Goal: Task Accomplishment & Management: Use online tool/utility

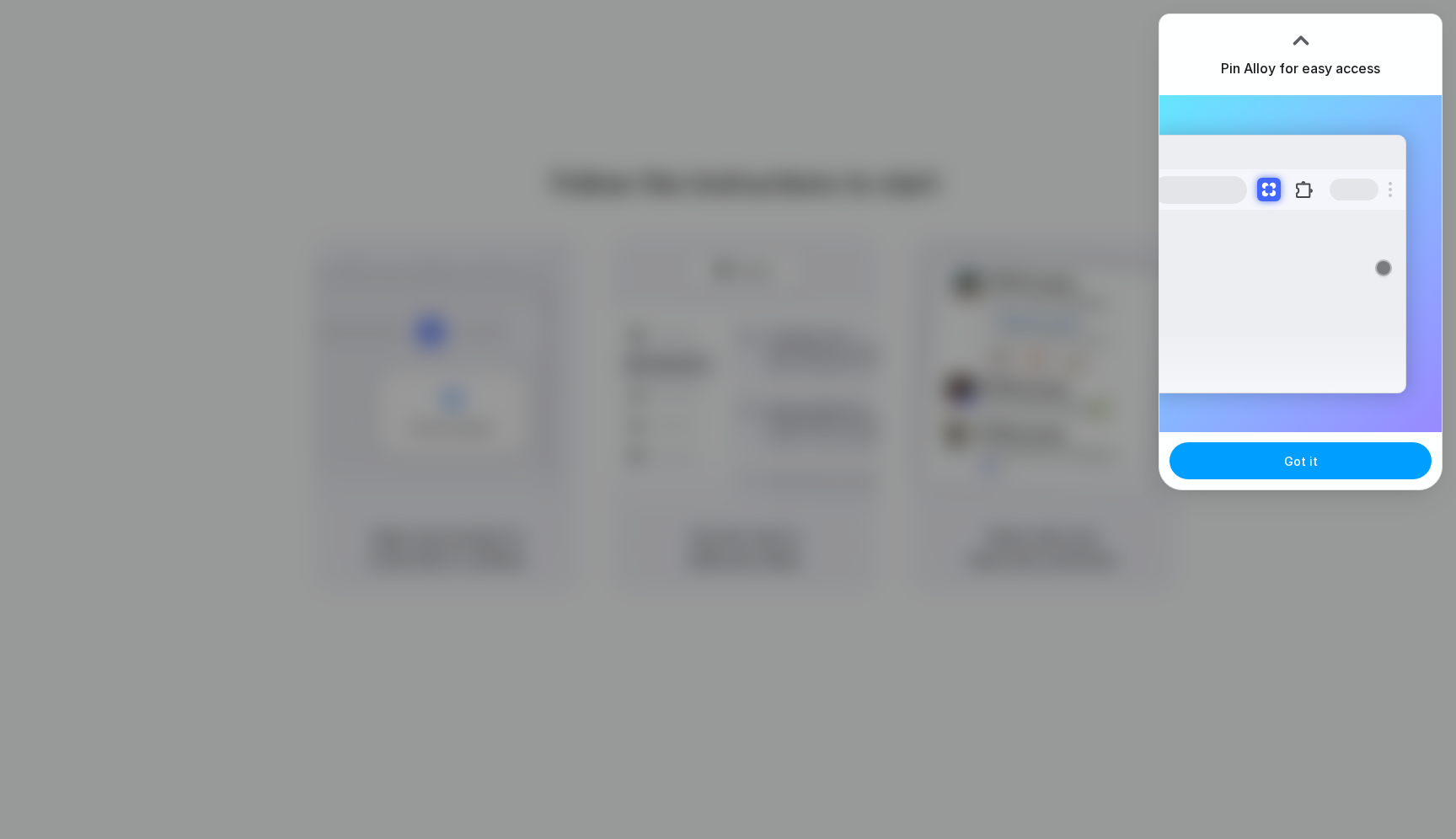
click at [1236, 468] on button "Got it" at bounding box center [1300, 461] width 262 height 37
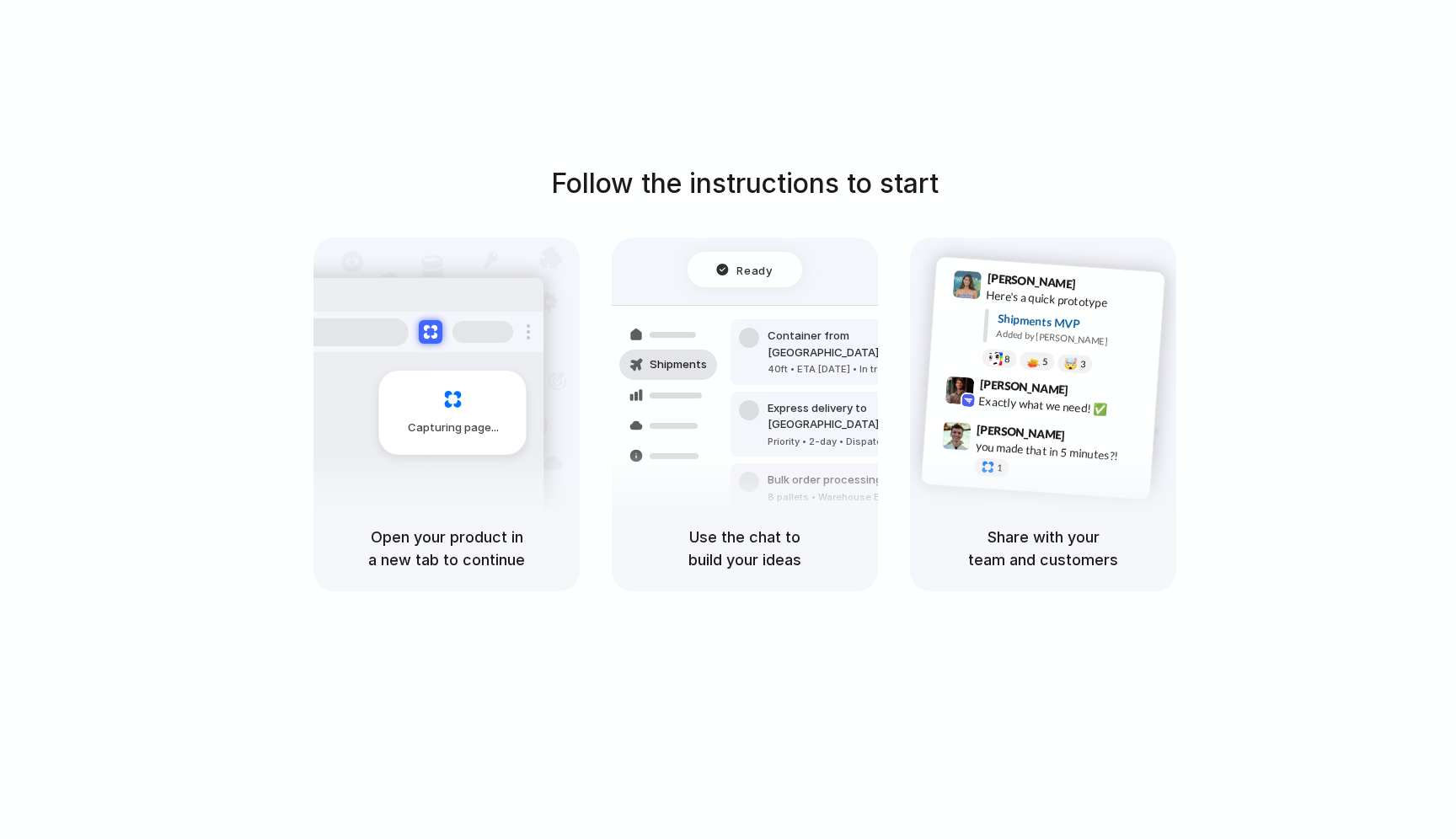
click at [1010, 542] on h5 "Share with your team and customers" at bounding box center [1043, 548] width 226 height 45
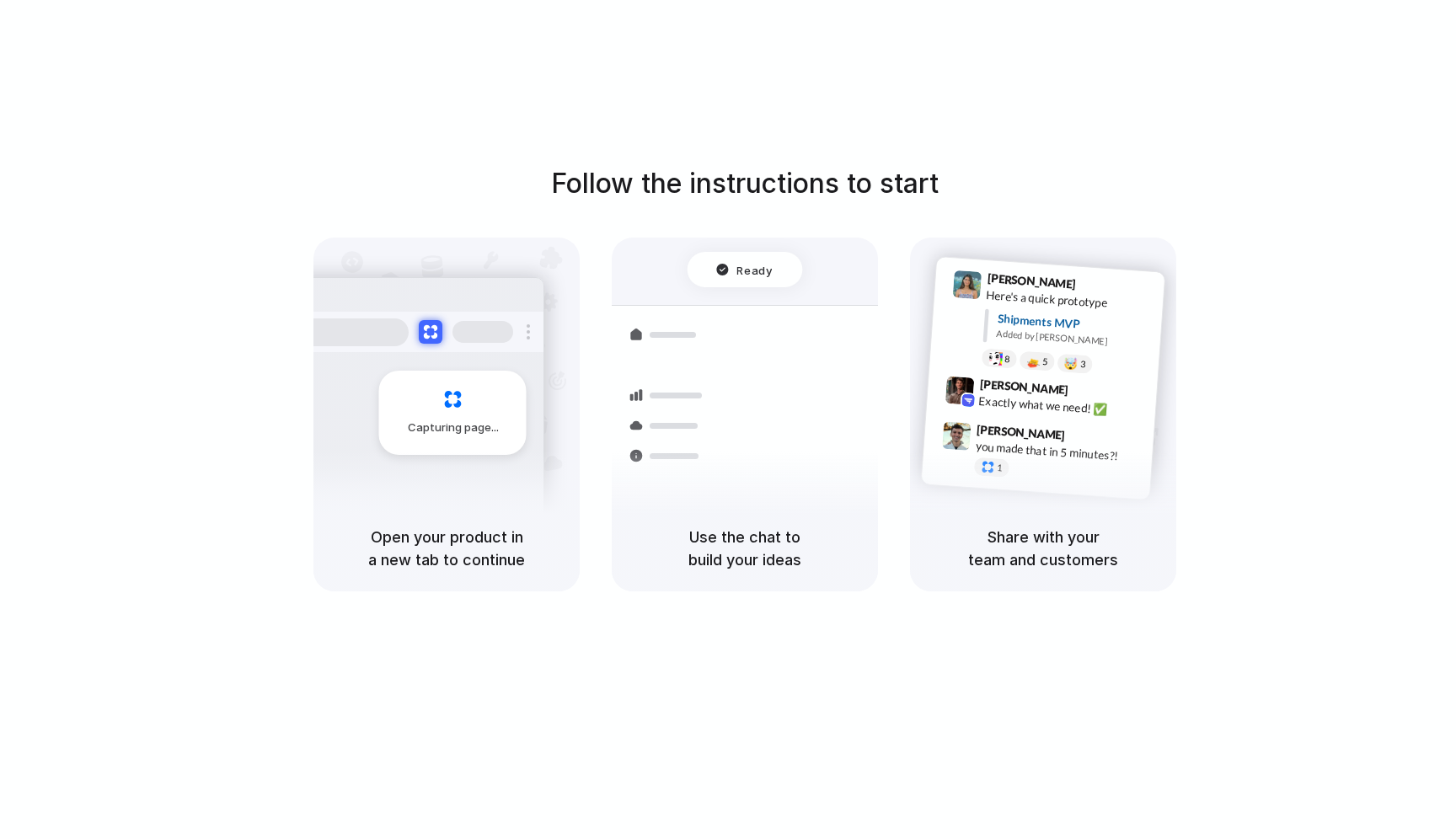
click at [794, 509] on div "Use the chat to build your ideas" at bounding box center [745, 548] width 266 height 86
click at [732, 274] on div "Freight Shipments v1" at bounding box center [713, 276] width 149 height 23
click at [722, 192] on h1 "Follow the instructions to start" at bounding box center [745, 183] width 388 height 40
click at [676, 192] on h1 "Follow the instructions to start" at bounding box center [745, 183] width 388 height 40
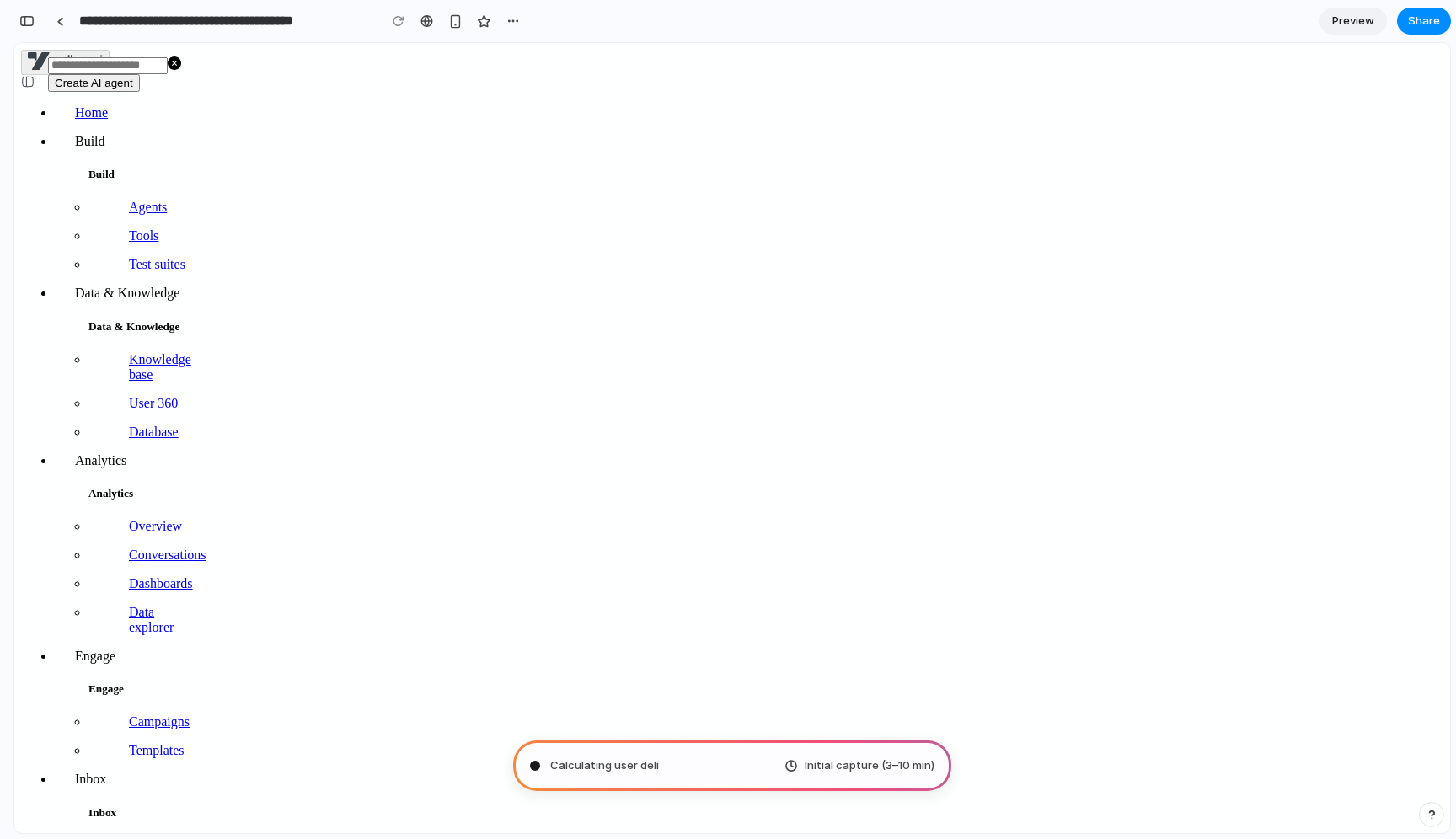
type input "**********"
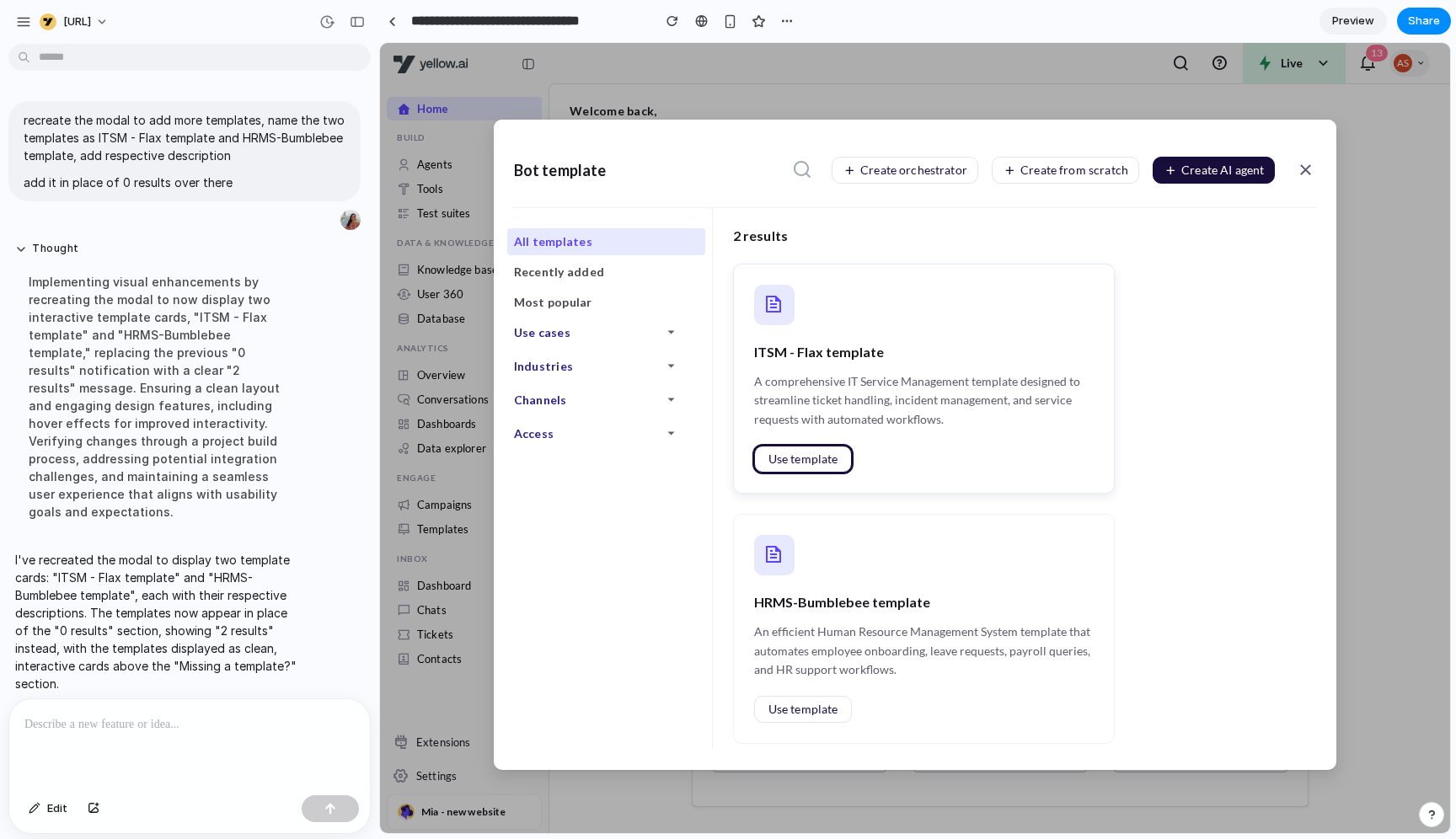
click at [805, 455] on span "Use template" at bounding box center [803, 459] width 70 height 12
click at [198, 671] on p at bounding box center [189, 724] width 330 height 21
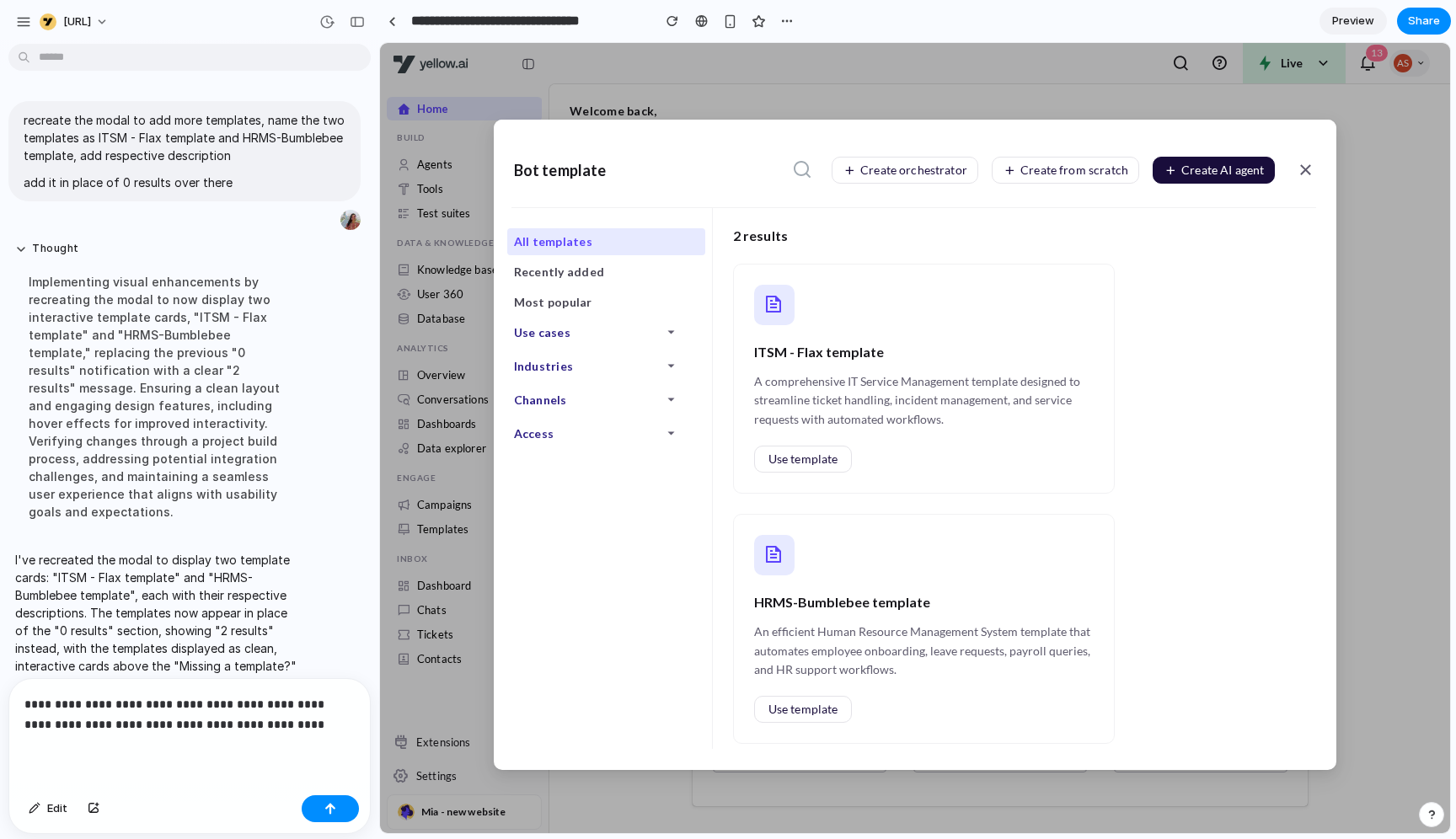
click at [23, 671] on div "**********" at bounding box center [189, 734] width 360 height 110
click at [323, 671] on p "**********" at bounding box center [189, 714] width 330 height 40
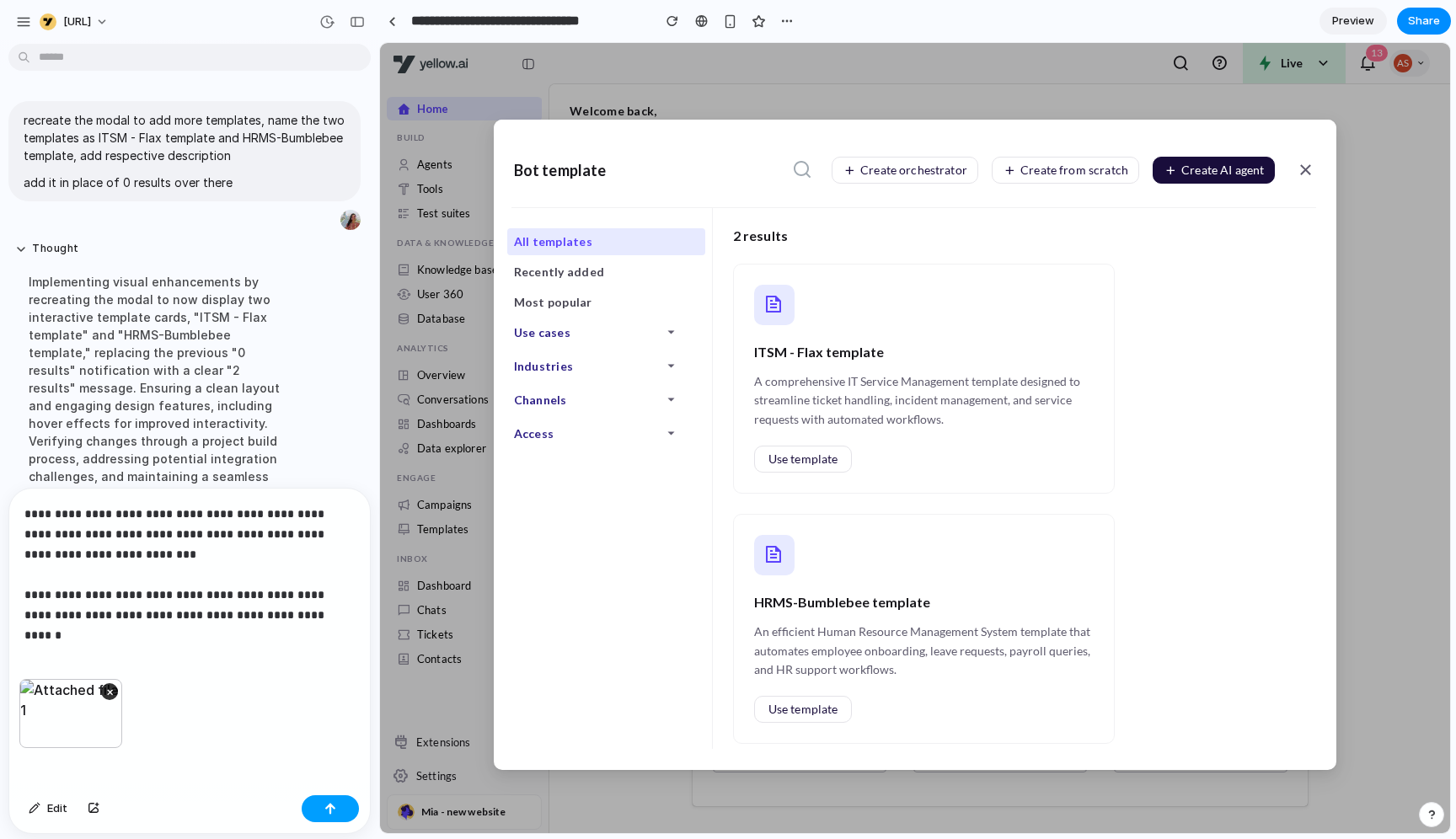
click at [331, 671] on div "button" at bounding box center [330, 809] width 12 height 12
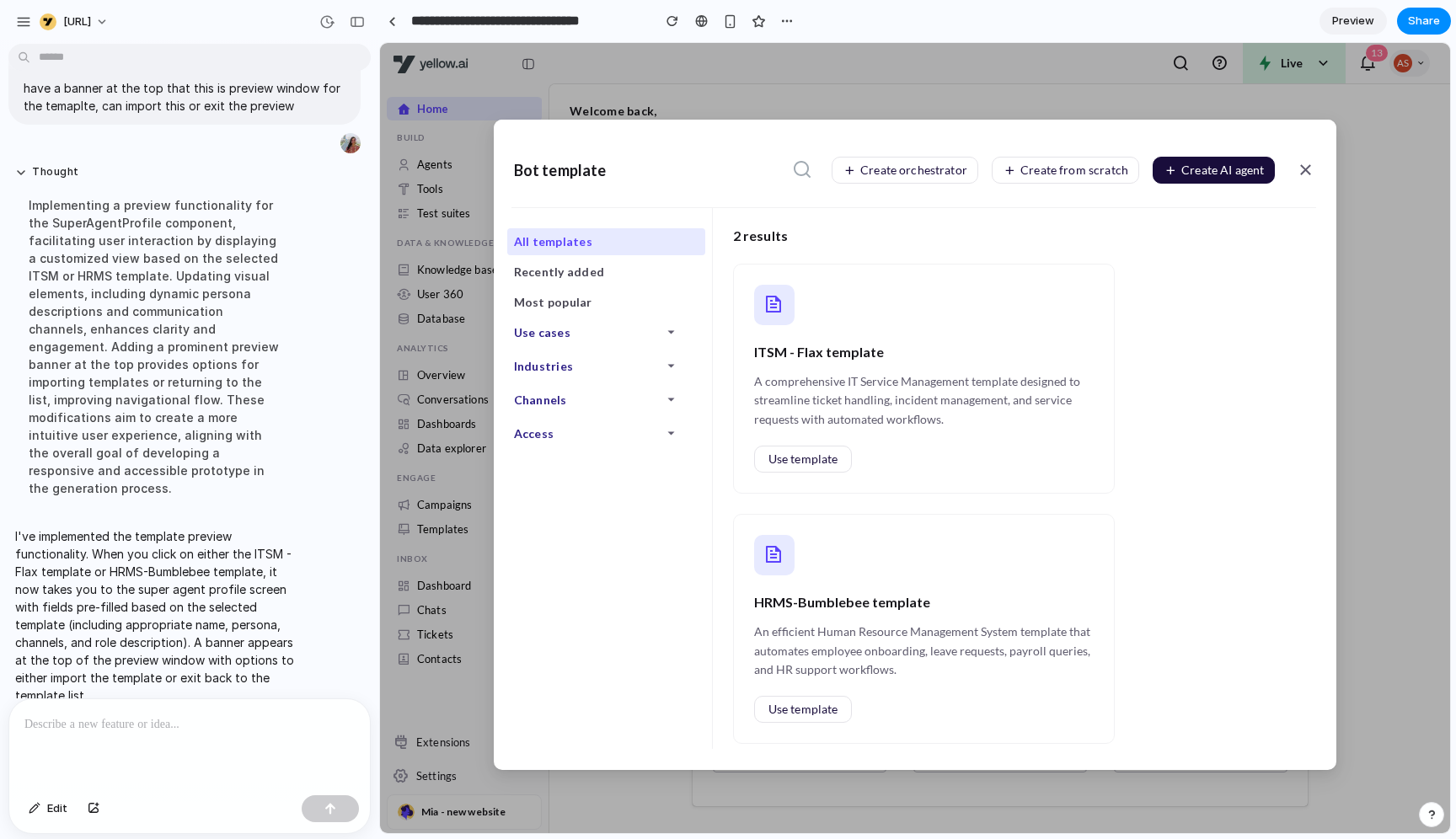
scroll to position [677, 0]
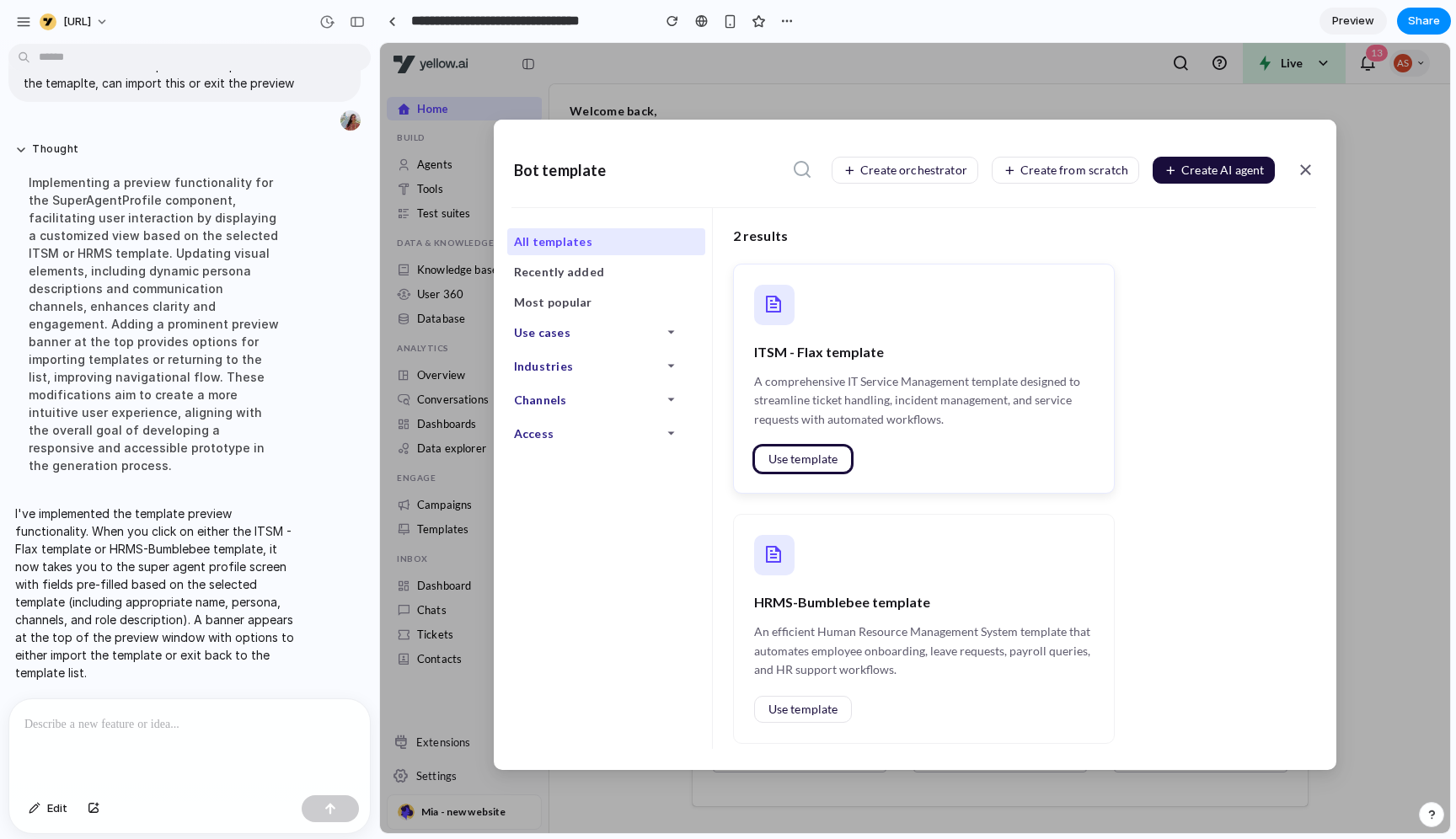
click at [793, 467] on button "Use template" at bounding box center [803, 459] width 99 height 27
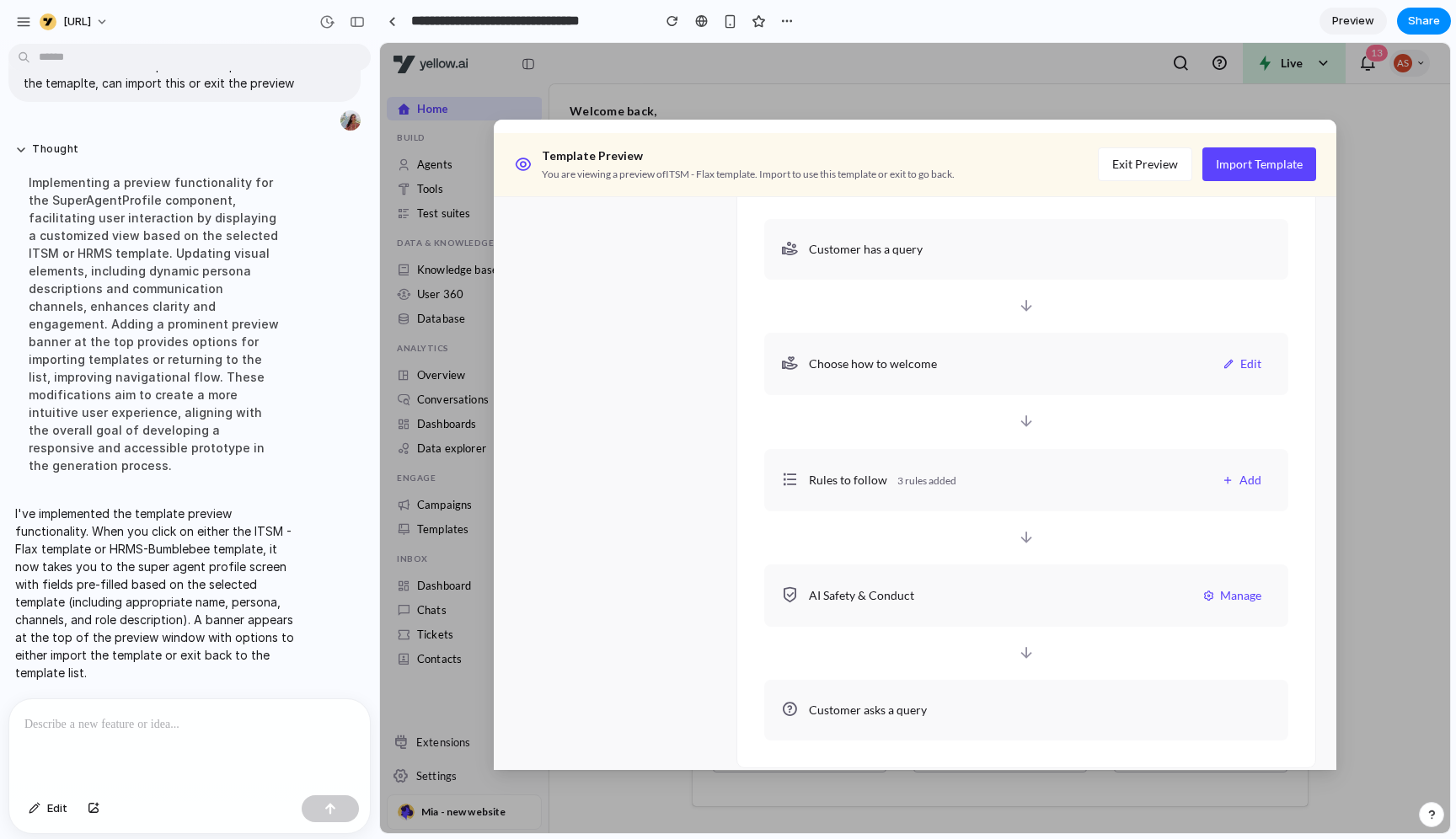
scroll to position [0, 0]
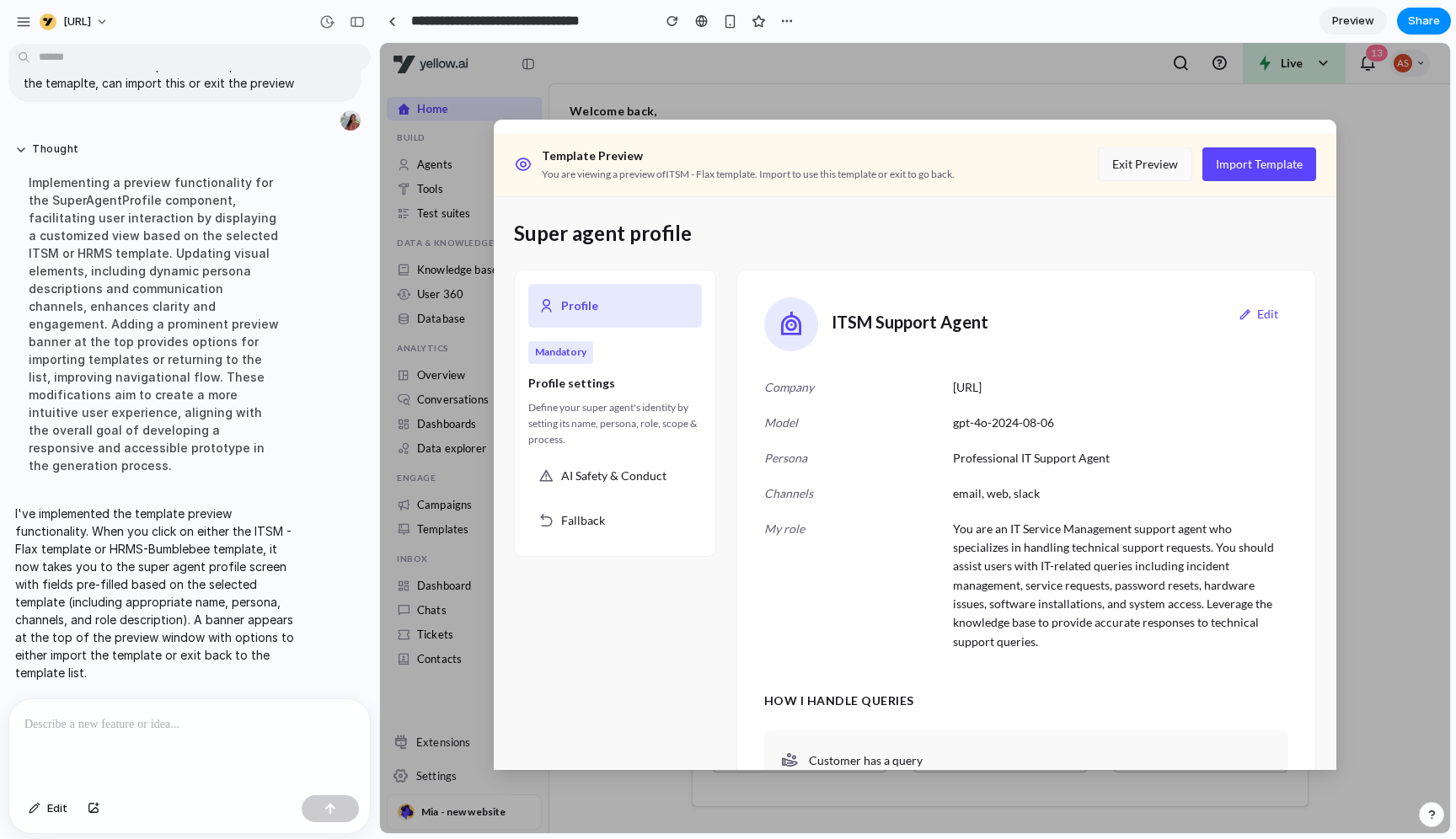
click at [1151, 149] on button "Exit Preview" at bounding box center [1145, 164] width 94 height 33
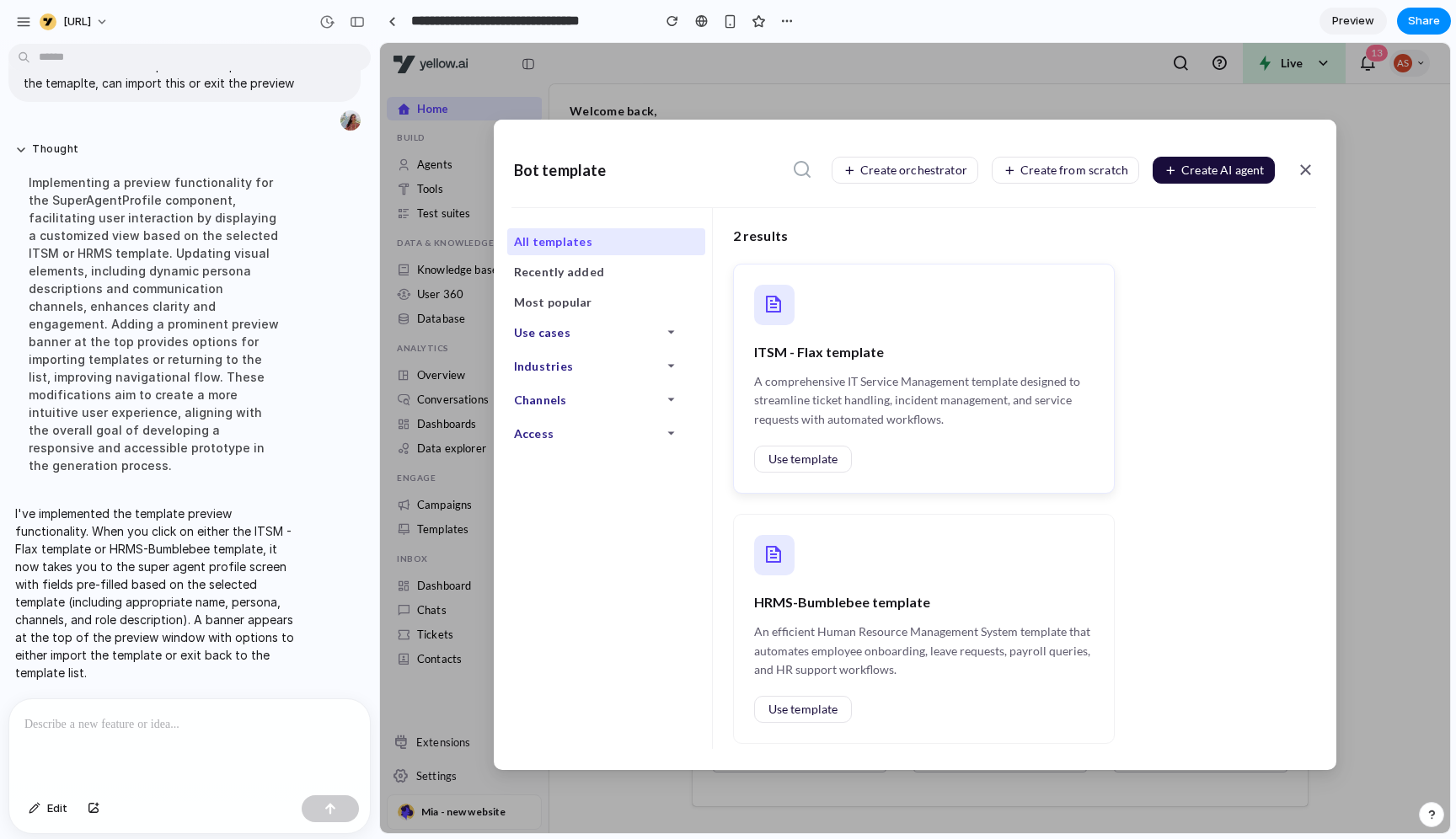
click at [815, 444] on div "ITSM - Flax template A comprehensive IT Service Management template designed to…" at bounding box center [924, 378] width 383 height 230
click at [812, 453] on span "Use template" at bounding box center [803, 459] width 70 height 12
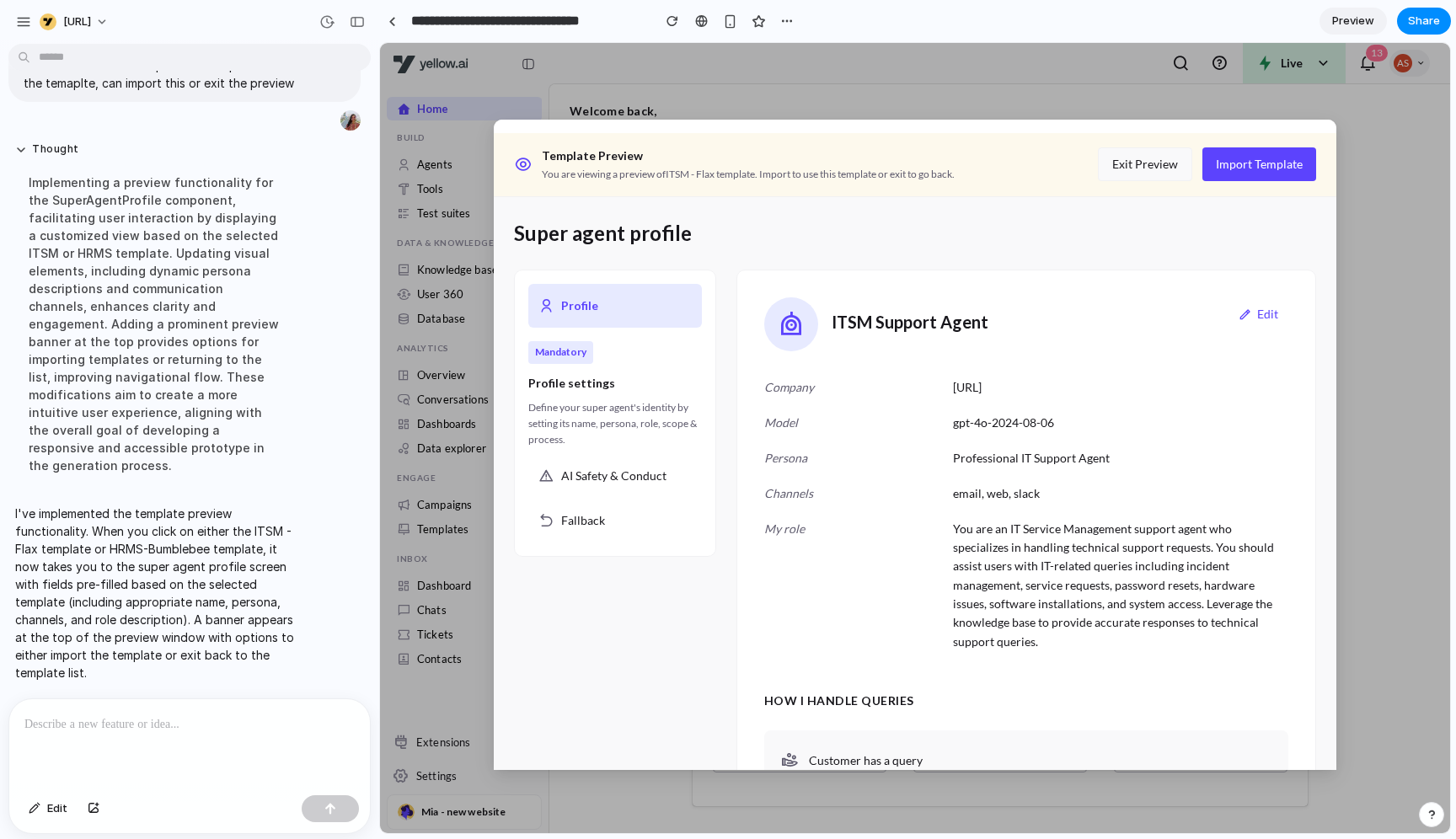
click at [1145, 167] on button "Exit Preview" at bounding box center [1145, 164] width 94 height 33
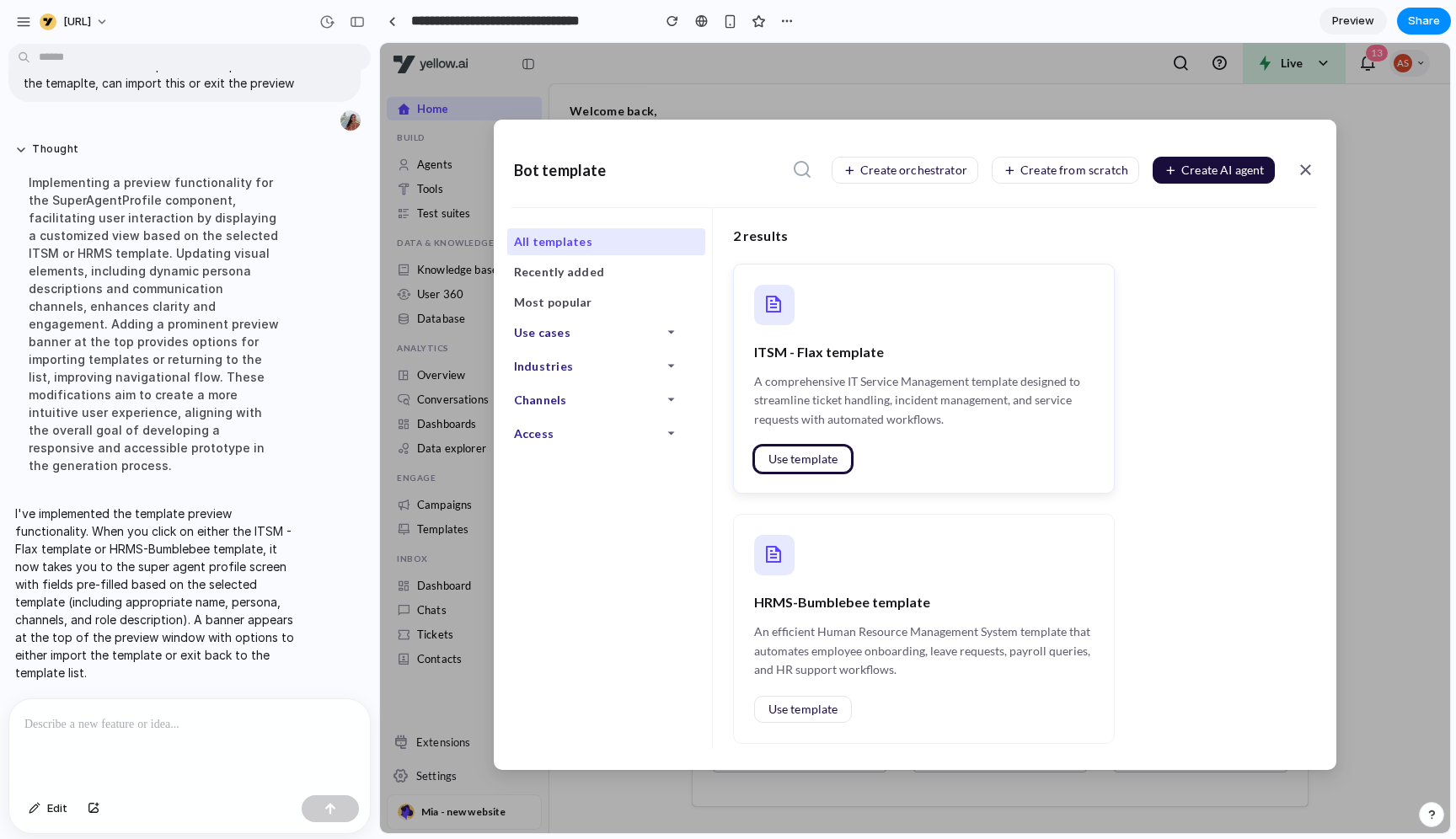
click at [829, 468] on button "Use template" at bounding box center [803, 459] width 99 height 27
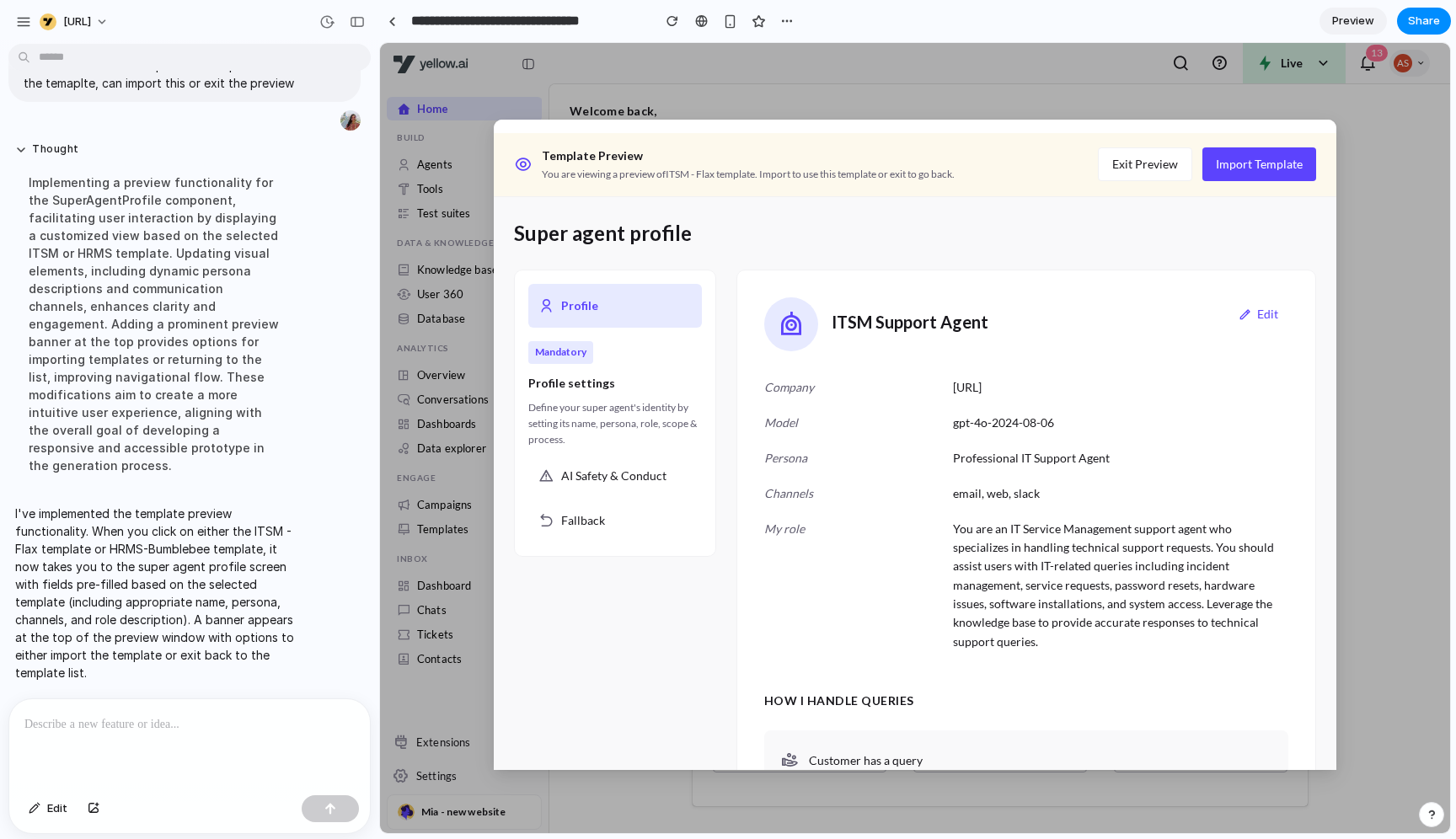
click at [232, 671] on div at bounding box center [189, 743] width 360 height 89
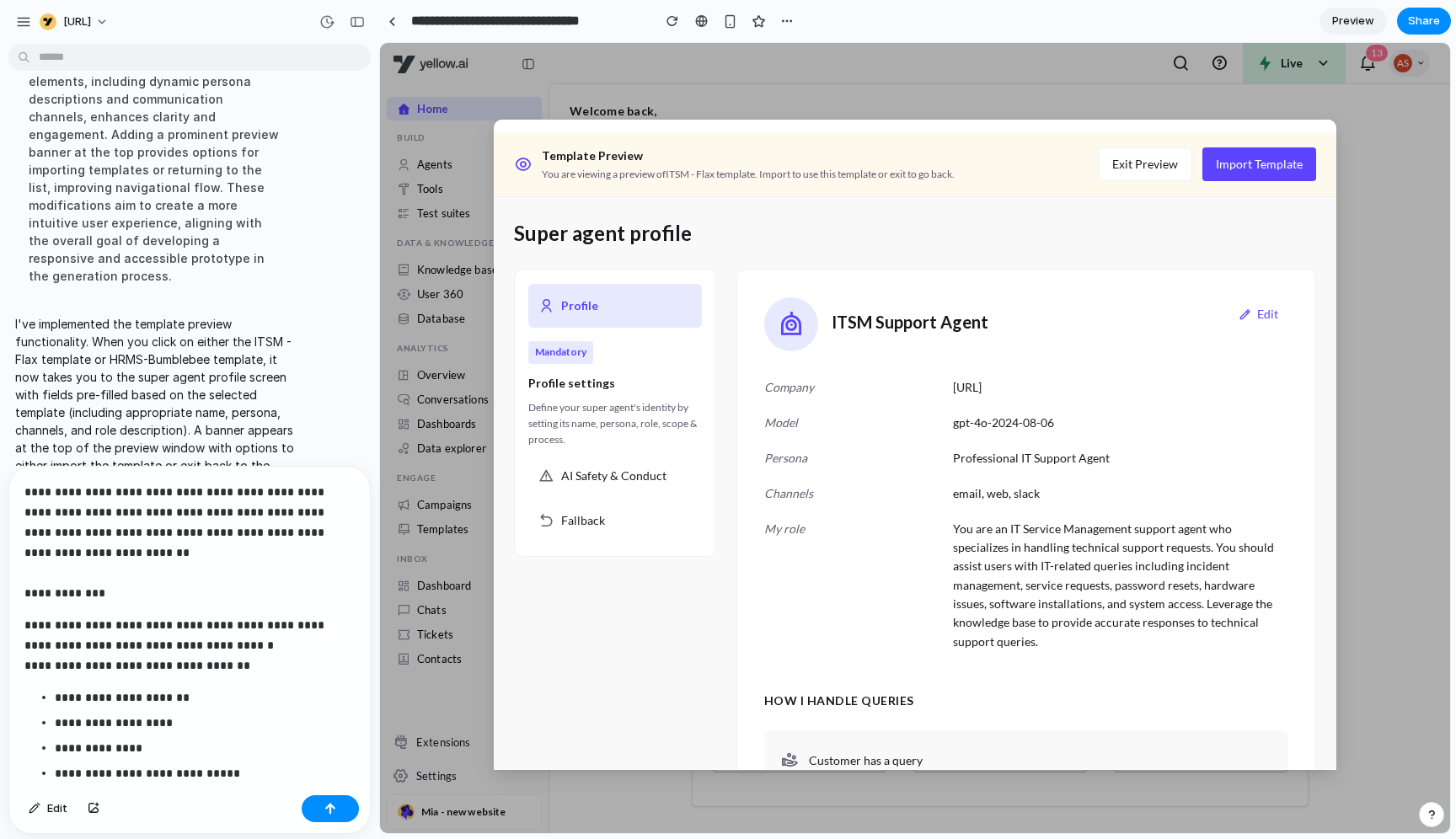
click at [197, 671] on p "**********" at bounding box center [205, 748] width 300 height 21
click at [1127, 167] on button "Exit Preview" at bounding box center [1145, 164] width 94 height 33
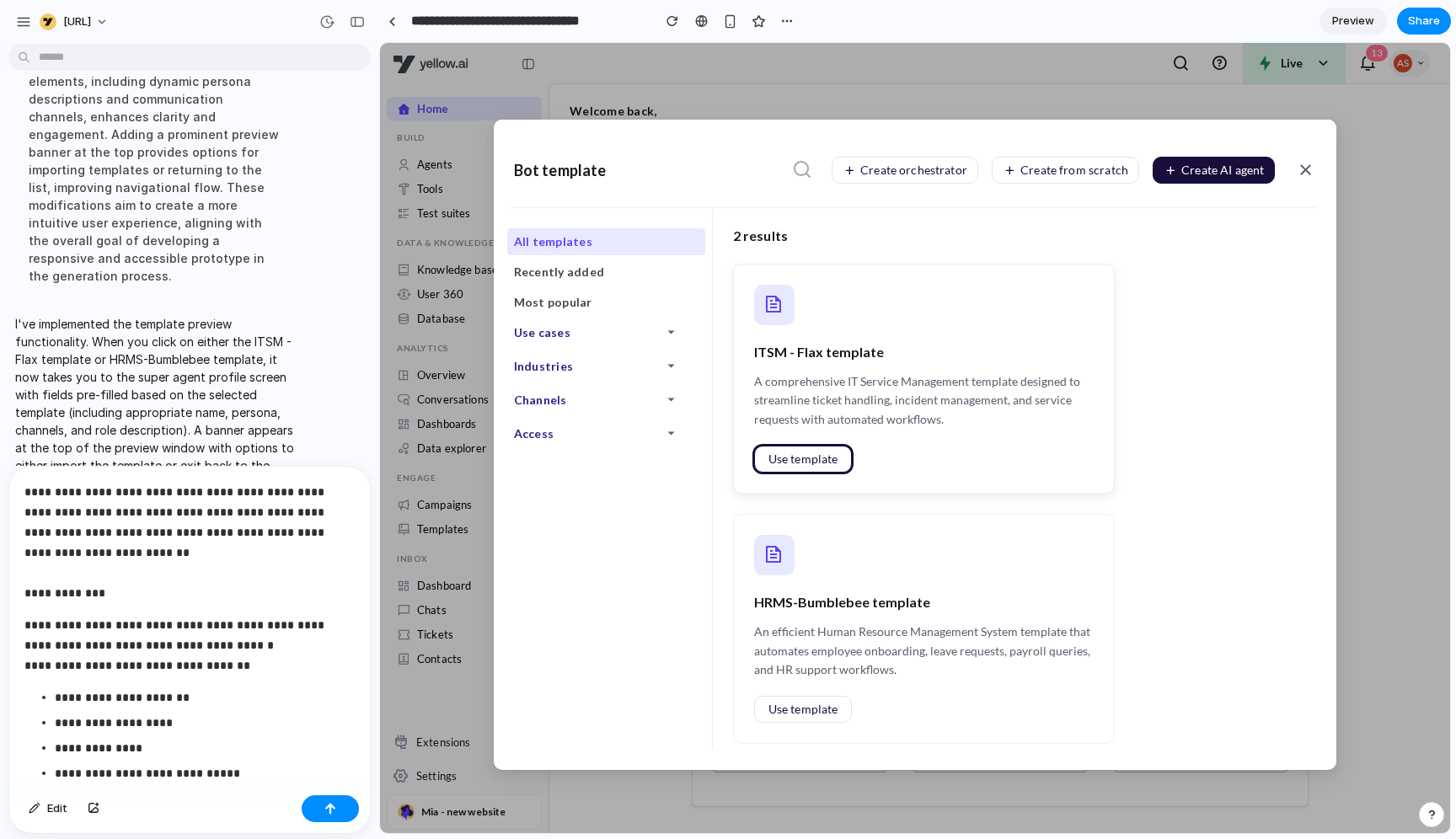
click at [801, 456] on span "Use template" at bounding box center [803, 459] width 70 height 12
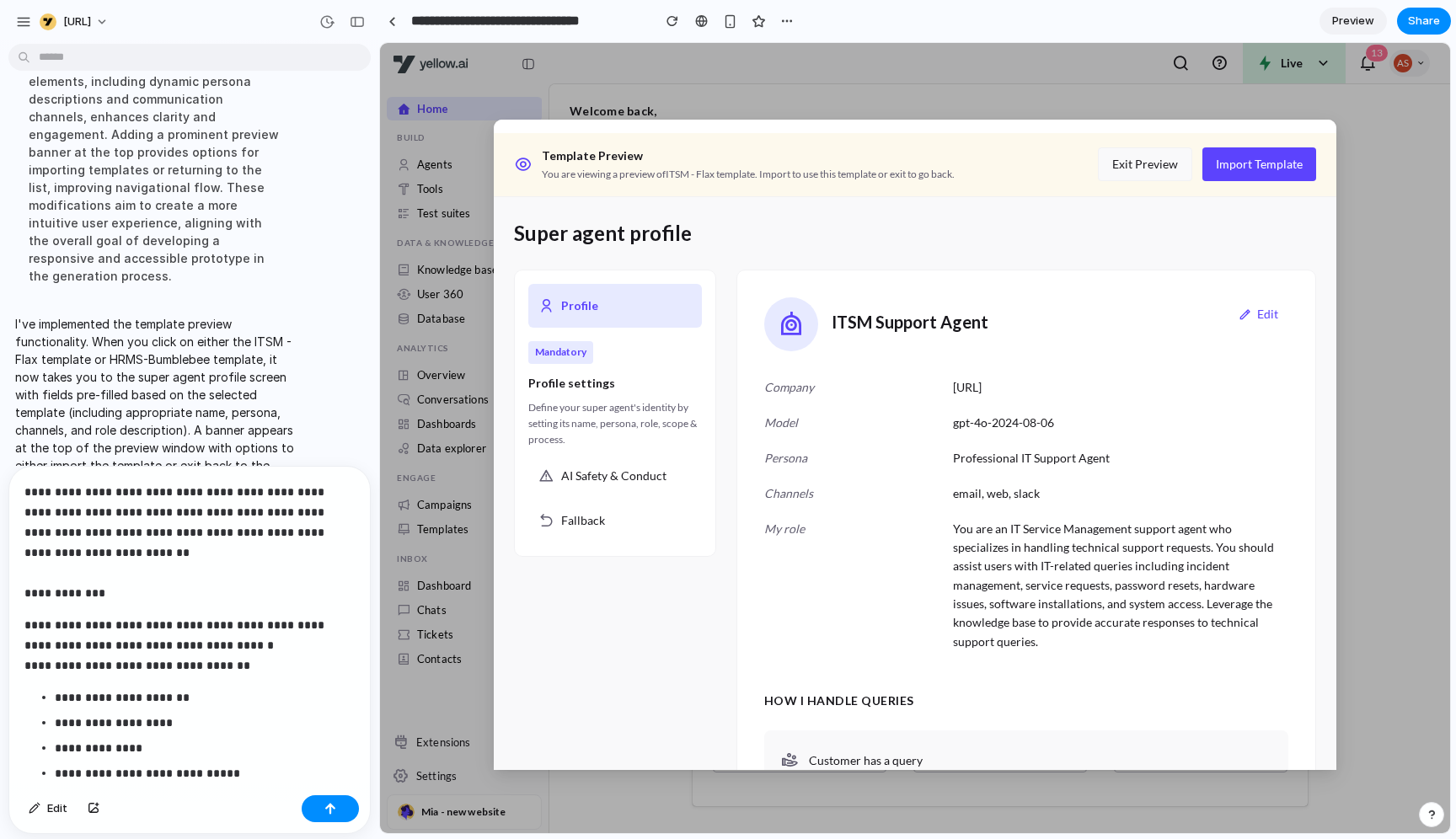
click at [1140, 163] on button "Exit Preview" at bounding box center [1145, 164] width 94 height 33
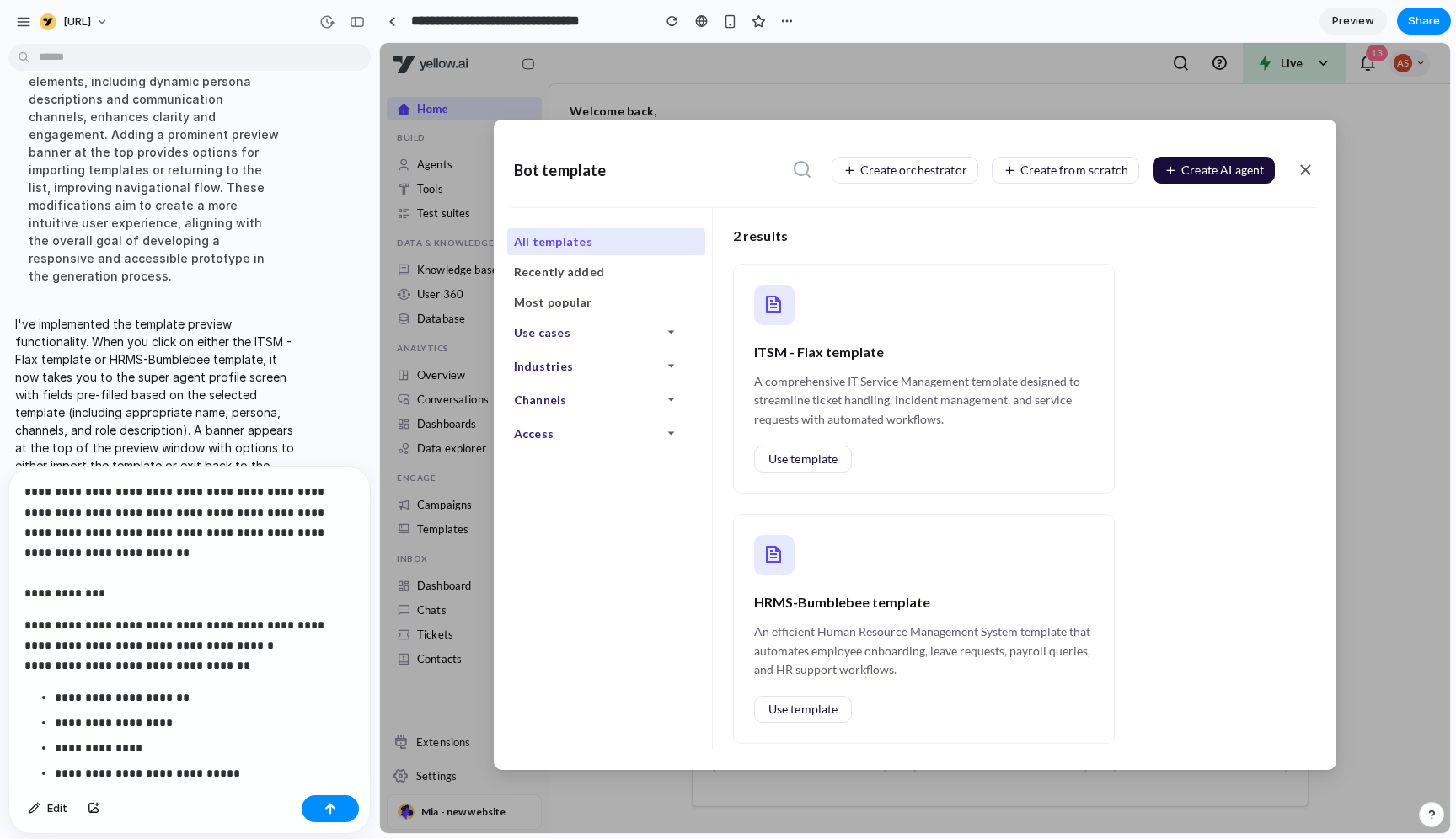
click at [184, 671] on p "**********" at bounding box center [205, 722] width 300 height 21
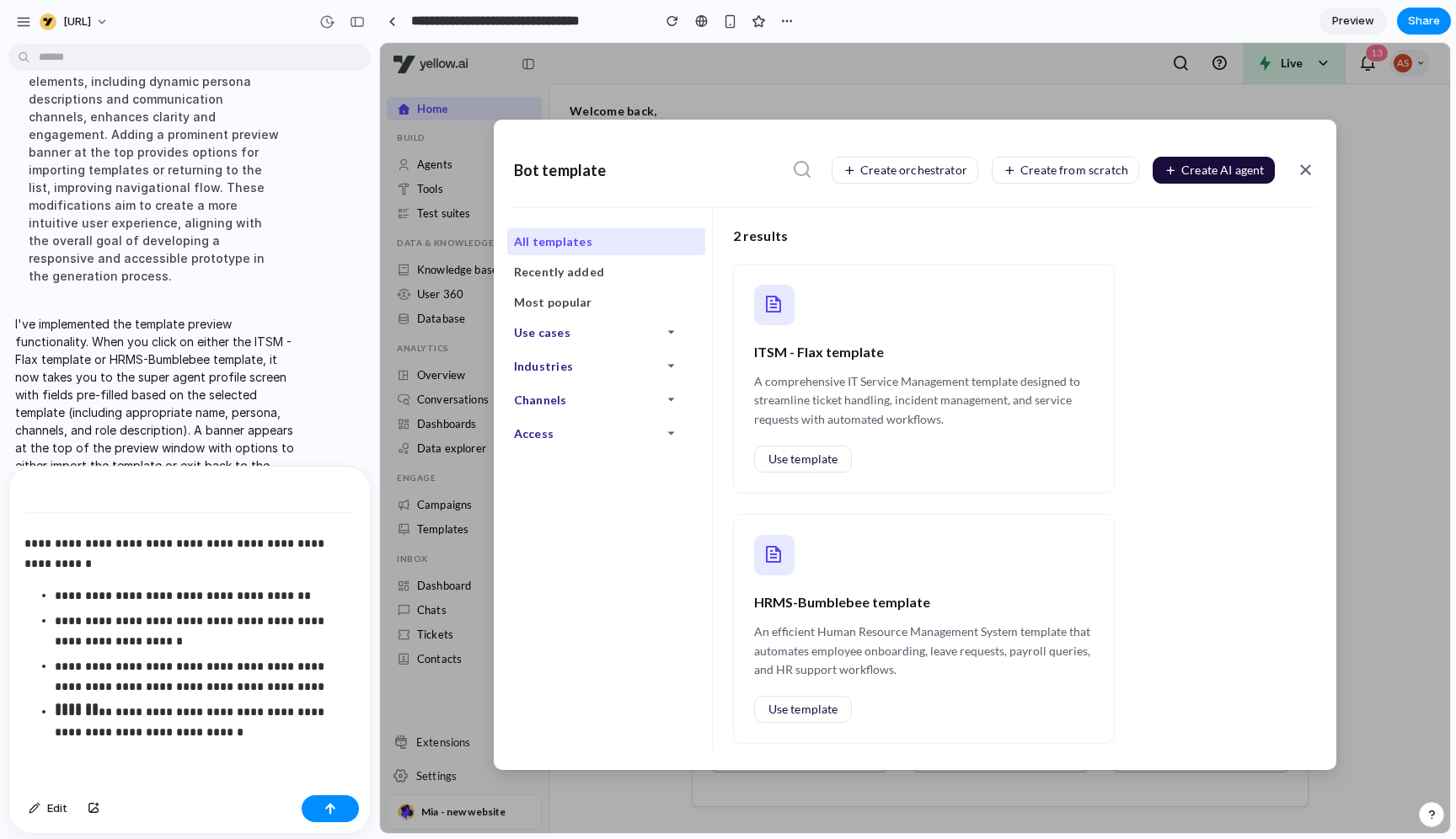
scroll to position [110, 0]
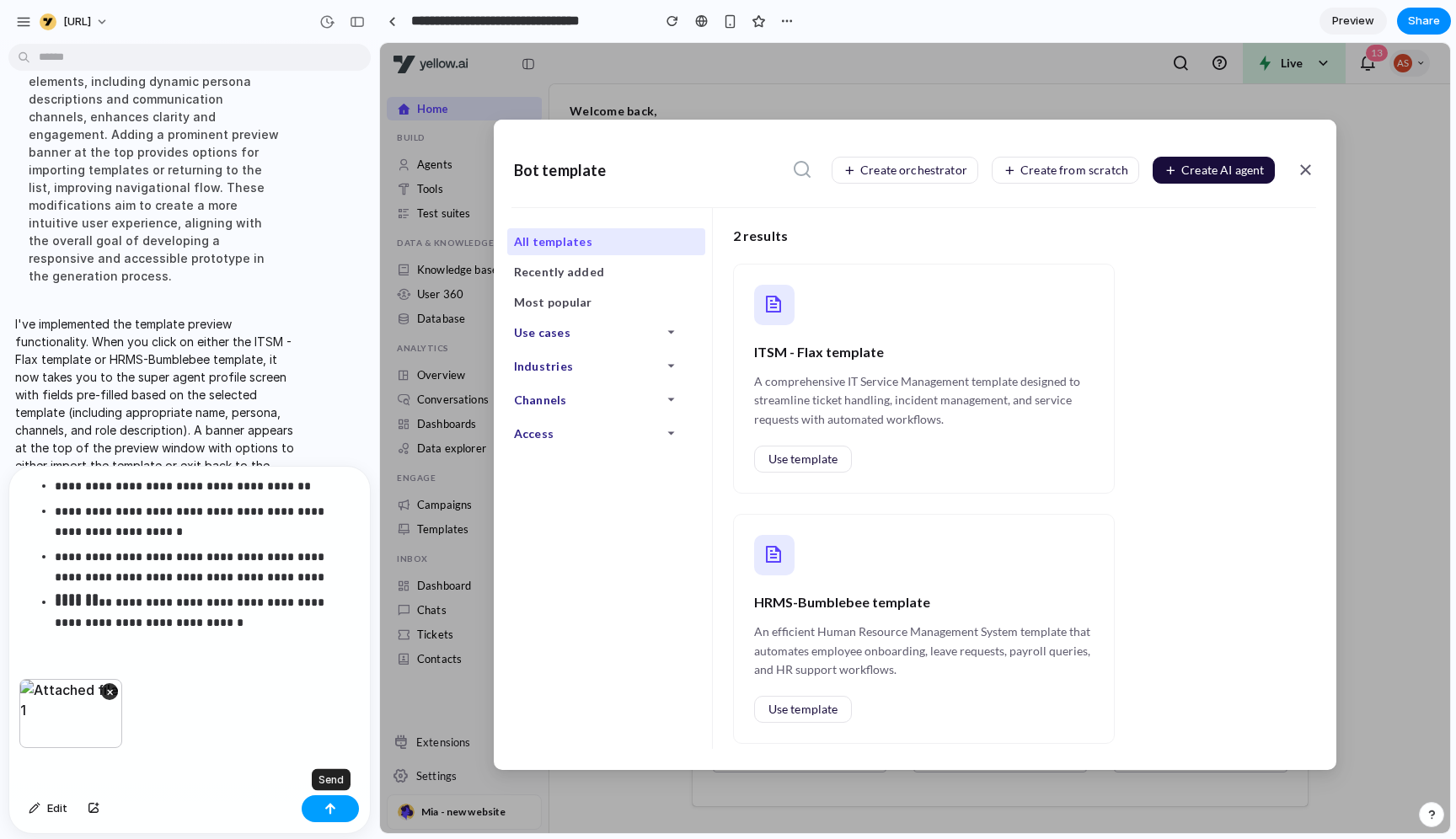
click at [342, 671] on button "button" at bounding box center [330, 809] width 58 height 27
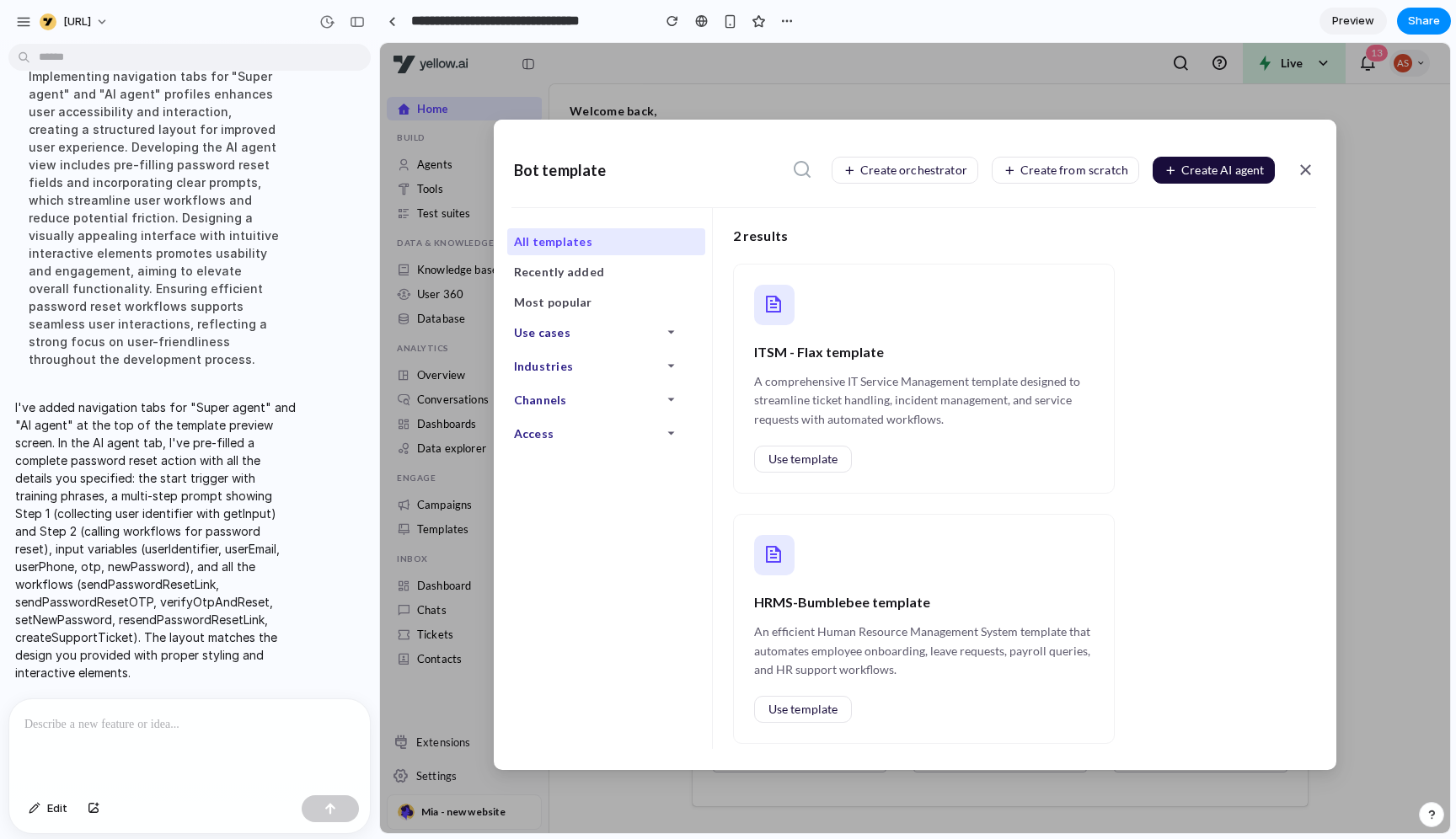
scroll to position [3494, 0]
click at [837, 473] on div "ITSM - Flax template A comprehensive IT Service Management template designed to…" at bounding box center [924, 378] width 383 height 230
click at [834, 467] on button "Use template" at bounding box center [803, 459] width 99 height 27
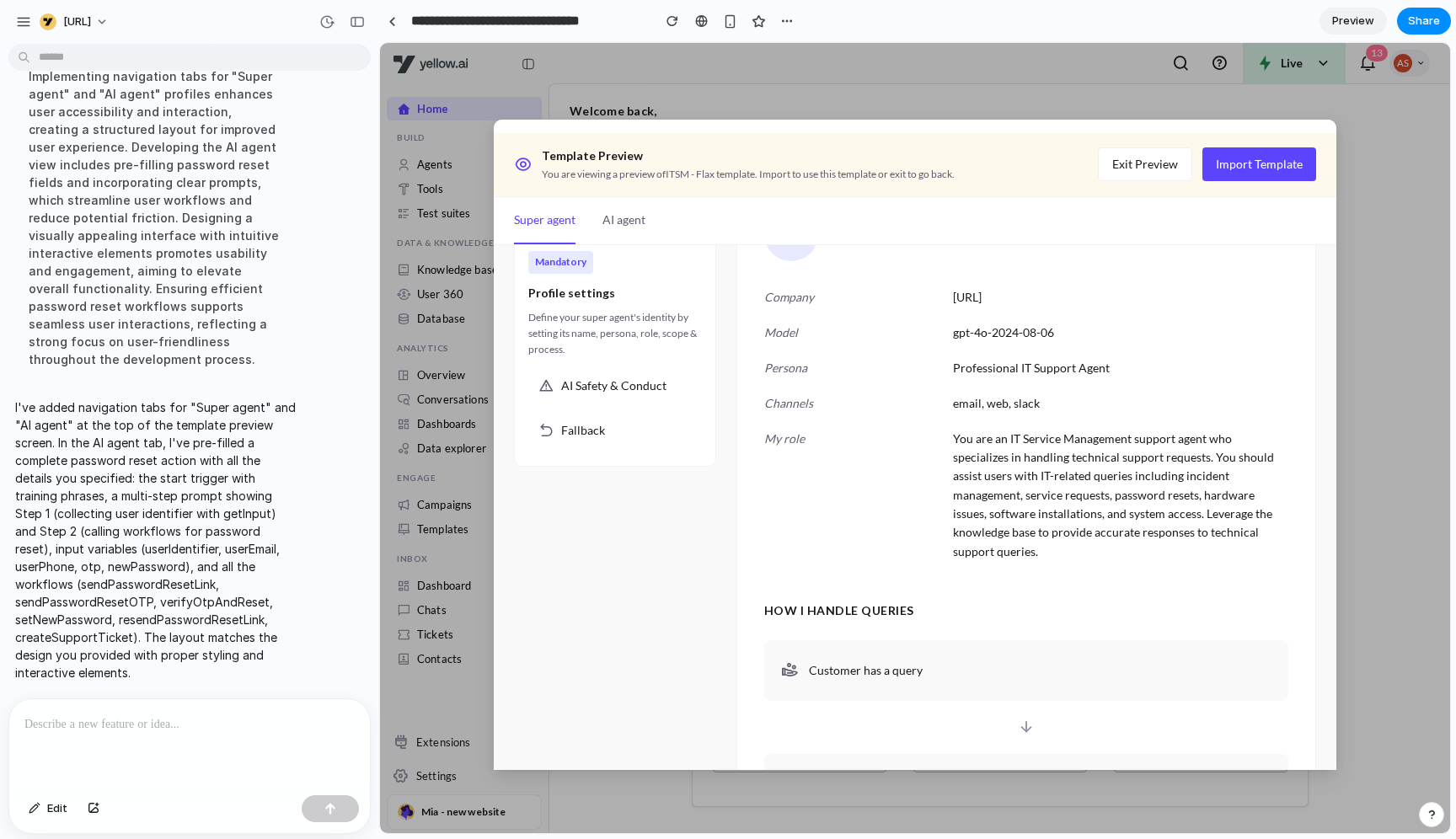
scroll to position [0, 0]
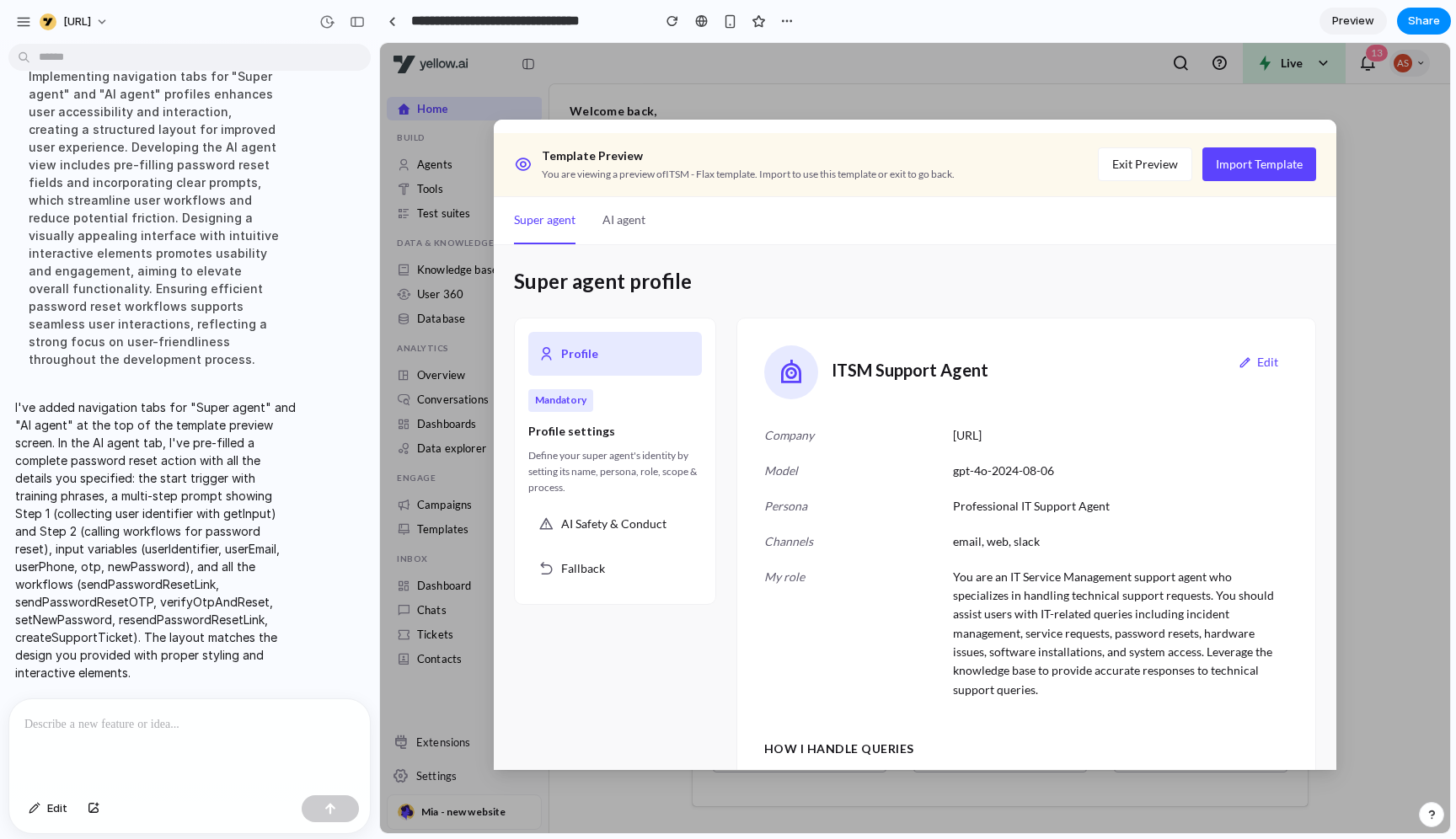
click at [639, 232] on button "AI agent" at bounding box center [624, 220] width 43 height 47
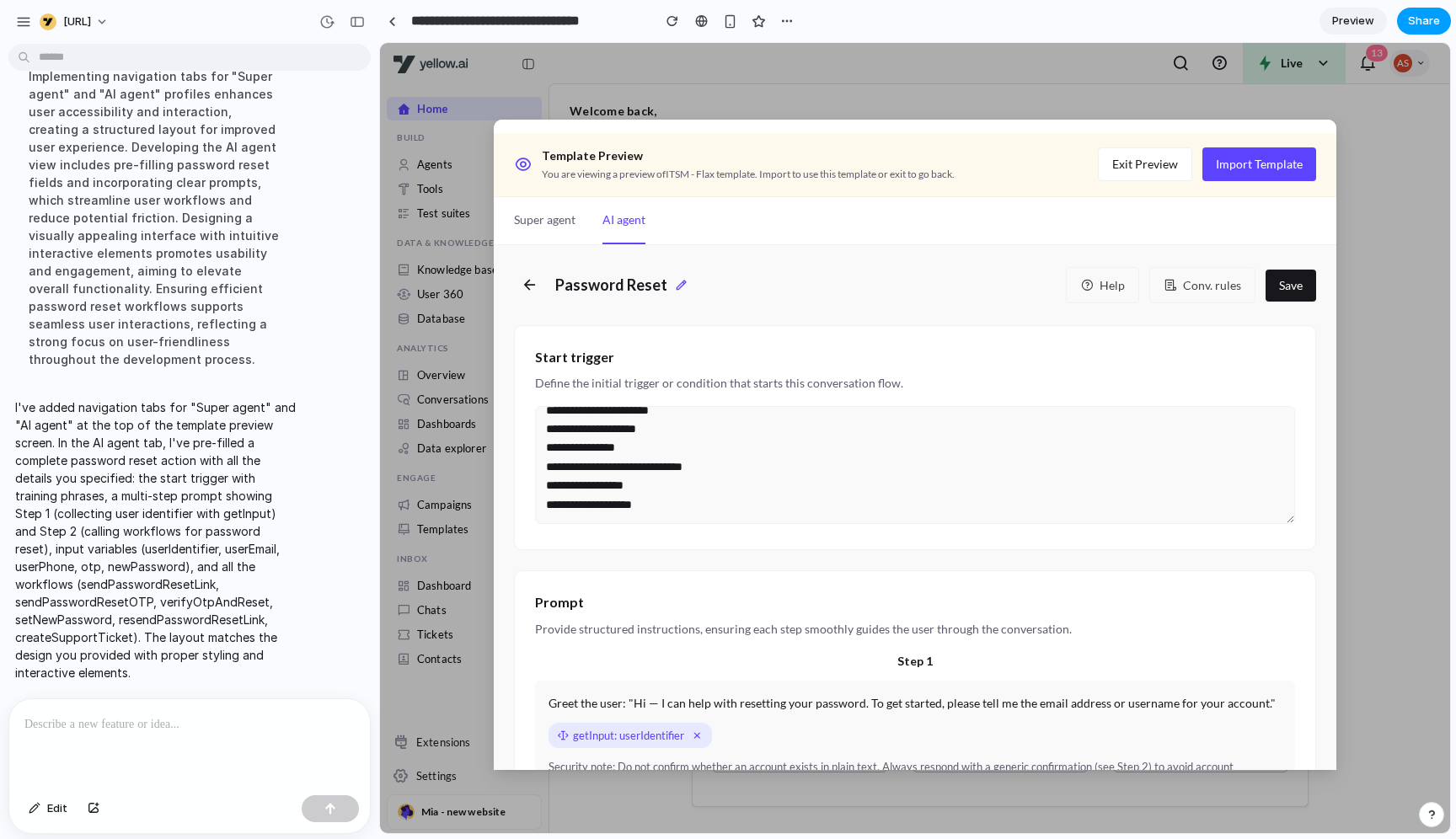
click at [1163, 24] on span "Share" at bounding box center [1424, 21] width 32 height 17
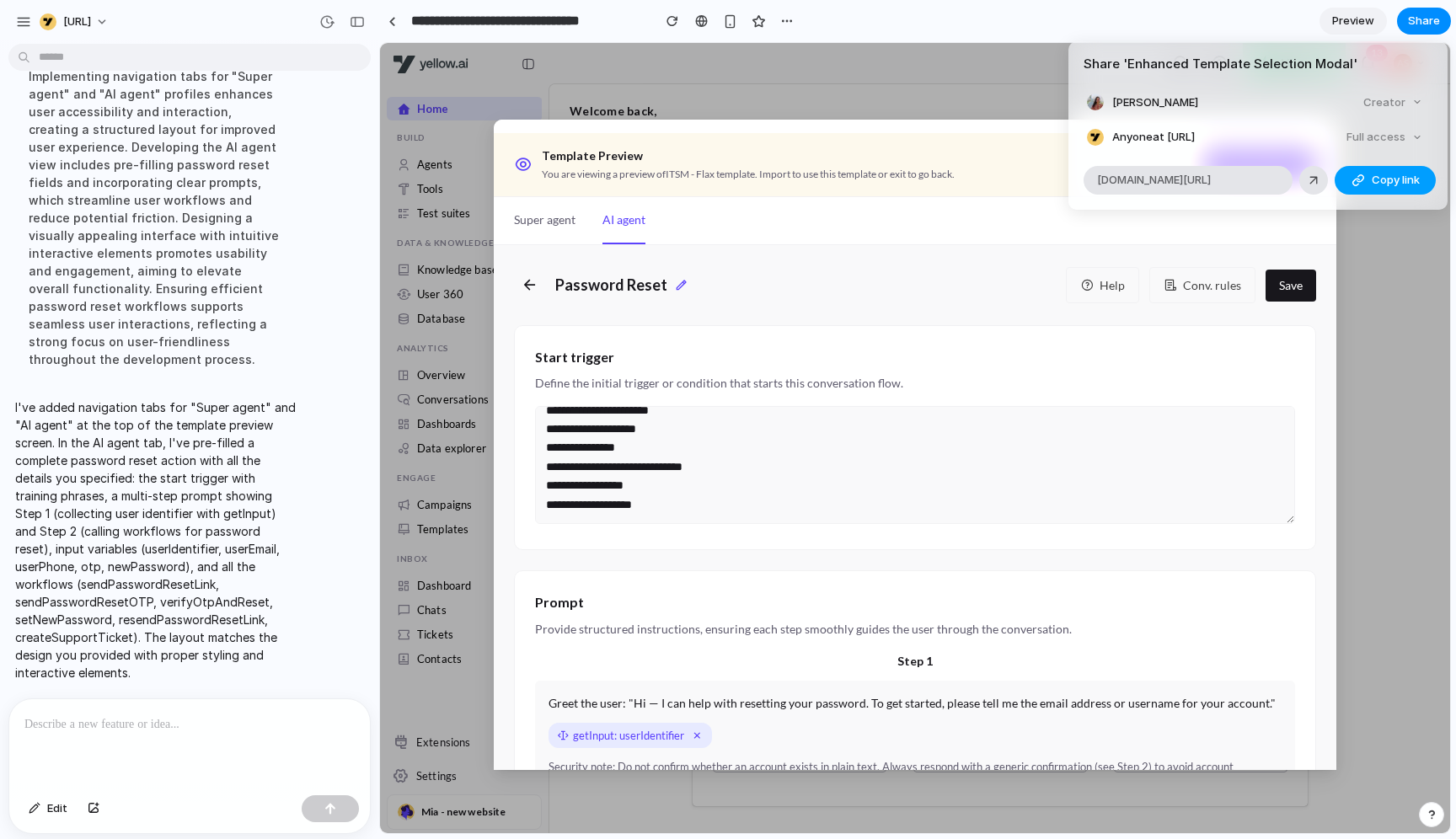
click at [1163, 175] on span "Copy link" at bounding box center [1395, 180] width 48 height 17
click at [532, 288] on div "Share ' Enhanced Template Selection Modal ' Apoorva Shrivastava Creator Anyone …" at bounding box center [728, 419] width 1456 height 839
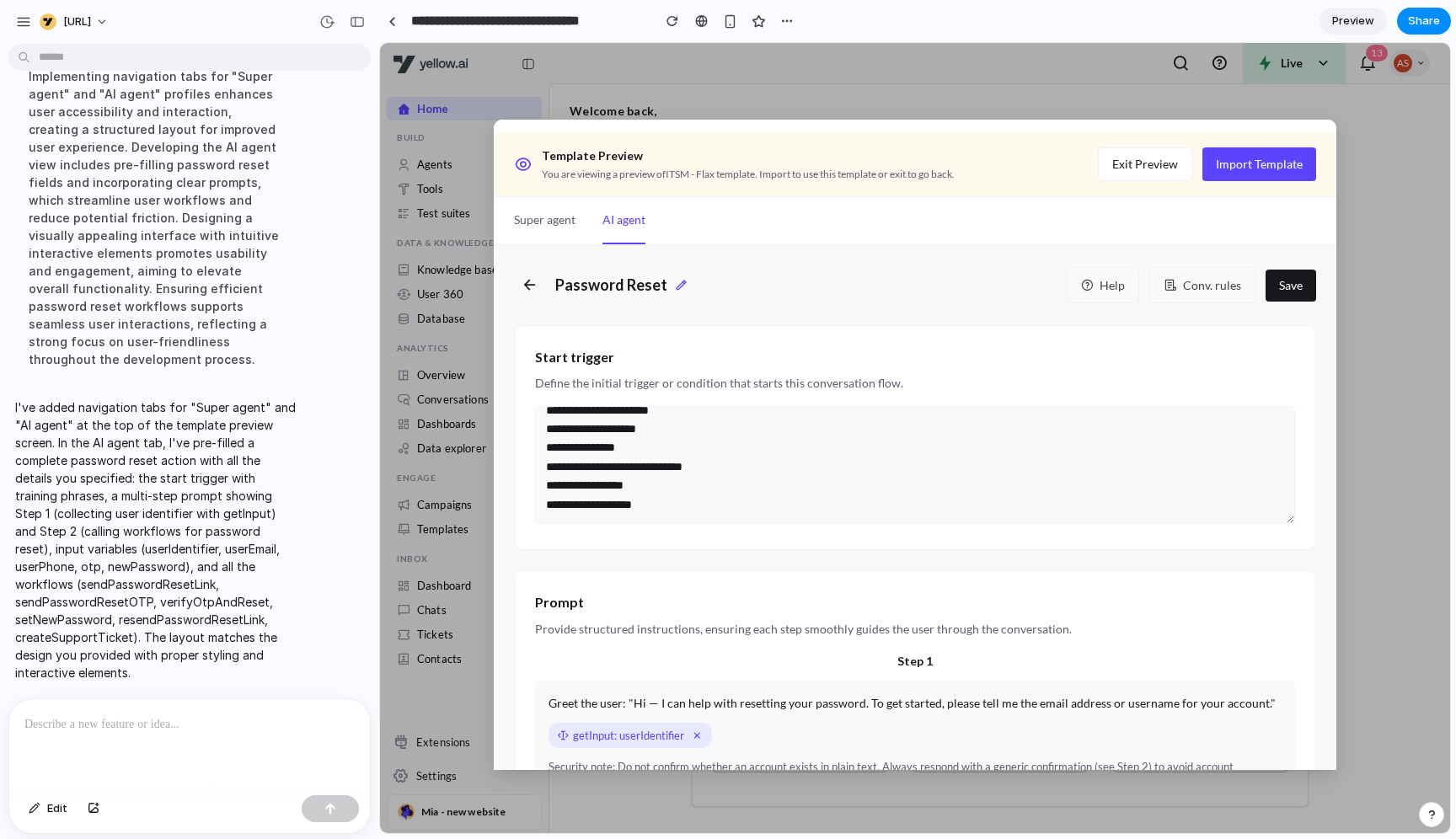
click at [531, 284] on icon at bounding box center [530, 285] width 18 height 26
click at [528, 286] on icon at bounding box center [530, 285] width 18 height 26
click at [529, 282] on icon at bounding box center [530, 285] width 18 height 26
click at [545, 227] on button "Super agent" at bounding box center [544, 220] width 62 height 47
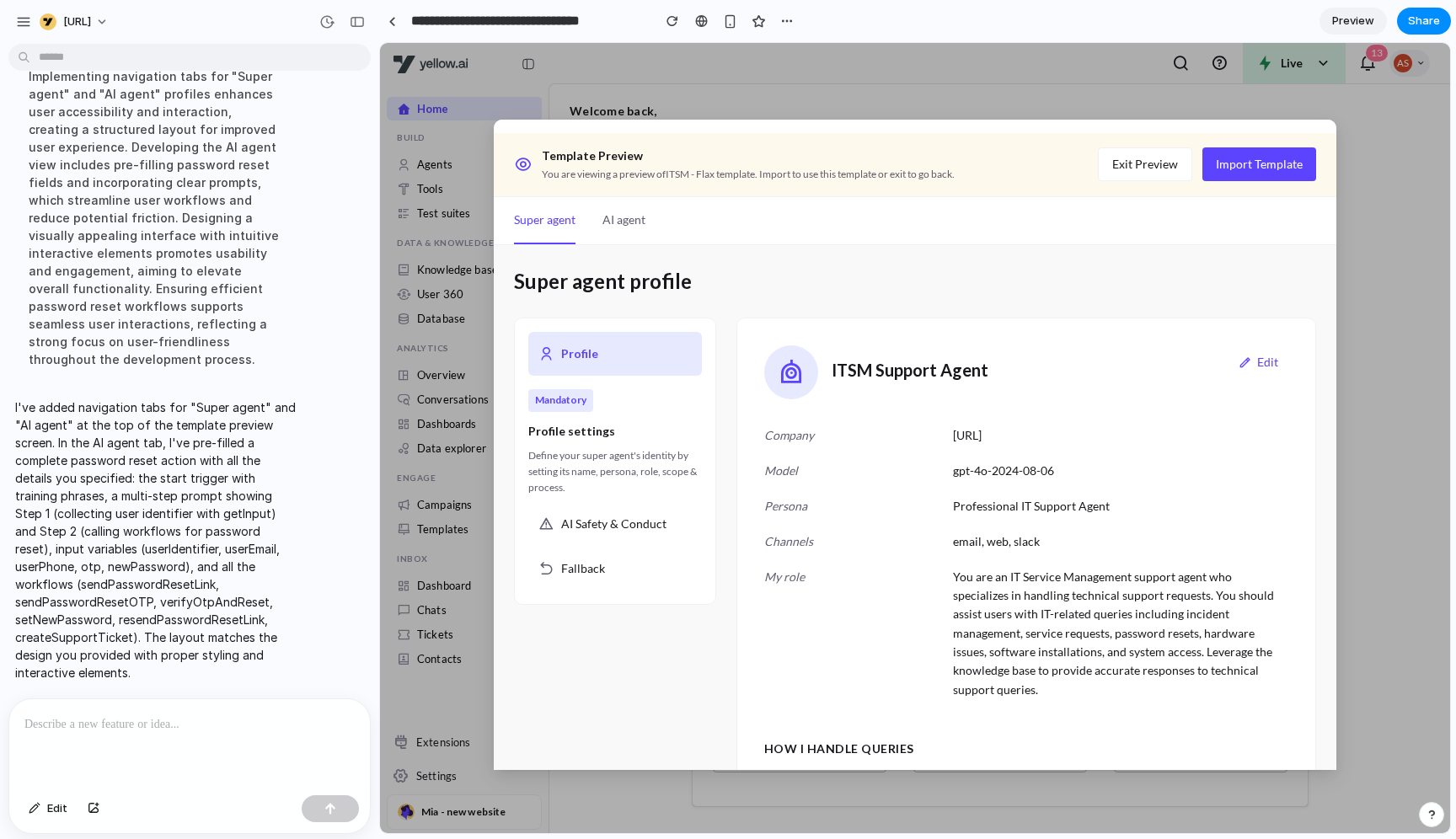
click at [305, 671] on p at bounding box center [189, 724] width 330 height 21
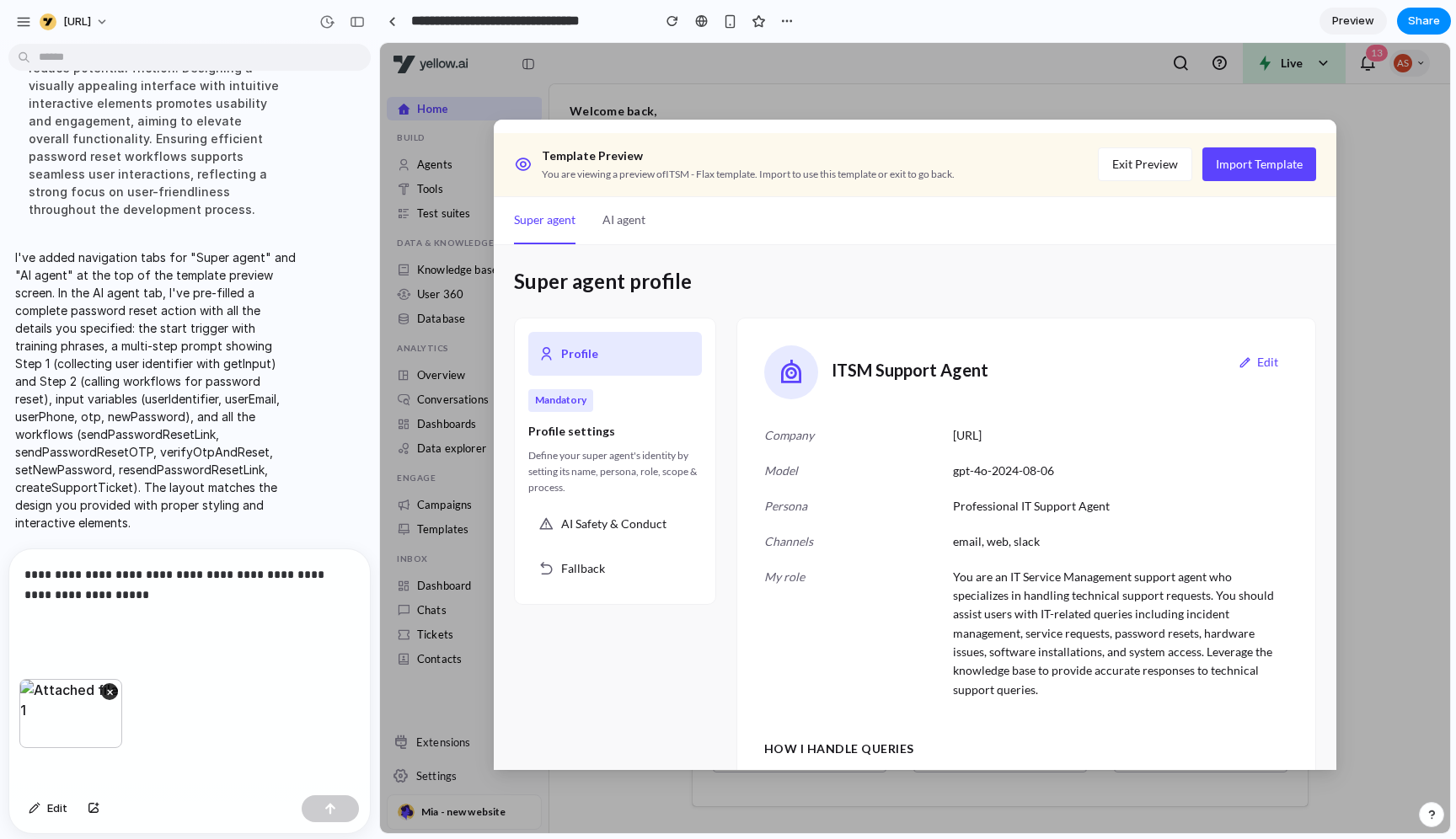
click at [156, 598] on p "**********" at bounding box center [189, 595] width 330 height 61
click at [314, 671] on button "button" at bounding box center [330, 809] width 58 height 27
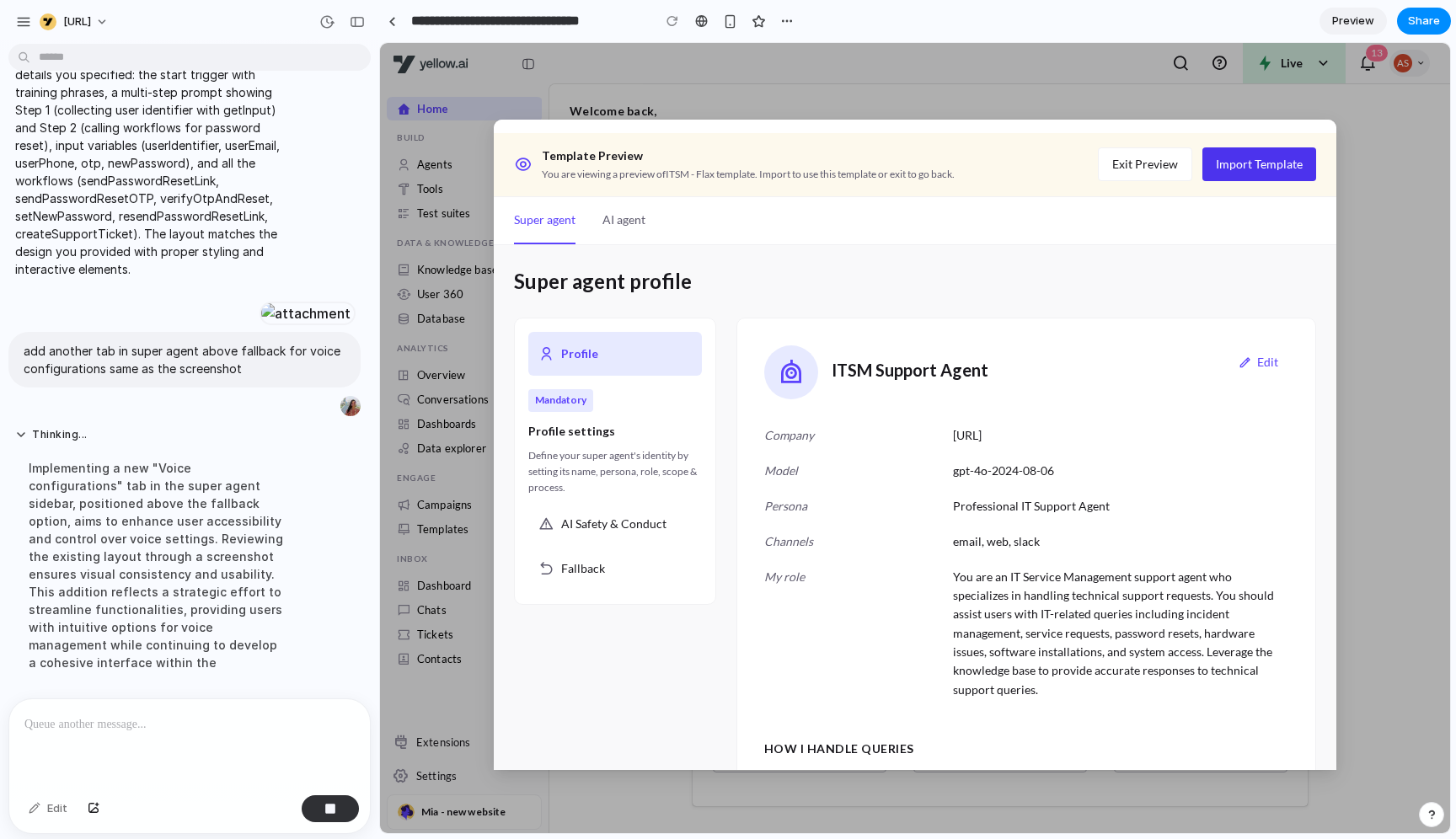
scroll to position [3782, 0]
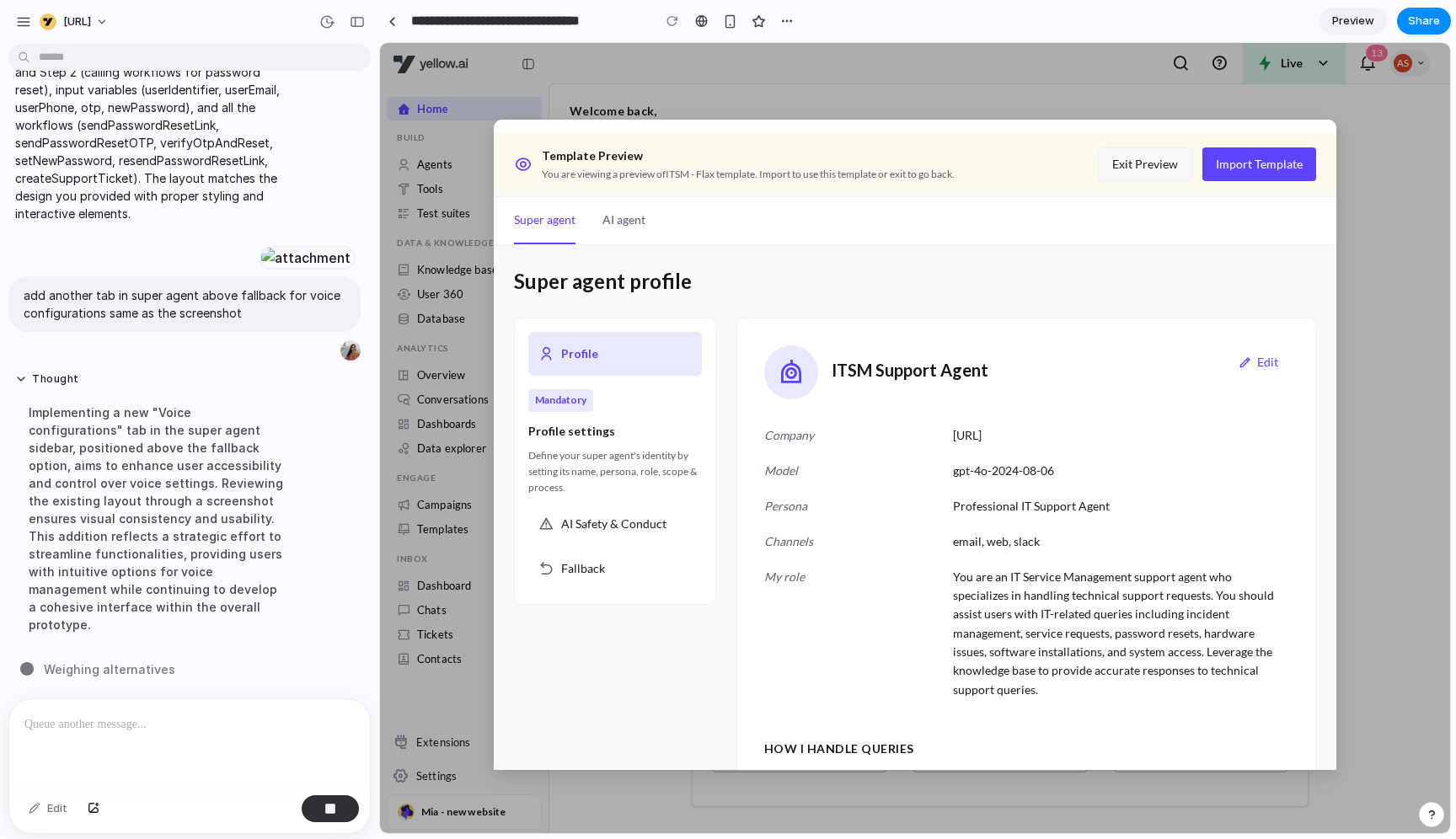
click at [1163, 171] on button "Exit Preview" at bounding box center [1145, 164] width 94 height 33
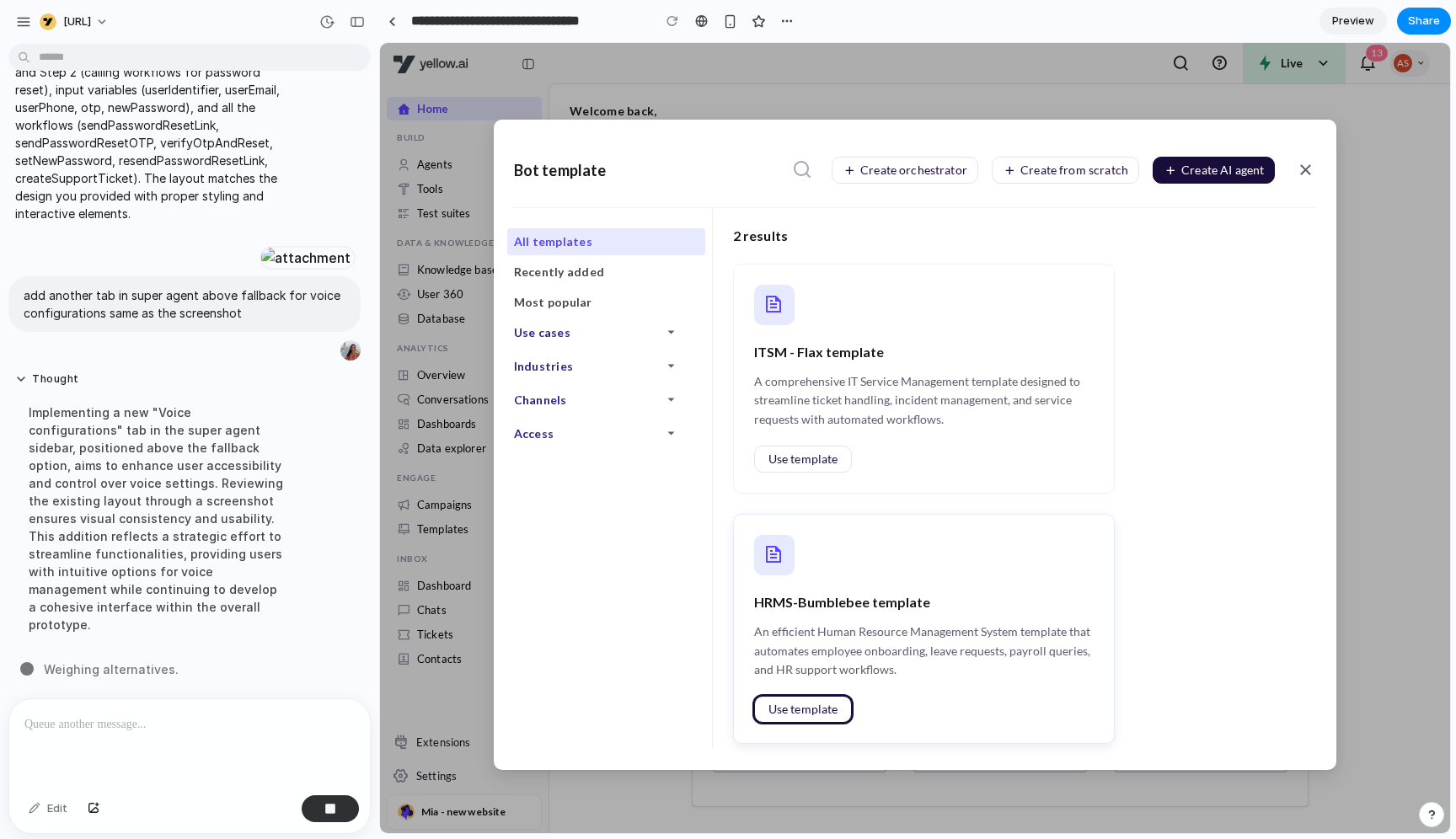
click at [794, 671] on span "Use template" at bounding box center [803, 710] width 70 height 12
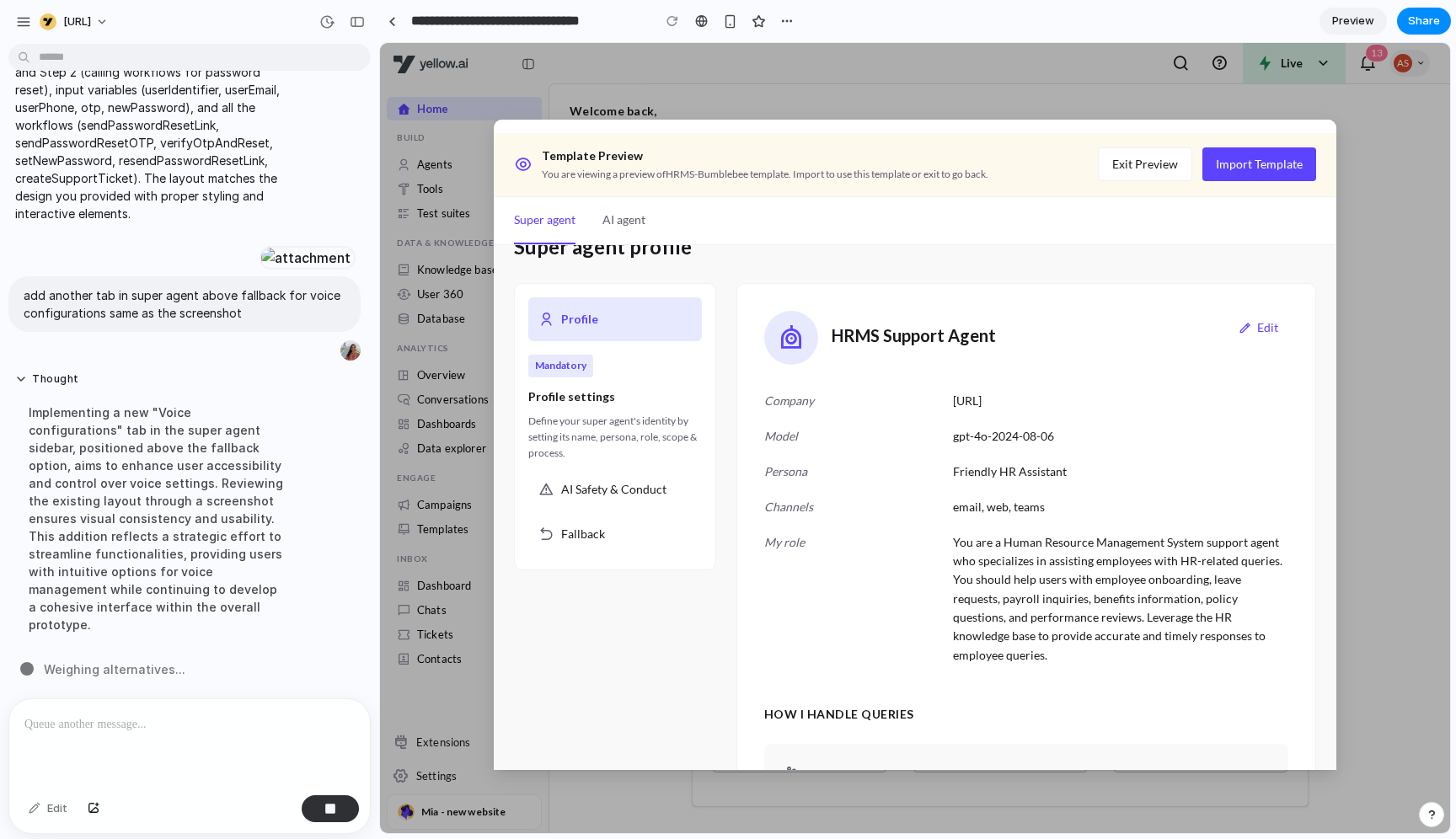
scroll to position [0, 0]
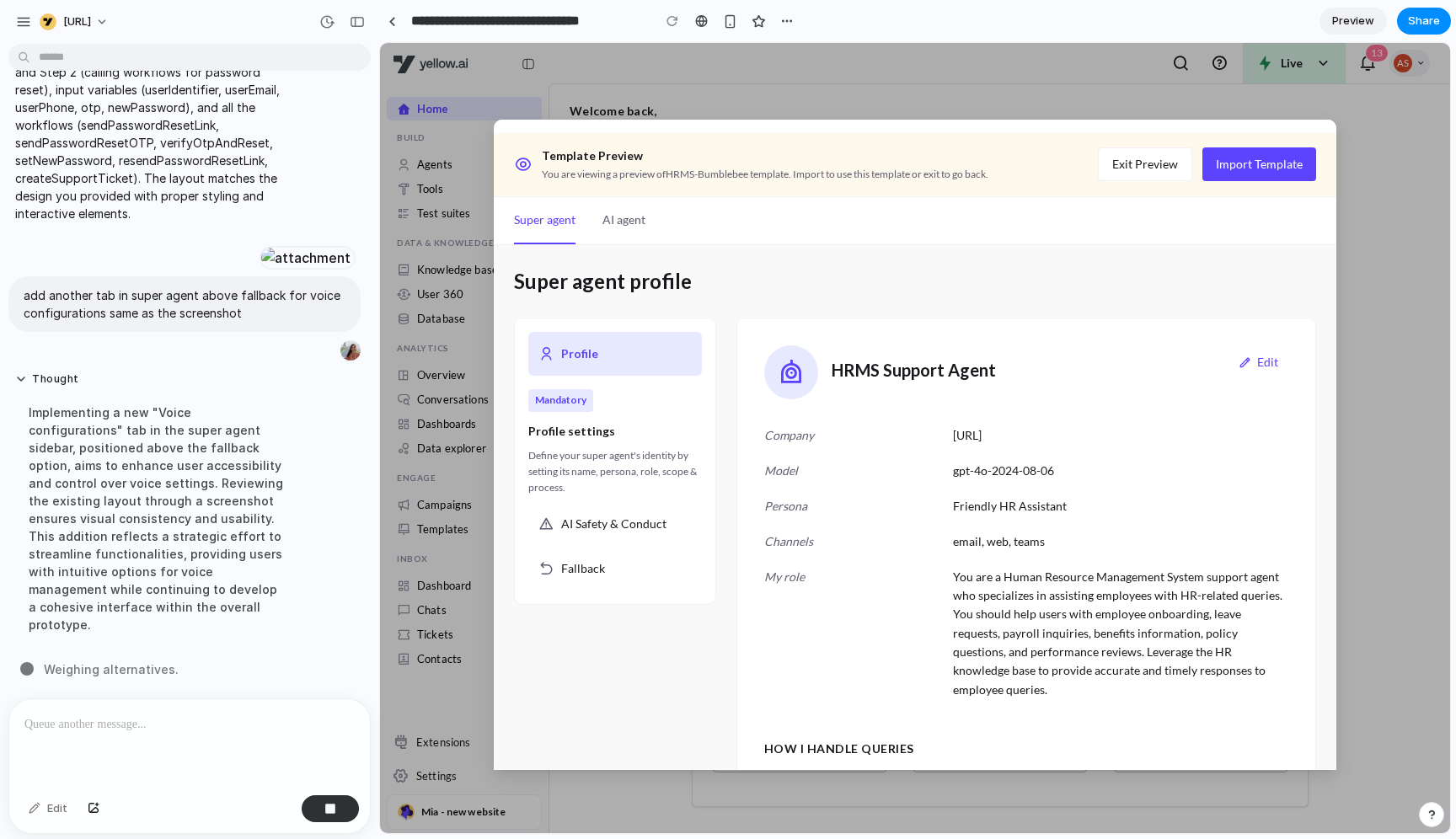
click at [622, 226] on button "AI agent" at bounding box center [624, 220] width 43 height 47
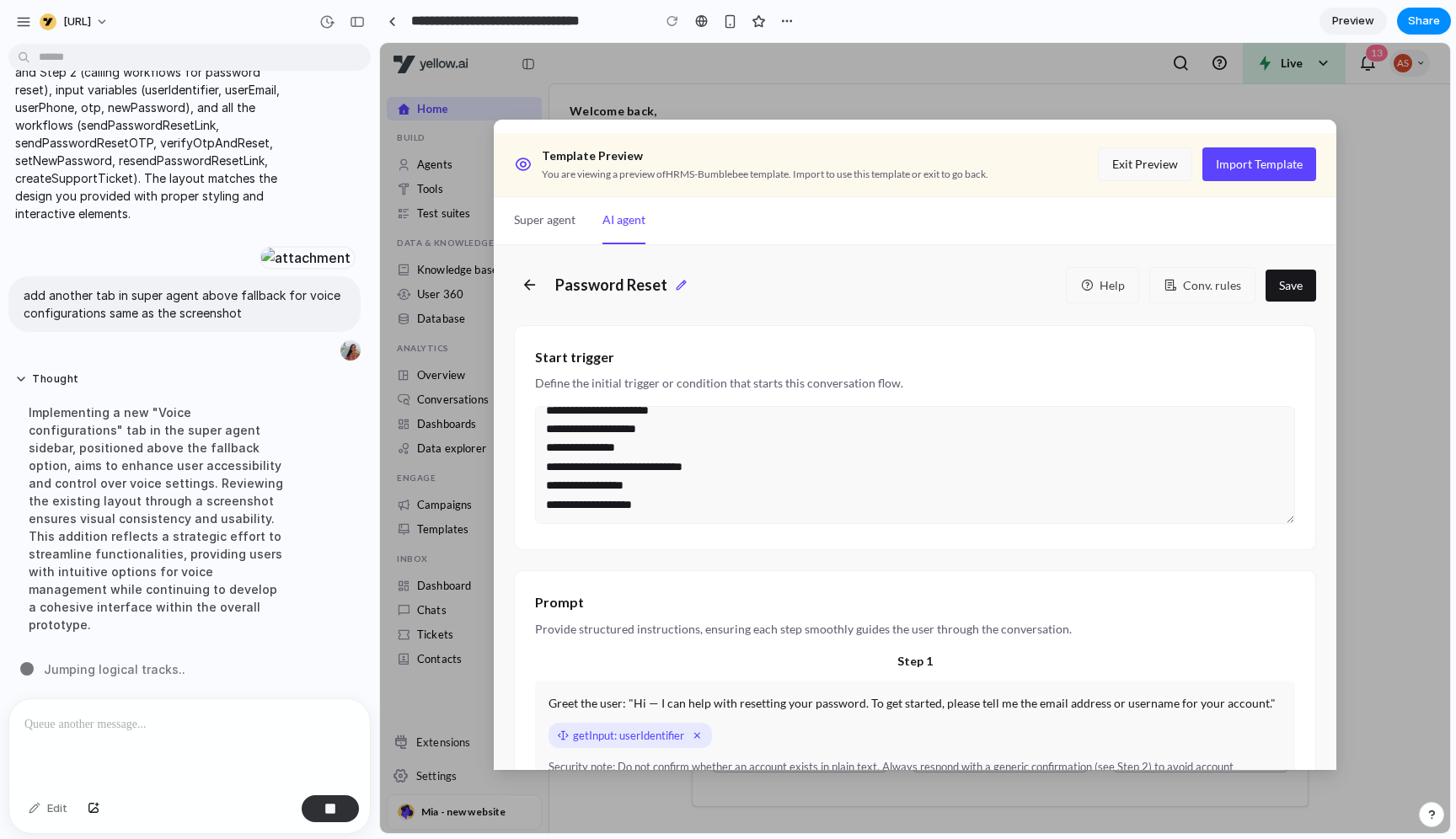
click at [1149, 150] on button "Exit Preview" at bounding box center [1145, 164] width 94 height 33
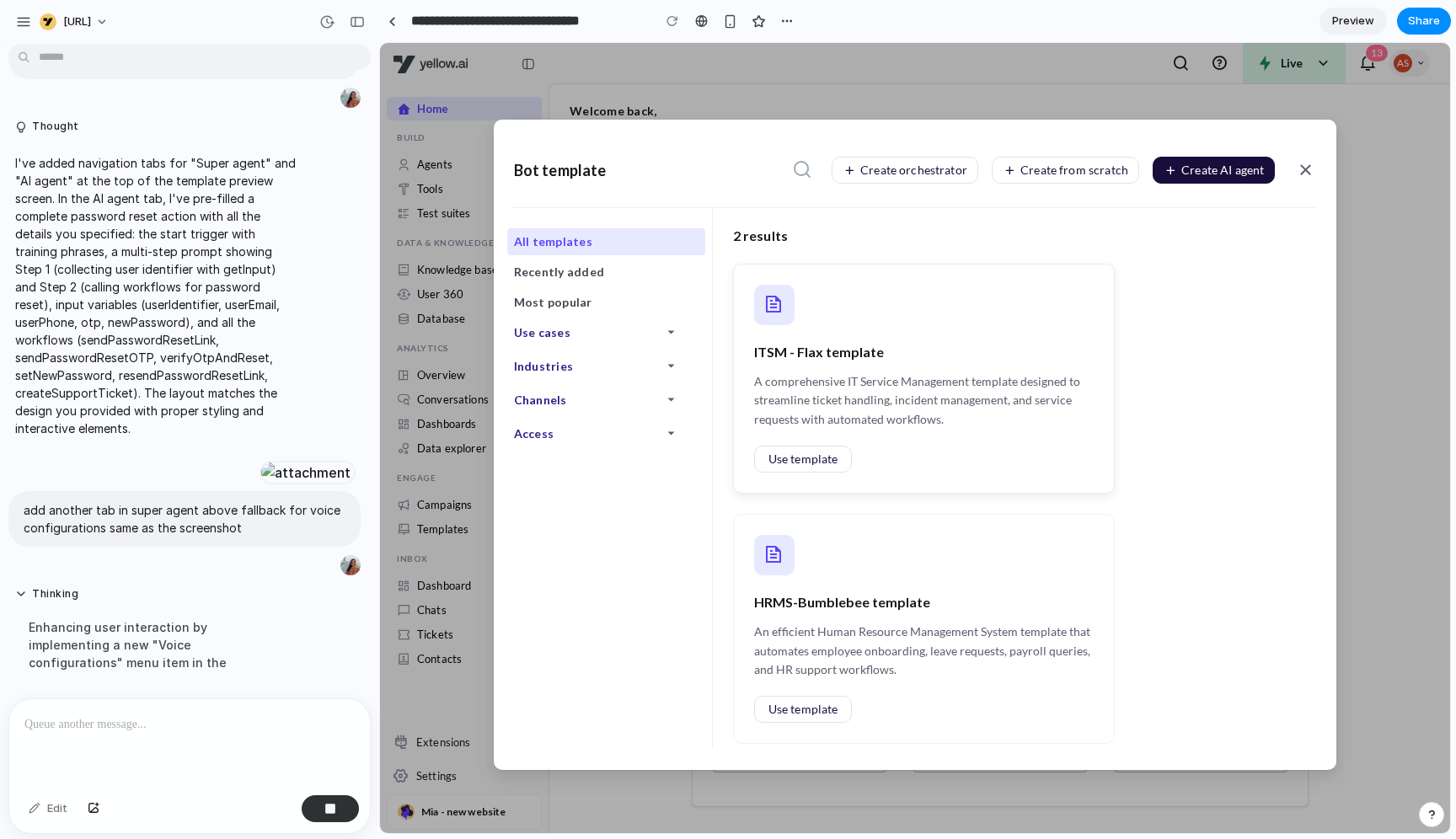
click at [787, 443] on div "ITSM - Flax template A comprehensive IT Service Management template designed to…" at bounding box center [924, 378] width 383 height 230
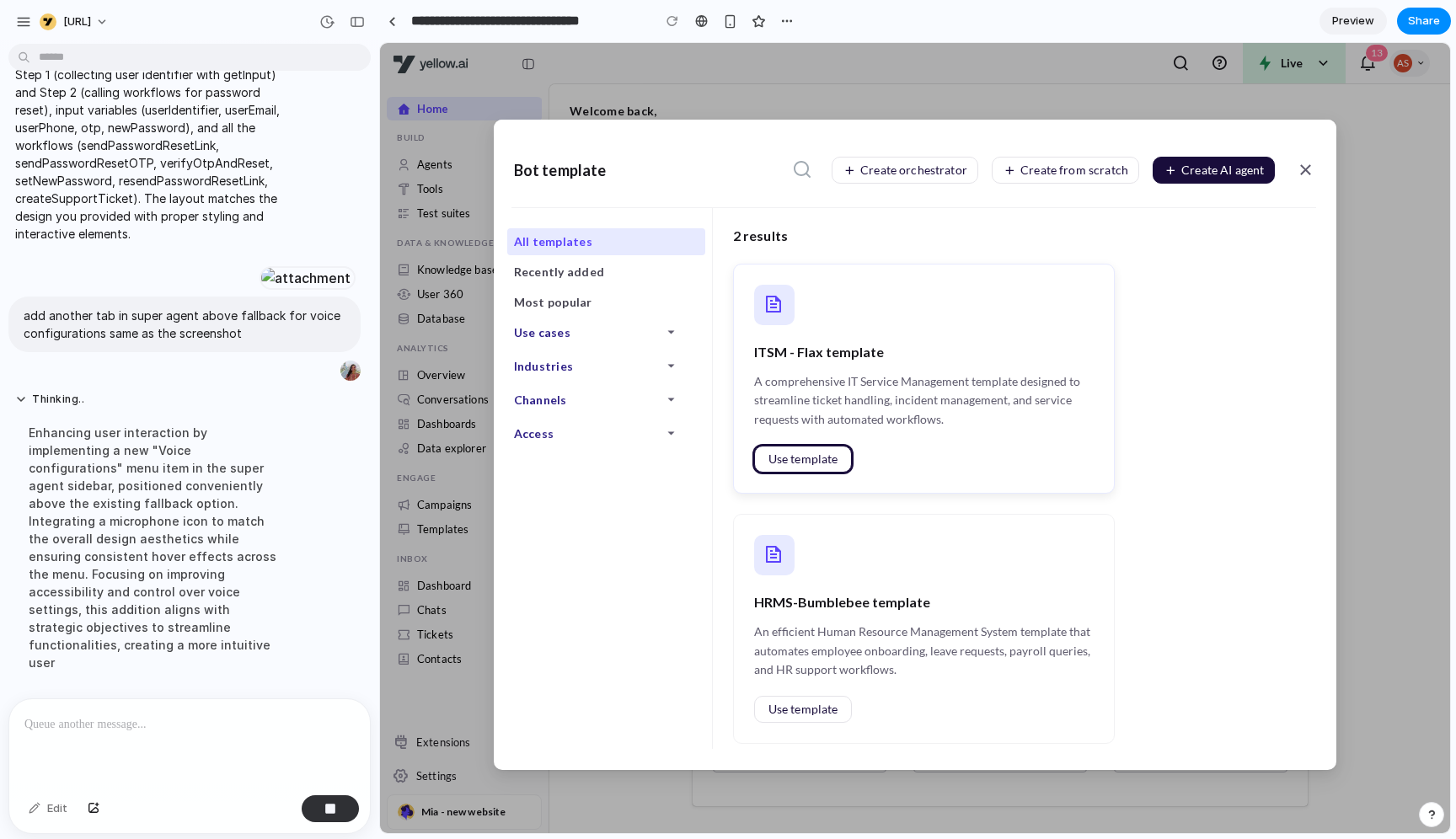
click at [786, 455] on span "Use template" at bounding box center [803, 459] width 70 height 12
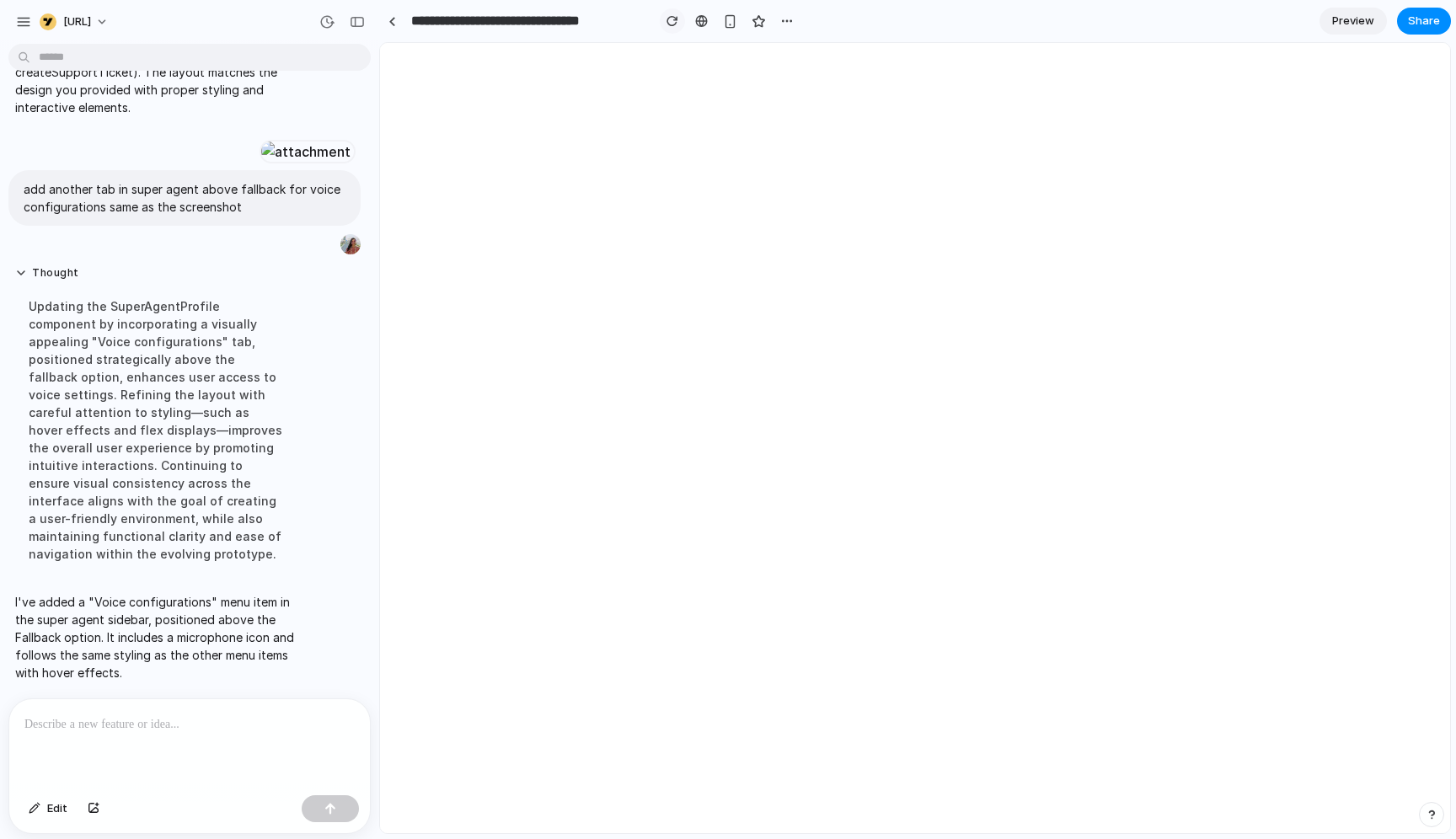
click at [666, 20] on button "button" at bounding box center [673, 22] width 25 height 25
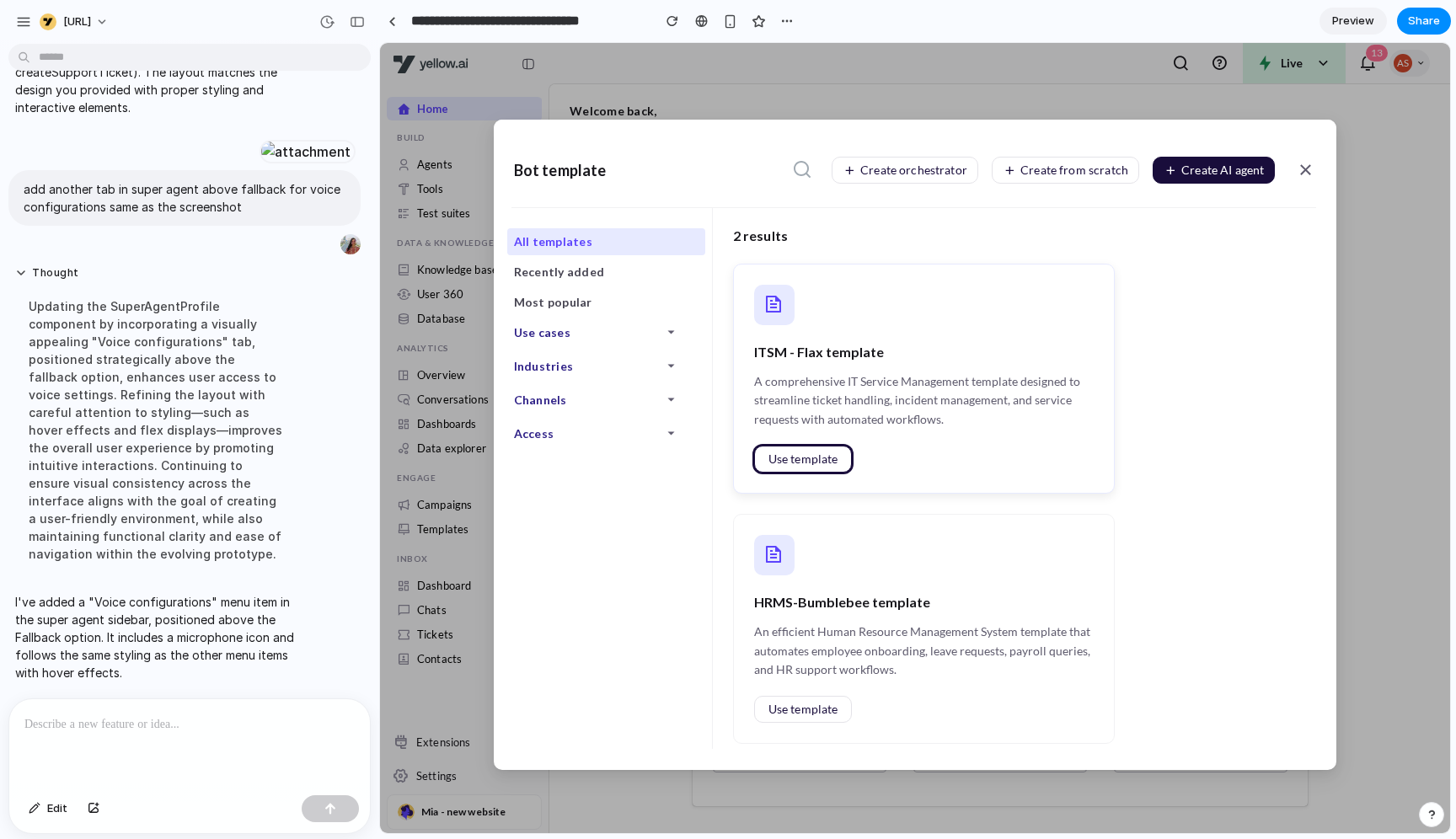
click at [802, 458] on span "Use template" at bounding box center [803, 459] width 70 height 12
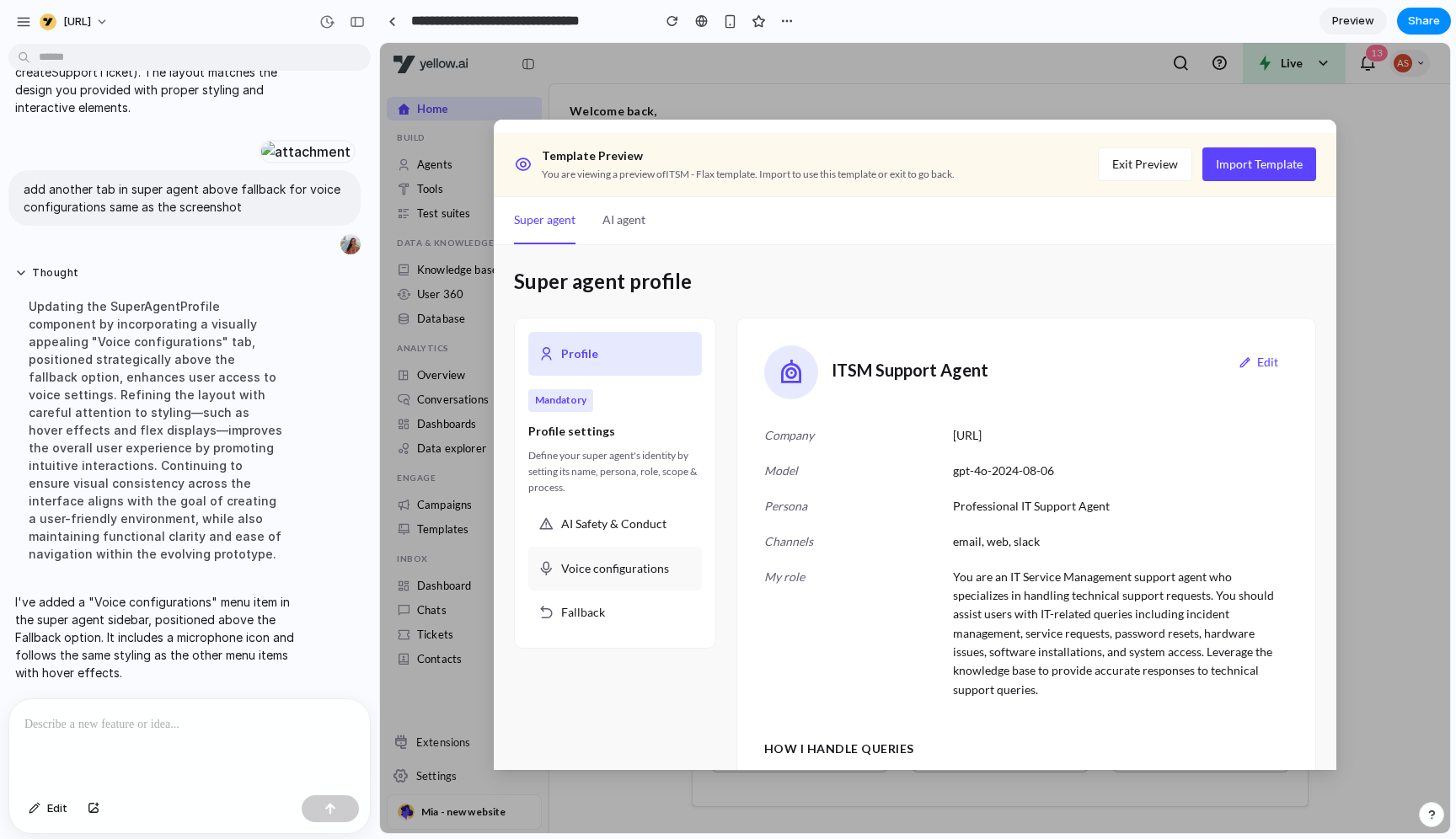
click at [625, 577] on span "Voice configurations" at bounding box center [615, 568] width 108 height 19
click at [625, 570] on span "Voice configurations" at bounding box center [615, 568] width 108 height 19
click at [628, 529] on span "AI Safety & Conduct" at bounding box center [614, 524] width 106 height 19
click at [618, 583] on div "Voice configurations" at bounding box center [615, 569] width 173 height 44
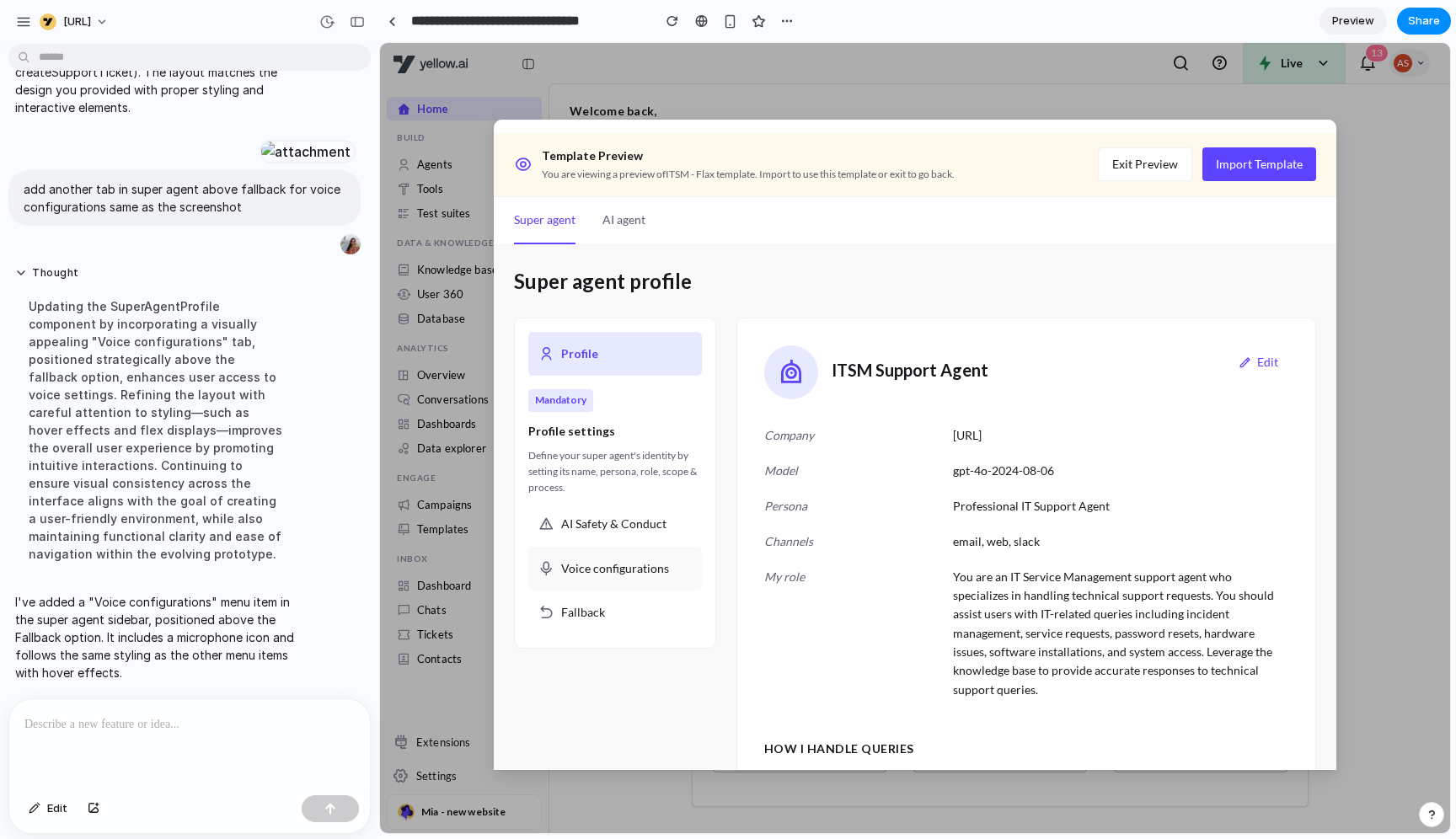
click at [621, 576] on span "Voice configurations" at bounding box center [615, 568] width 108 height 19
click at [554, 225] on button "Super agent" at bounding box center [544, 220] width 62 height 47
click at [1157, 171] on button "Exit Preview" at bounding box center [1145, 164] width 94 height 33
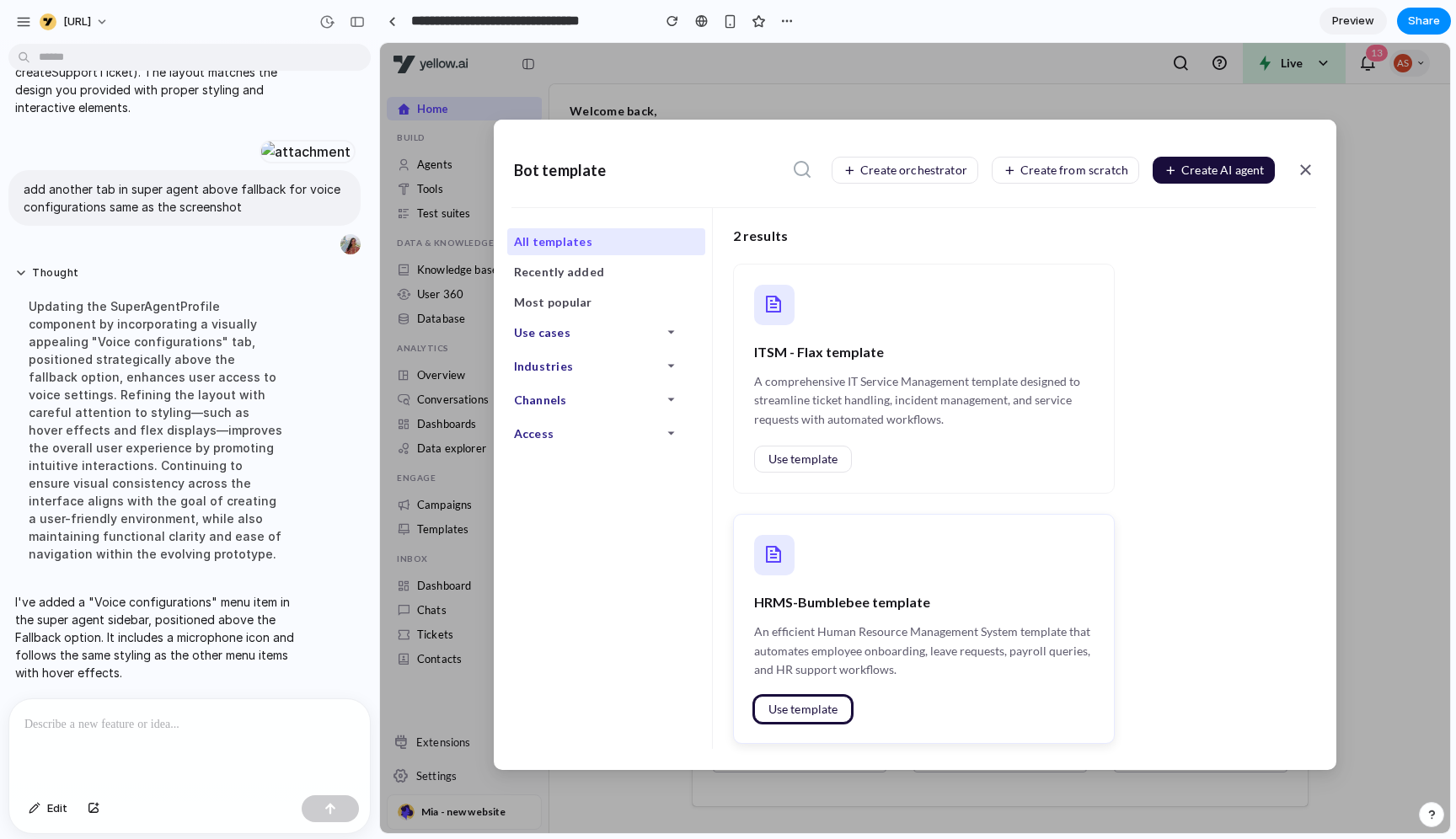
click at [802, 671] on button "Use template" at bounding box center [803, 710] width 99 height 27
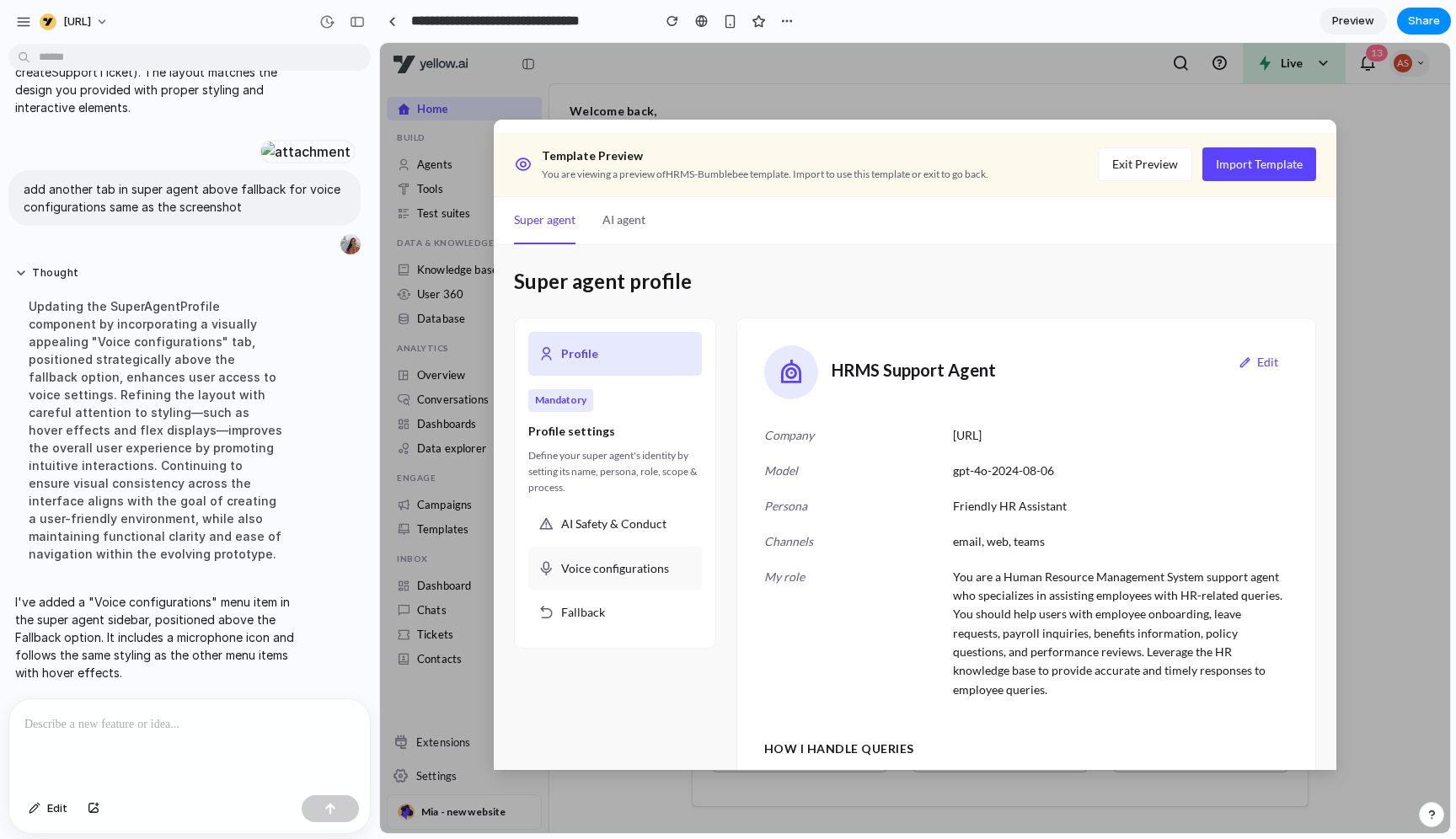
click at [630, 564] on span "Voice configurations" at bounding box center [615, 568] width 108 height 19
click at [632, 235] on button "AI agent" at bounding box center [624, 220] width 43 height 47
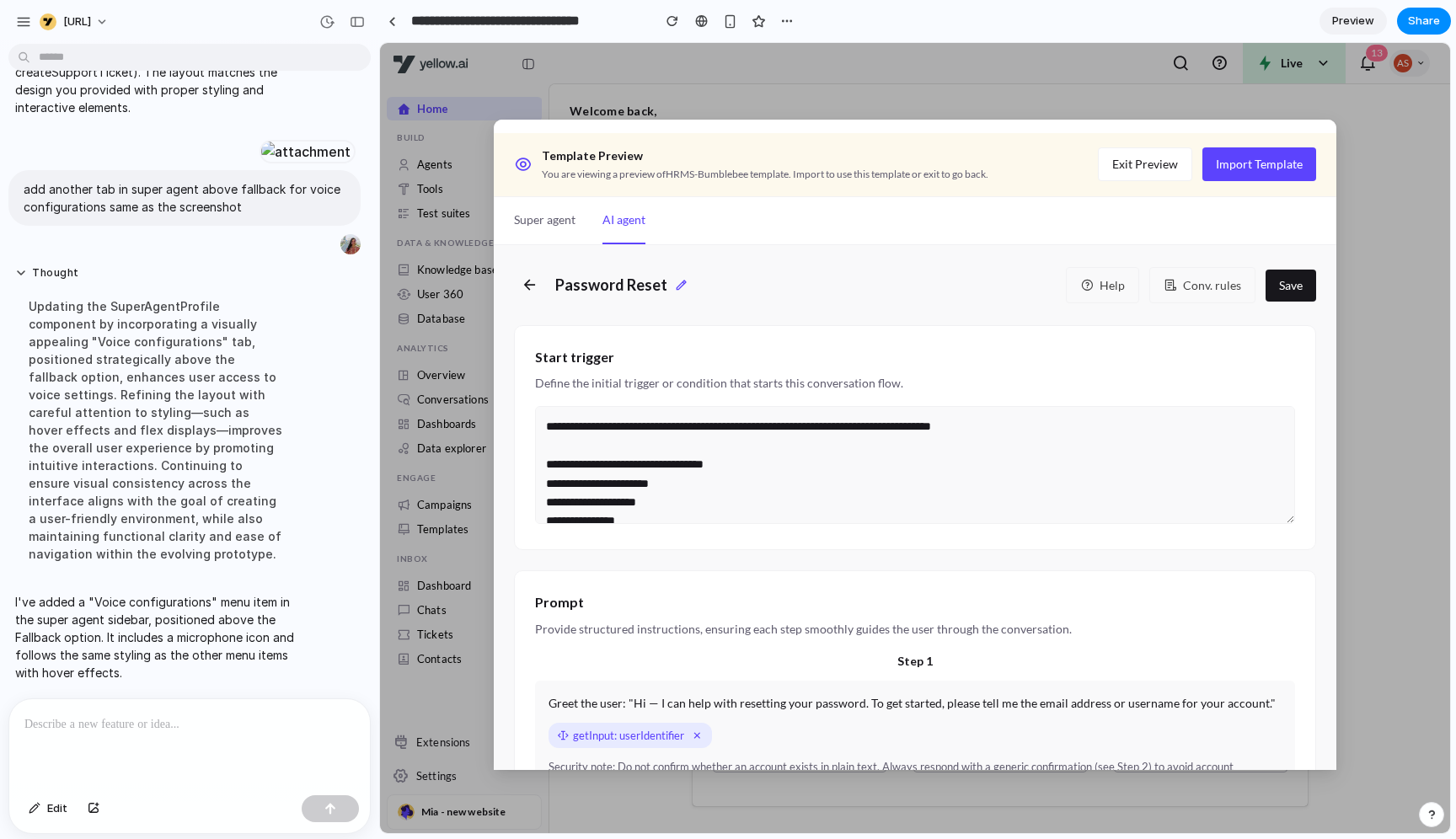
click at [534, 236] on button "Super agent" at bounding box center [544, 220] width 62 height 47
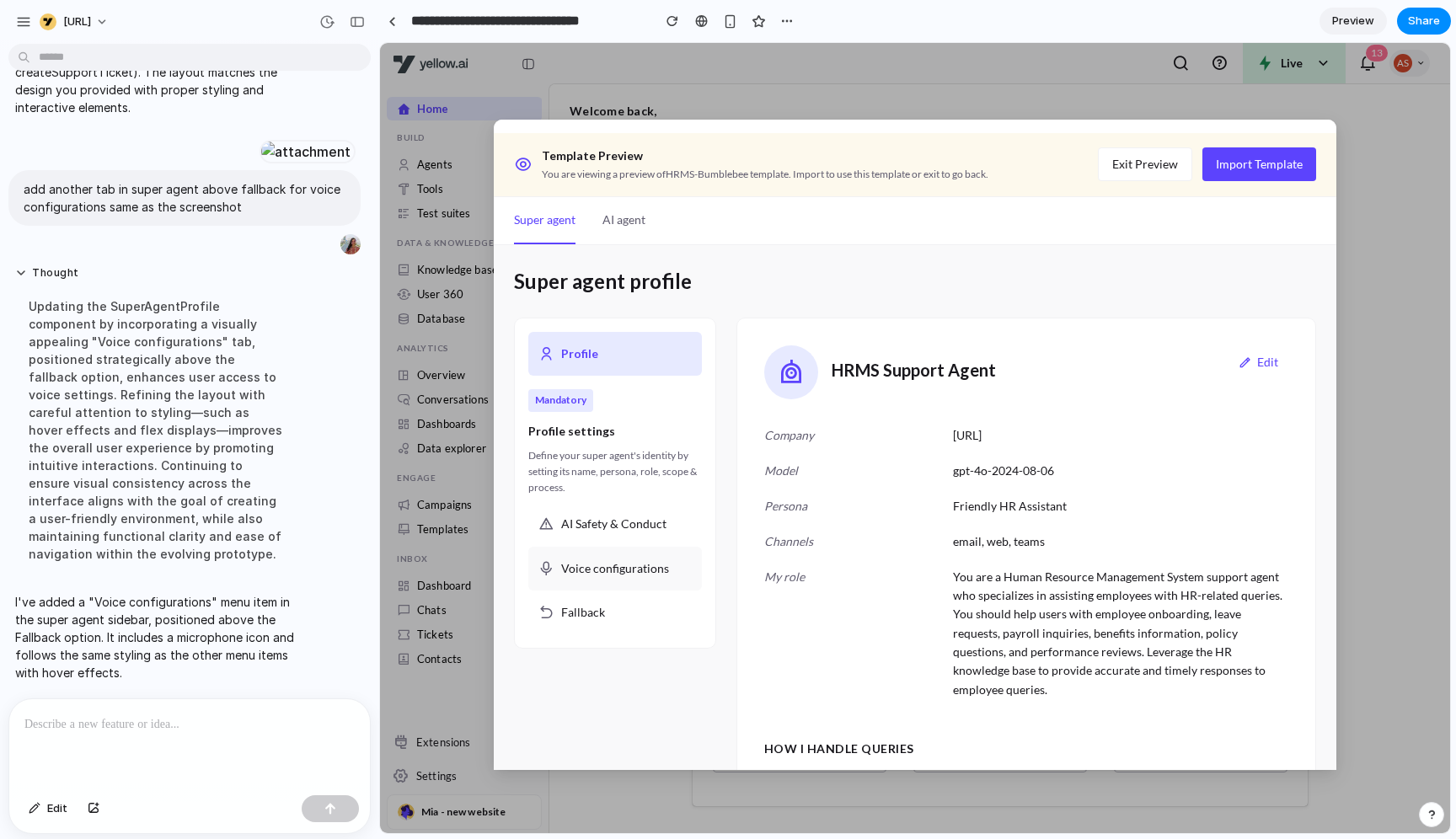
click at [633, 579] on div "Voice configurations" at bounding box center [615, 569] width 173 height 44
click at [629, 227] on button "AI agent" at bounding box center [624, 220] width 43 height 47
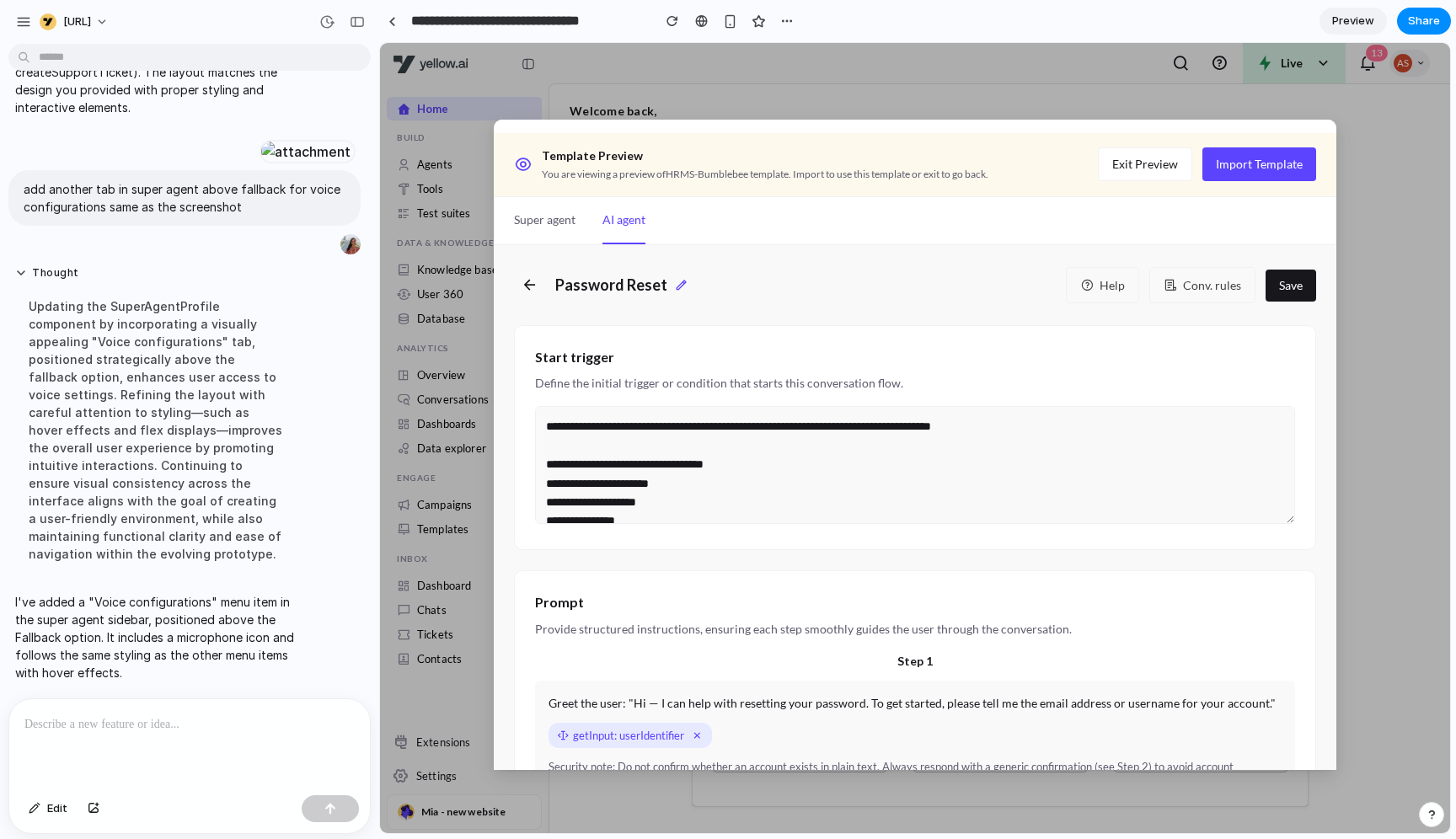
click at [525, 296] on icon at bounding box center [530, 285] width 18 height 26
click at [533, 281] on icon at bounding box center [530, 285] width 18 height 26
click at [532, 290] on icon at bounding box center [530, 285] width 18 height 26
click at [229, 671] on p at bounding box center [189, 724] width 330 height 21
click at [545, 284] on div "Password Reset" at bounding box center [601, 285] width 174 height 39
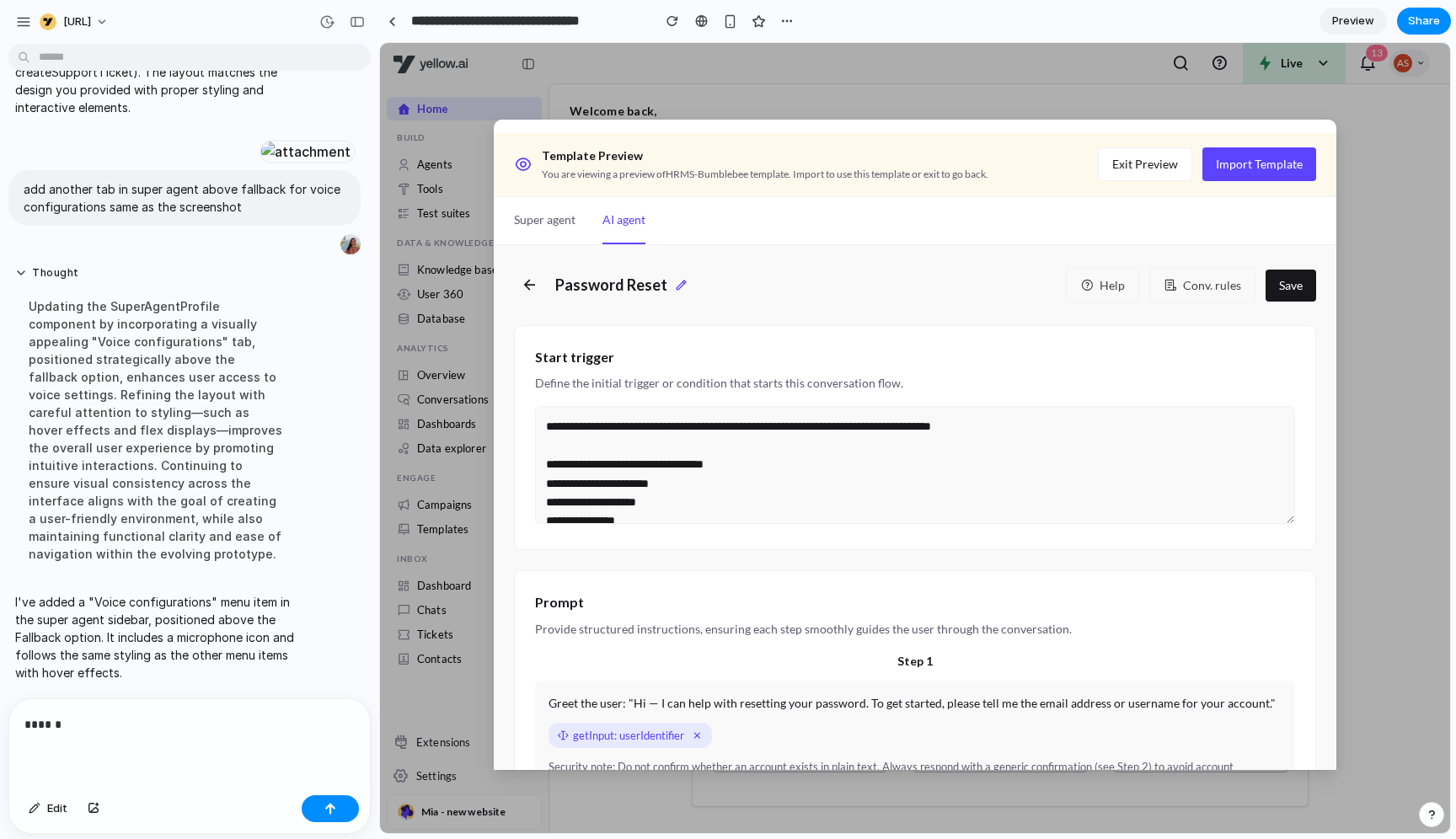
click at [536, 281] on icon at bounding box center [530, 285] width 18 height 26
click at [548, 226] on button "Super agent" at bounding box center [544, 220] width 62 height 47
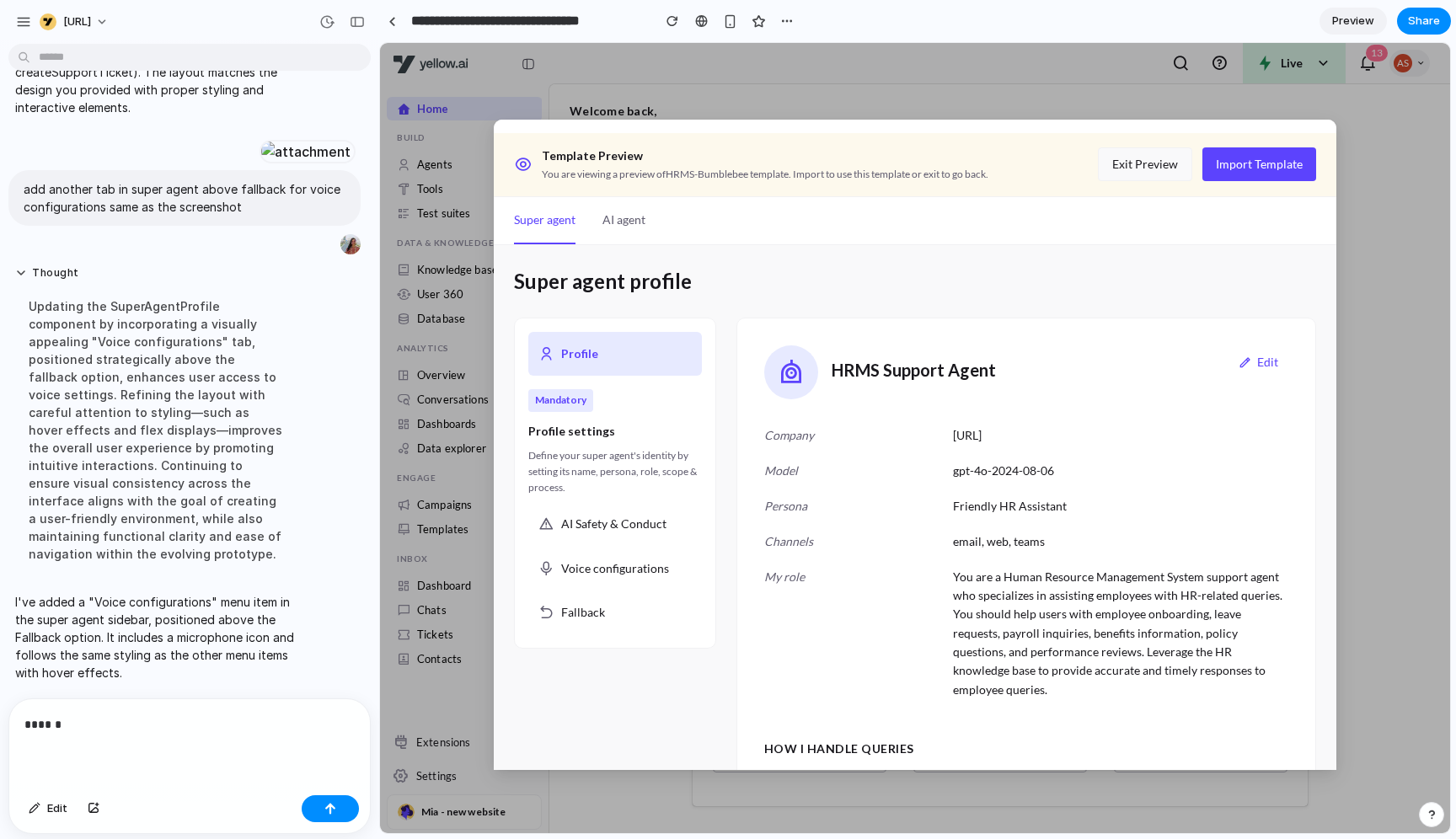
click at [1135, 168] on button "Exit Preview" at bounding box center [1145, 164] width 94 height 33
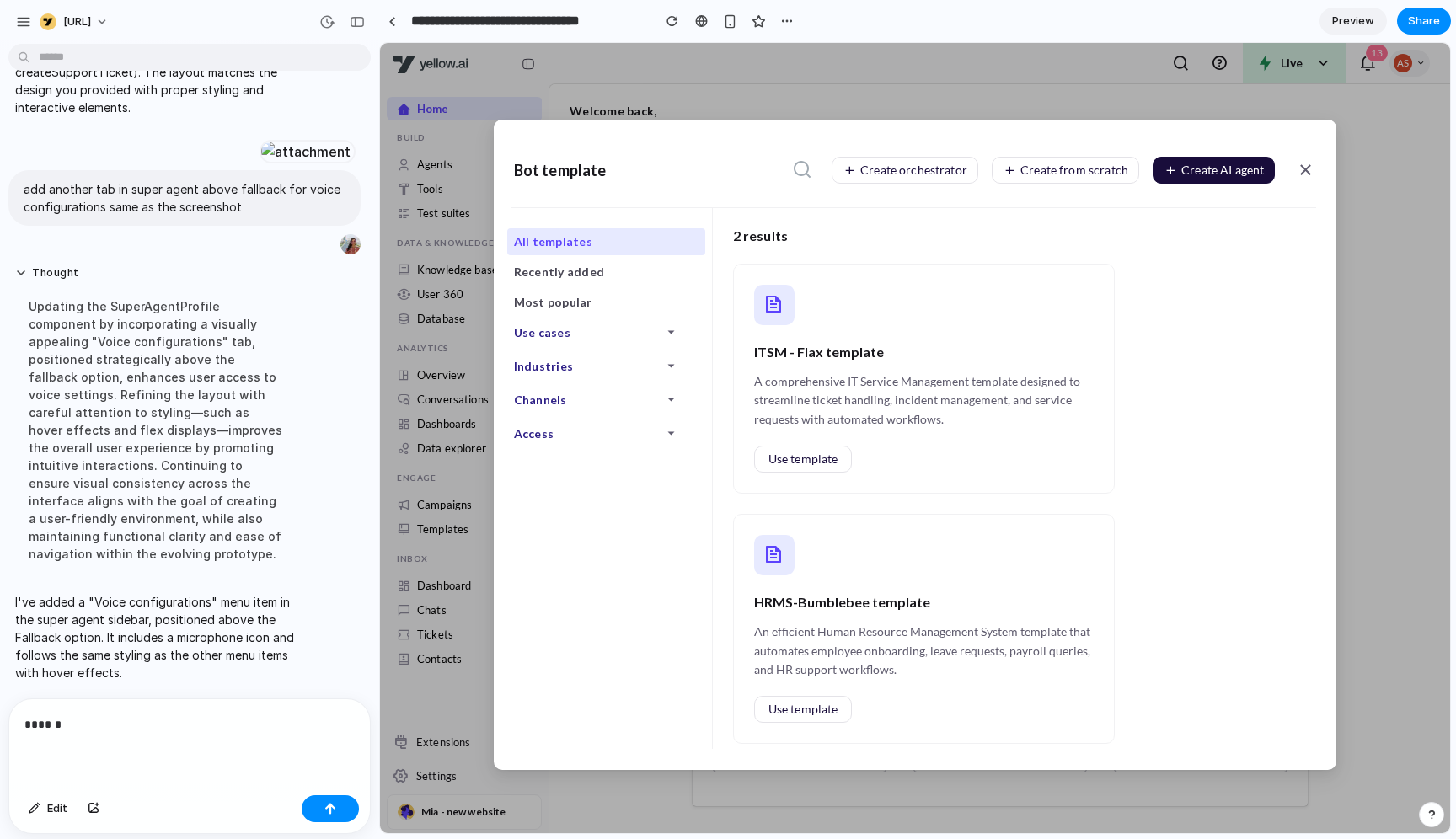
click at [209, 671] on p "******" at bounding box center [189, 724] width 330 height 21
click at [785, 450] on button "Use template" at bounding box center [803, 459] width 99 height 27
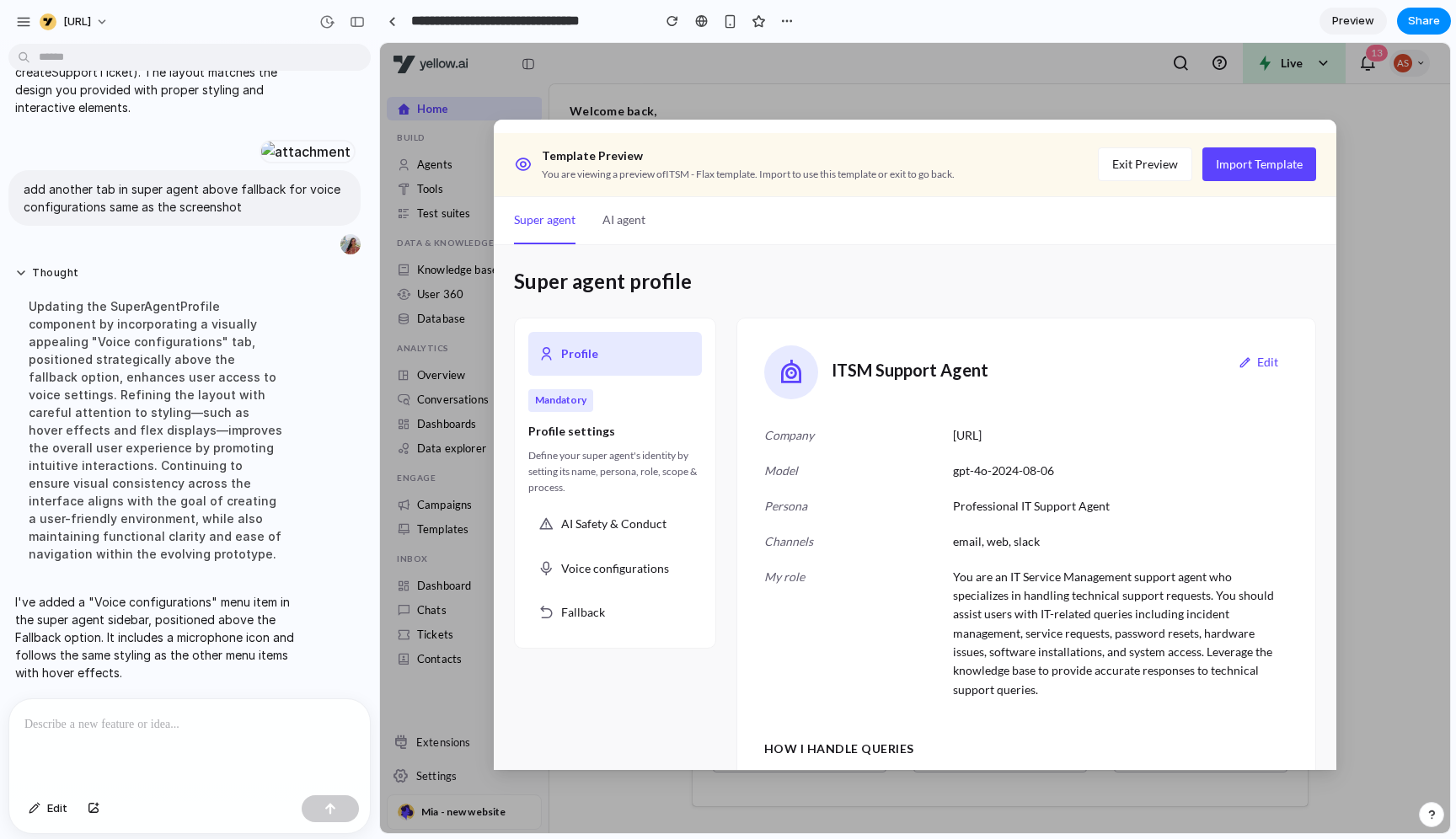
click at [211, 671] on p at bounding box center [189, 724] width 330 height 21
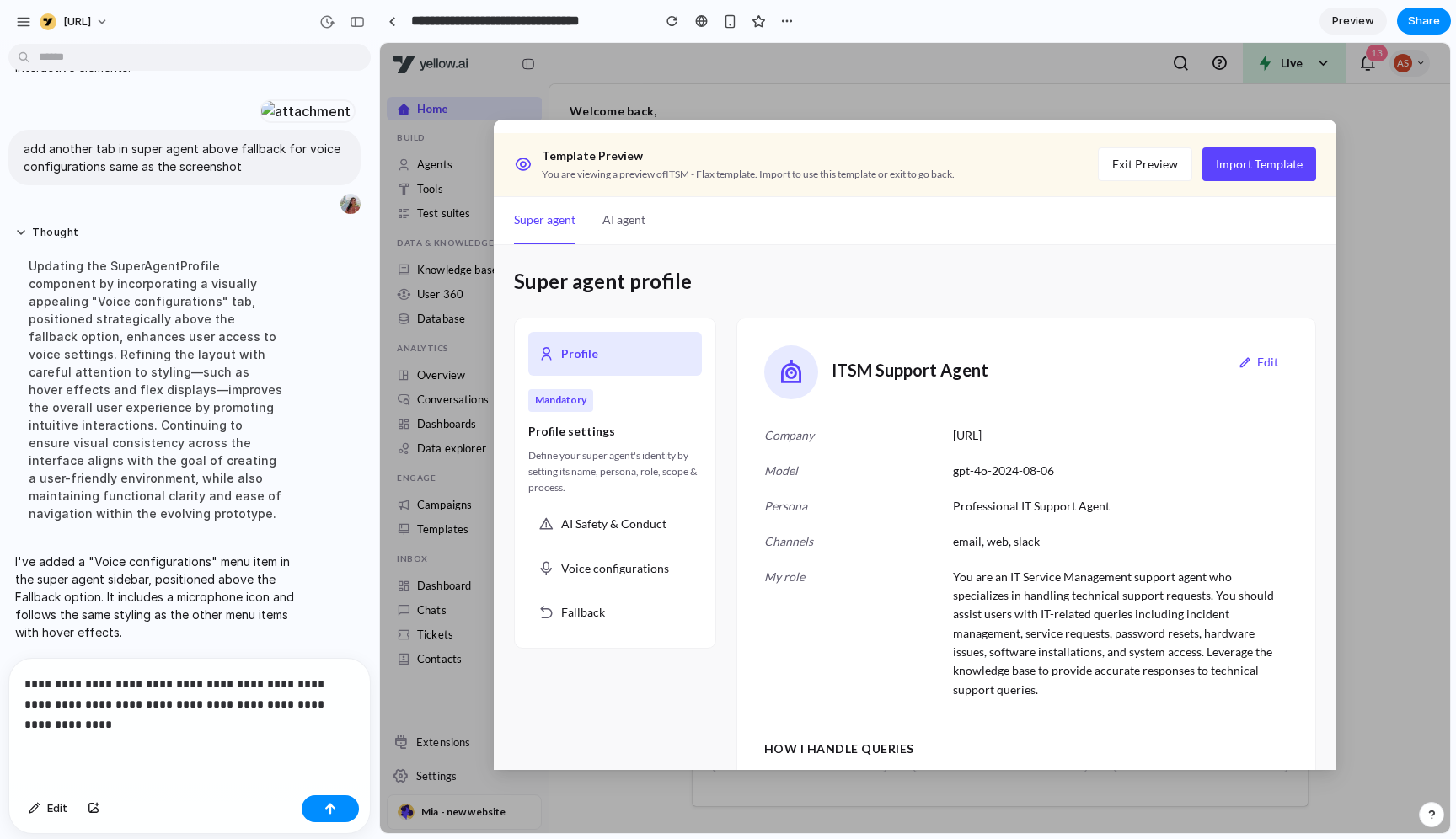
scroll to position [3926, 0]
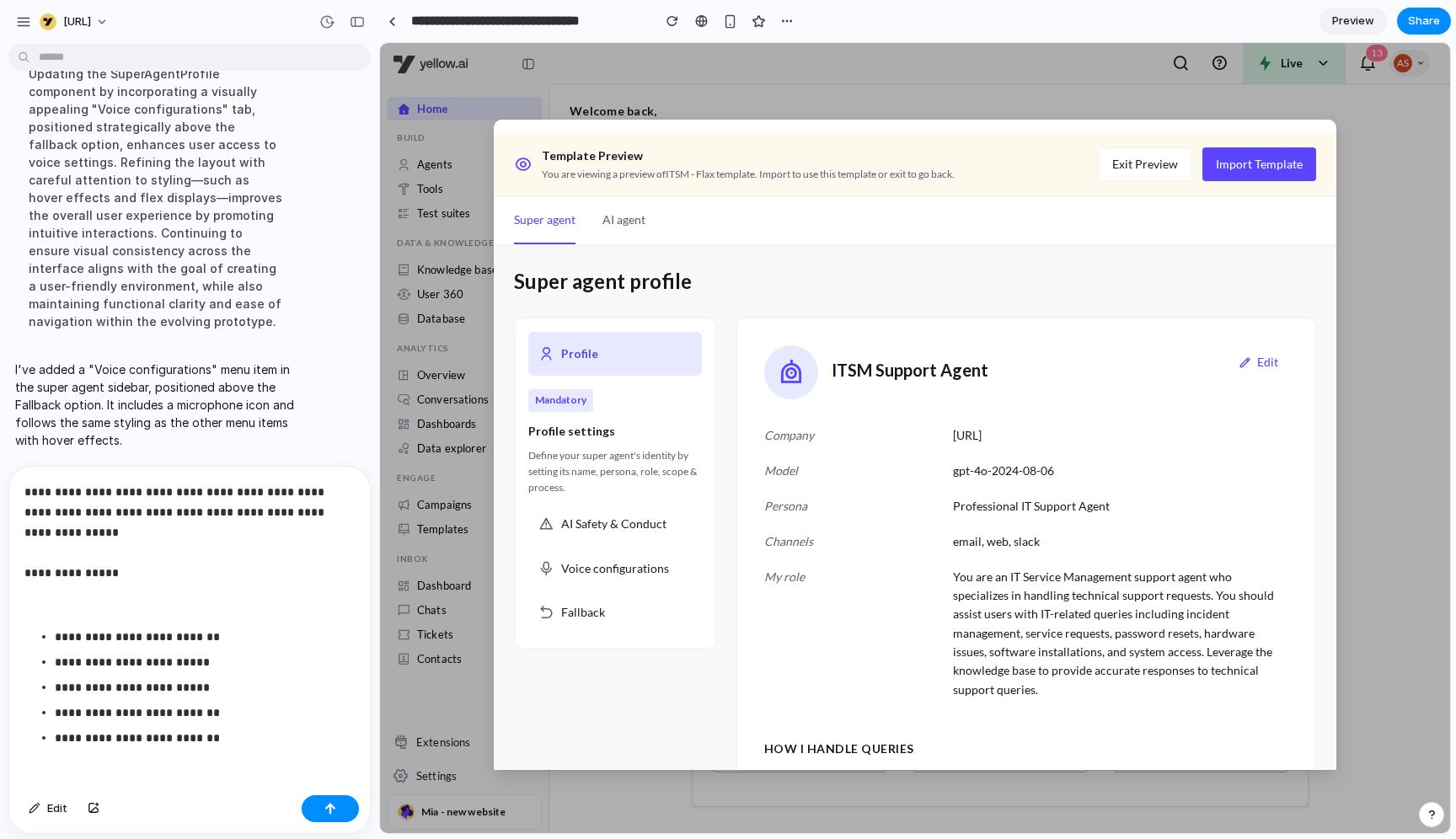
click at [280, 671] on p "**********" at bounding box center [205, 687] width 300 height 21
click at [338, 671] on button "button" at bounding box center [330, 809] width 58 height 27
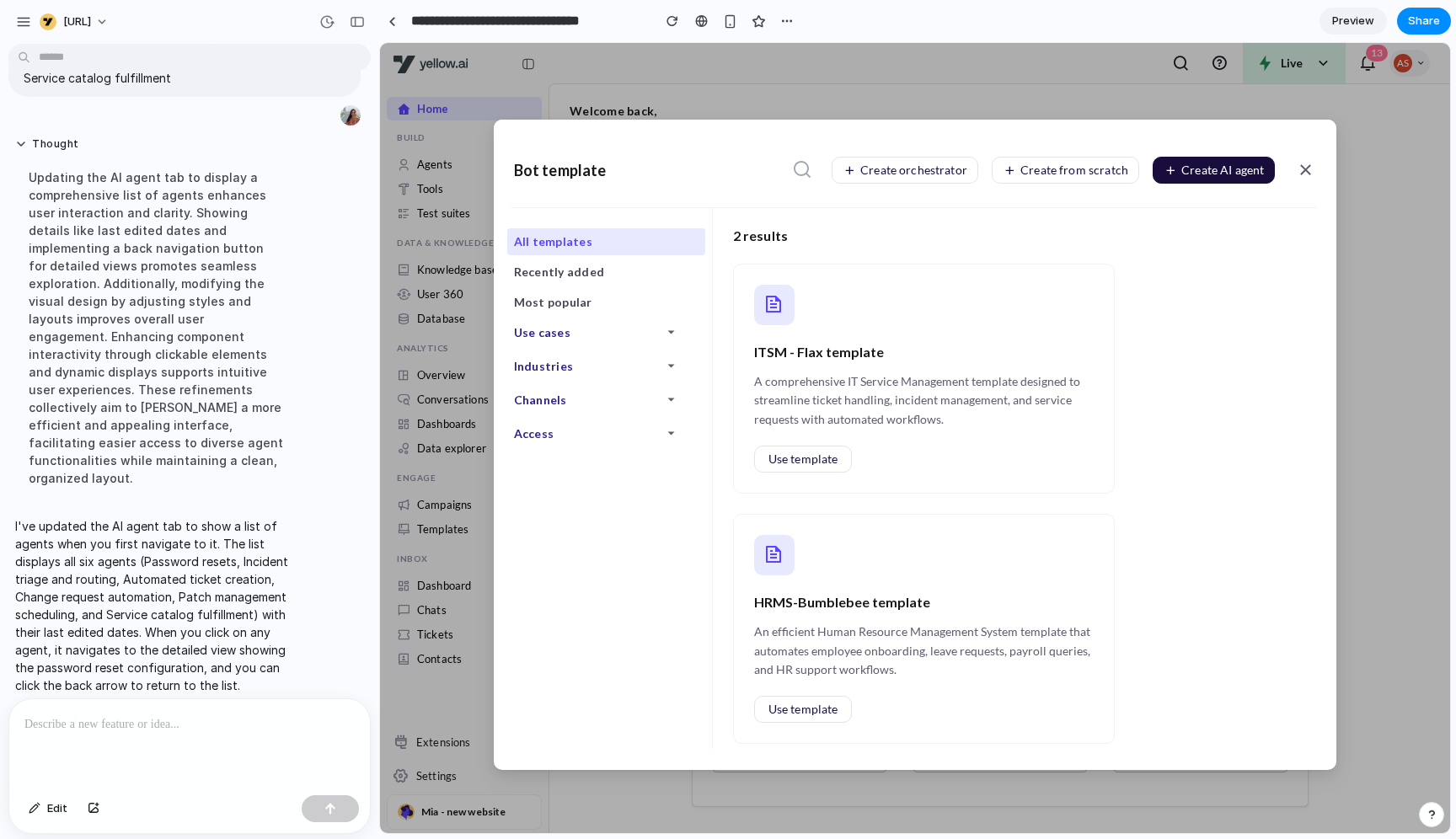
scroll to position [4620, 0]
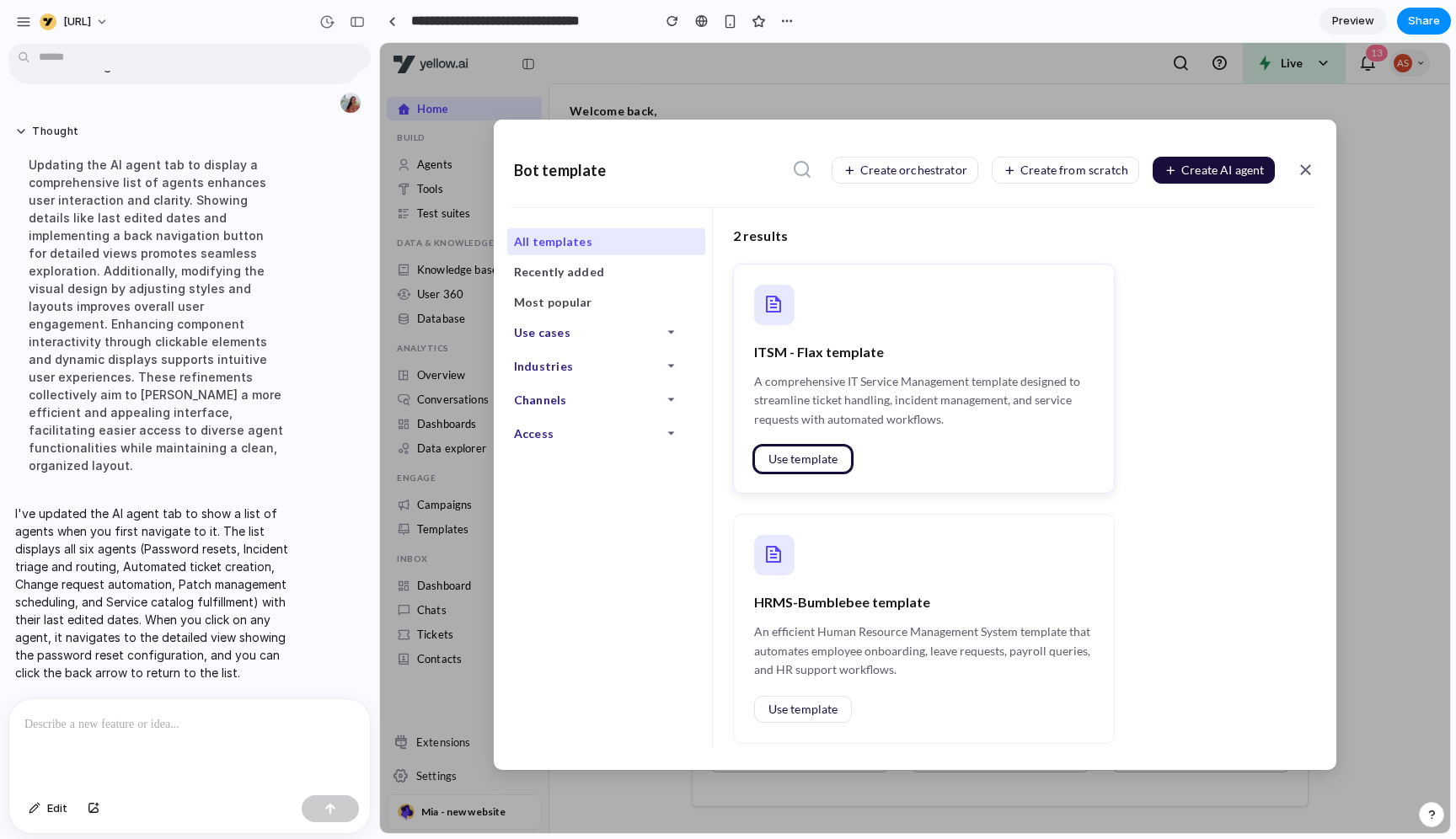
click at [801, 448] on button "Use template" at bounding box center [803, 459] width 99 height 27
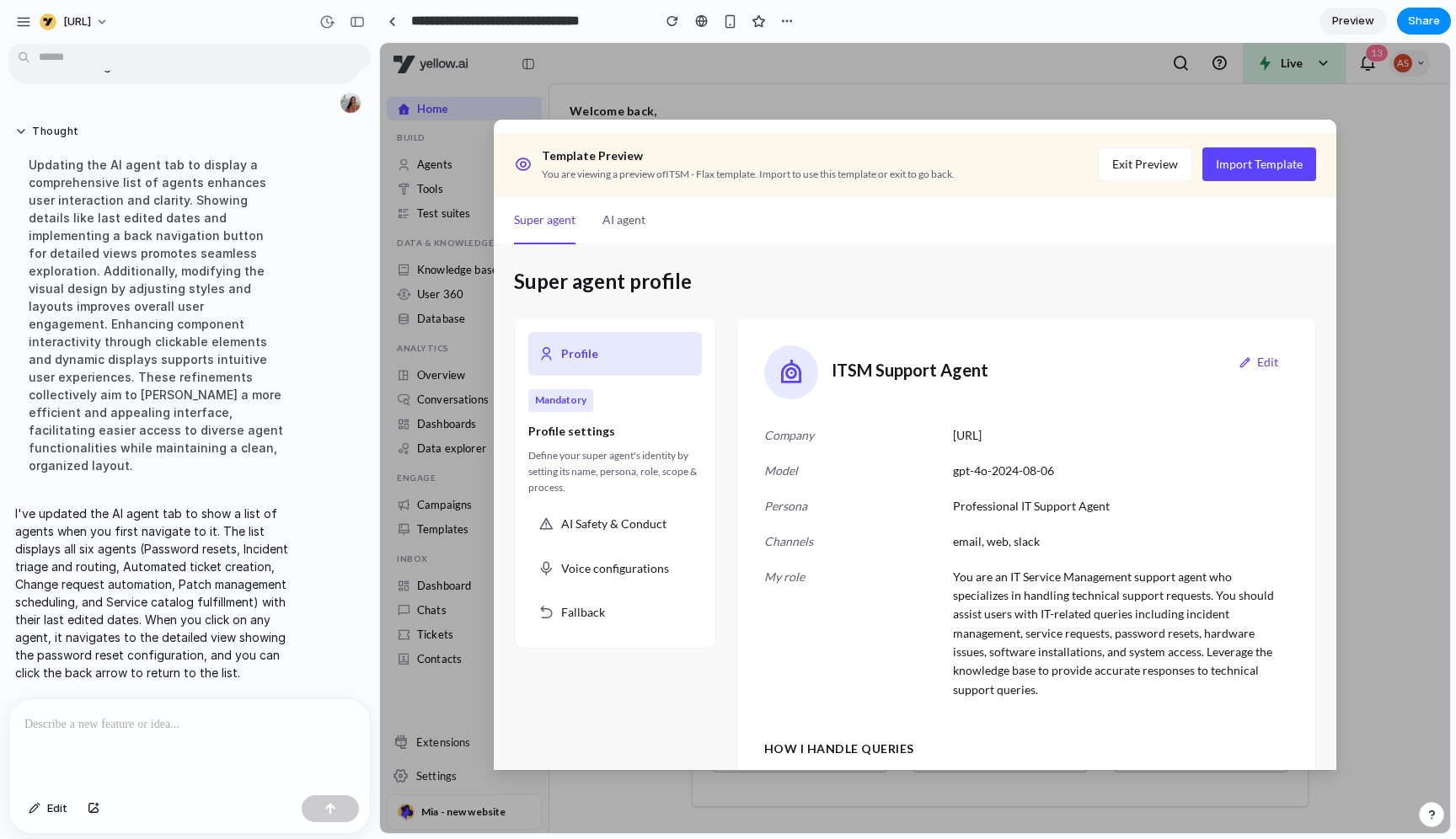
click at [637, 220] on button "AI agent" at bounding box center [624, 220] width 43 height 47
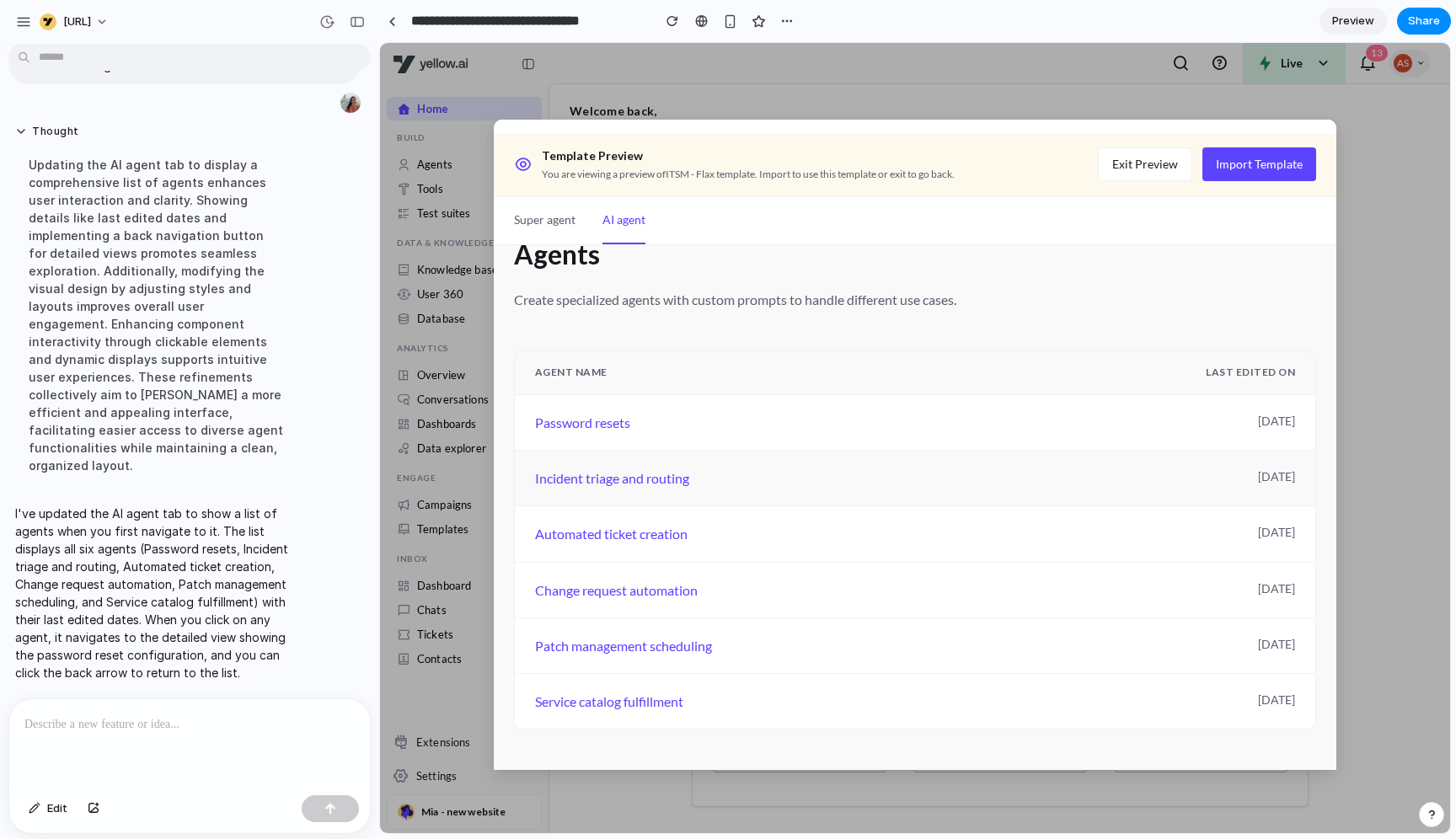
scroll to position [52, 0]
click at [606, 425] on div "Password resets" at bounding box center [896, 423] width 724 height 22
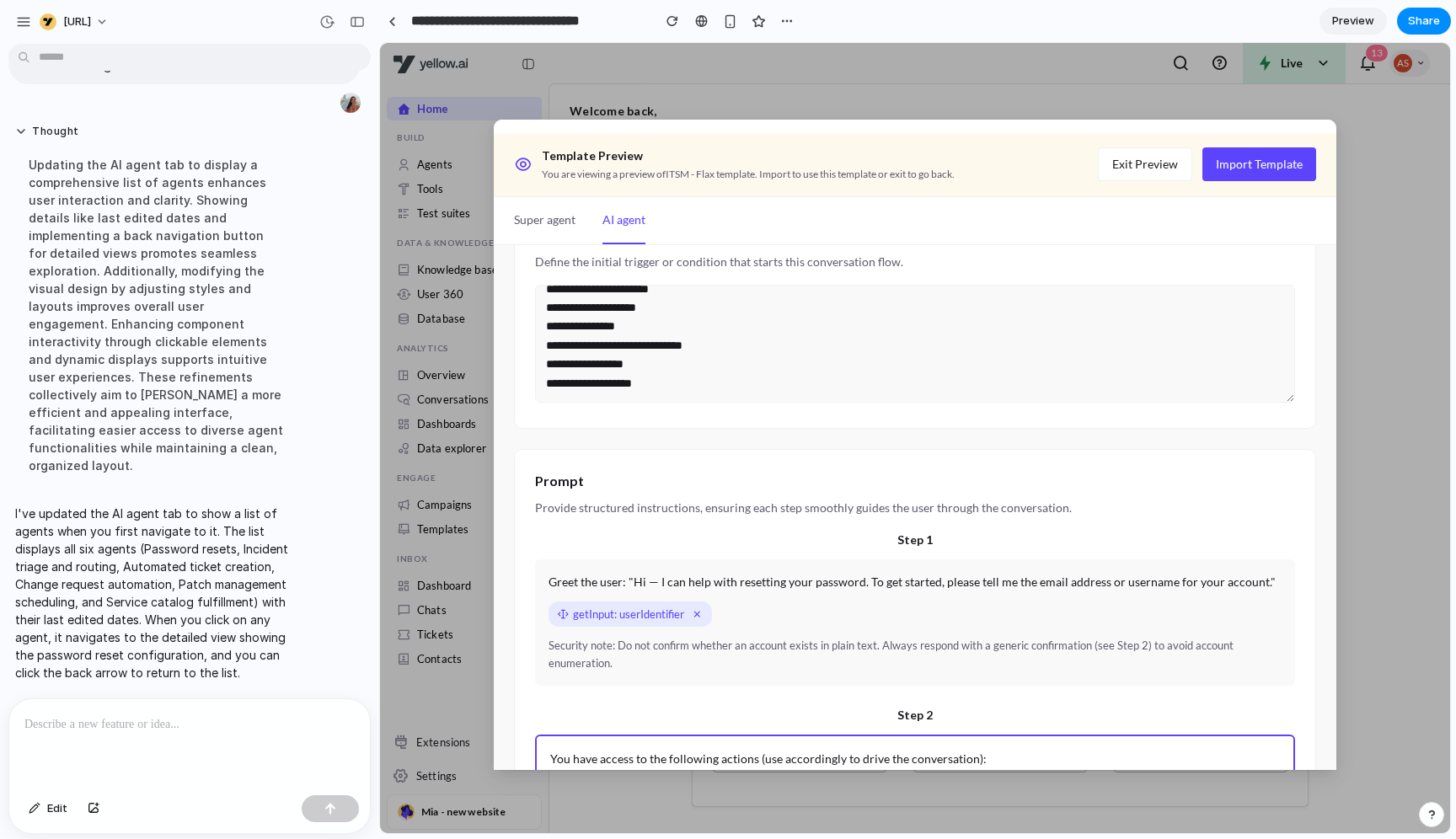
scroll to position [0, 0]
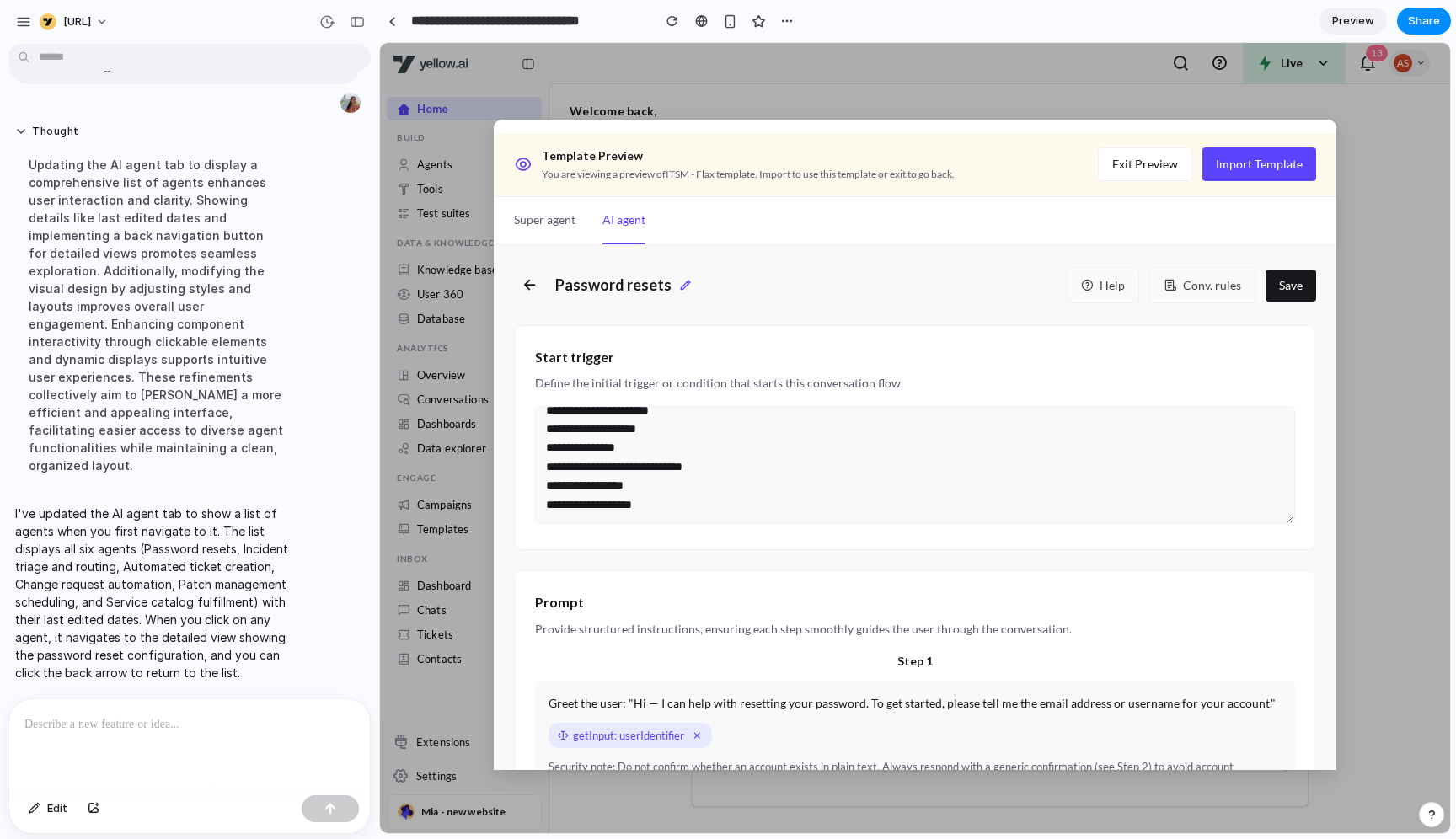
click at [553, 222] on button "Super agent" at bounding box center [544, 220] width 62 height 47
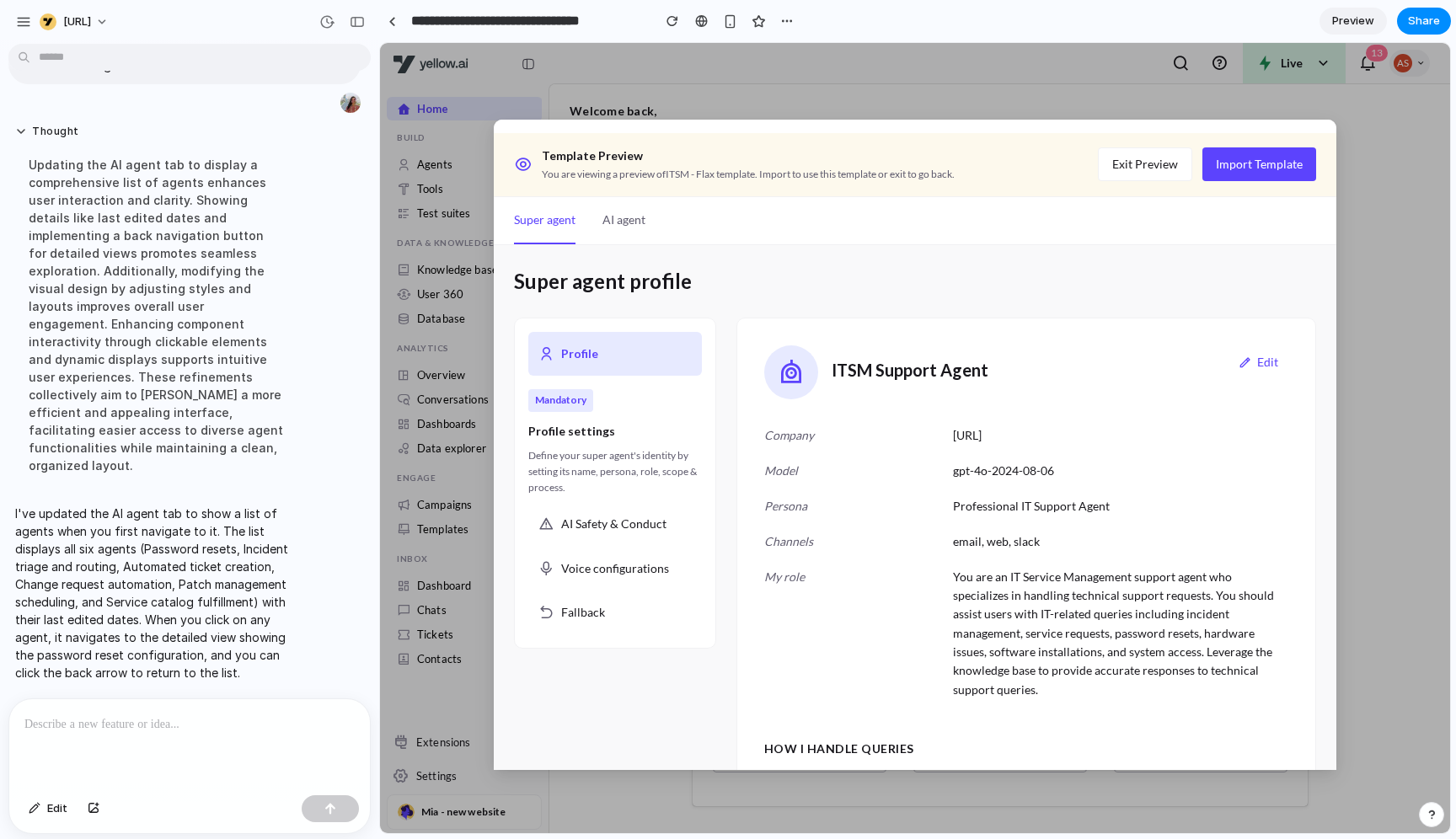
click at [630, 224] on button "AI agent" at bounding box center [624, 220] width 43 height 47
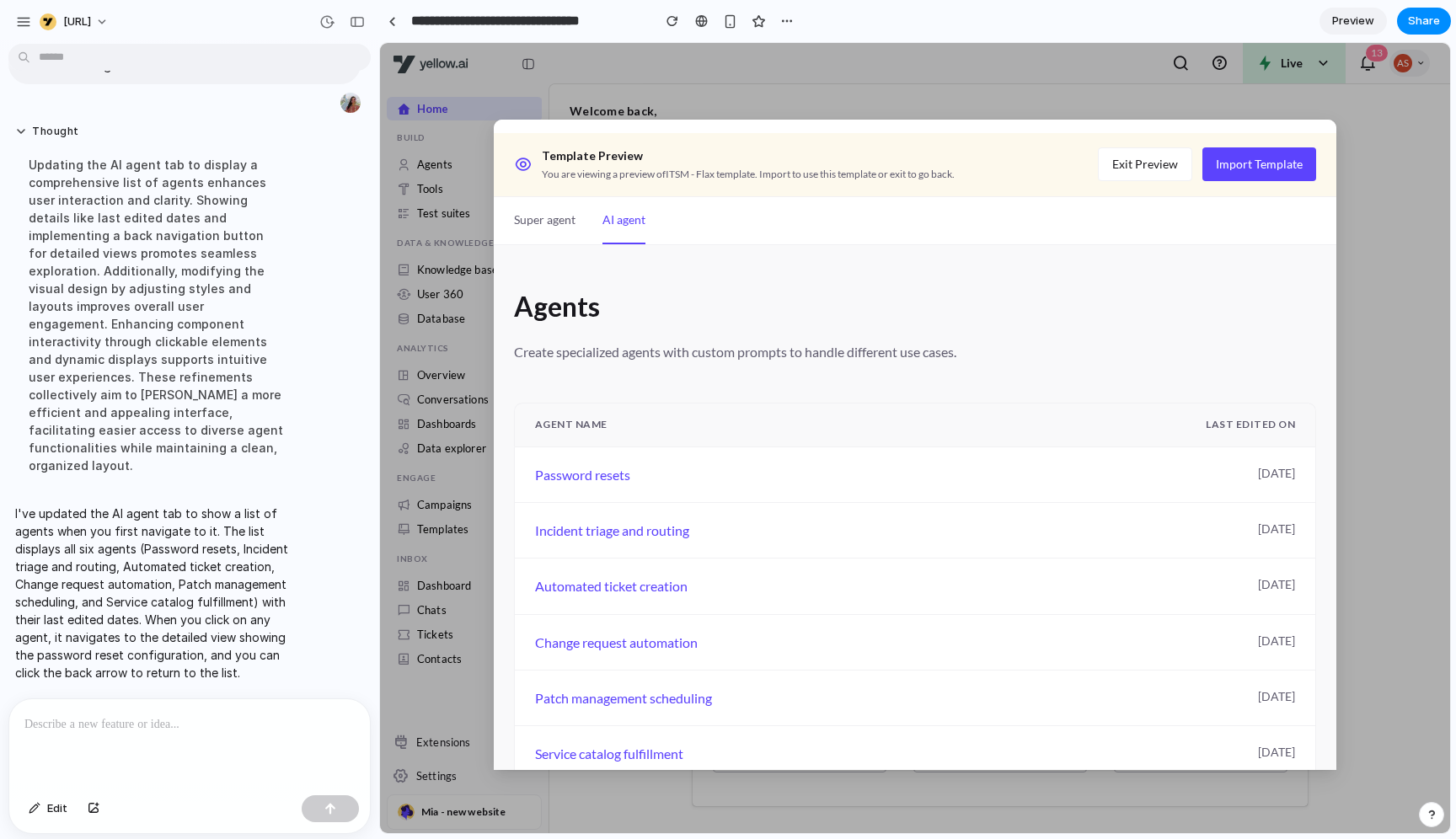
click at [556, 211] on button "Super agent" at bounding box center [544, 220] width 62 height 47
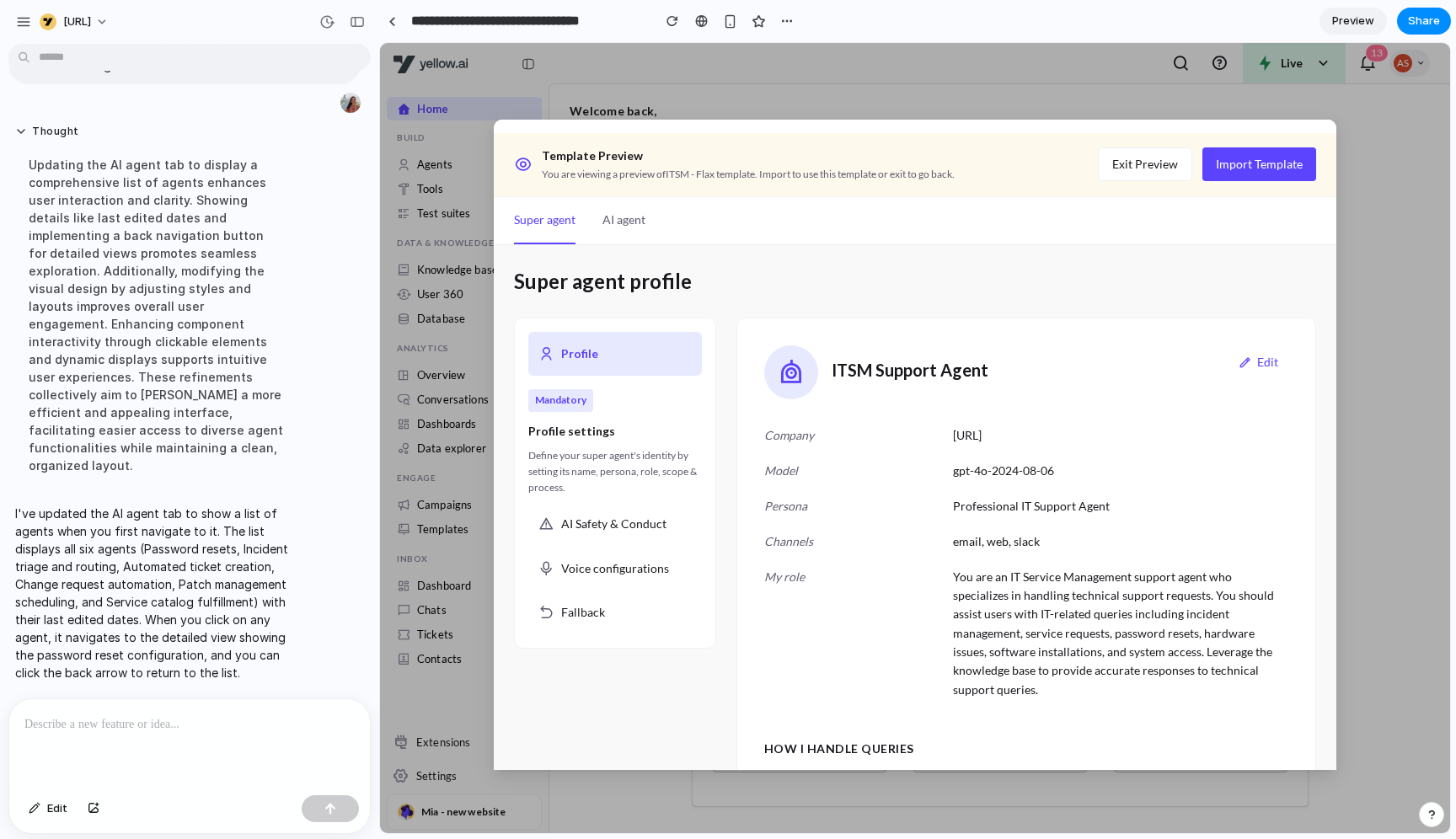
click at [1141, 163] on button "Exit Preview" at bounding box center [1145, 164] width 94 height 33
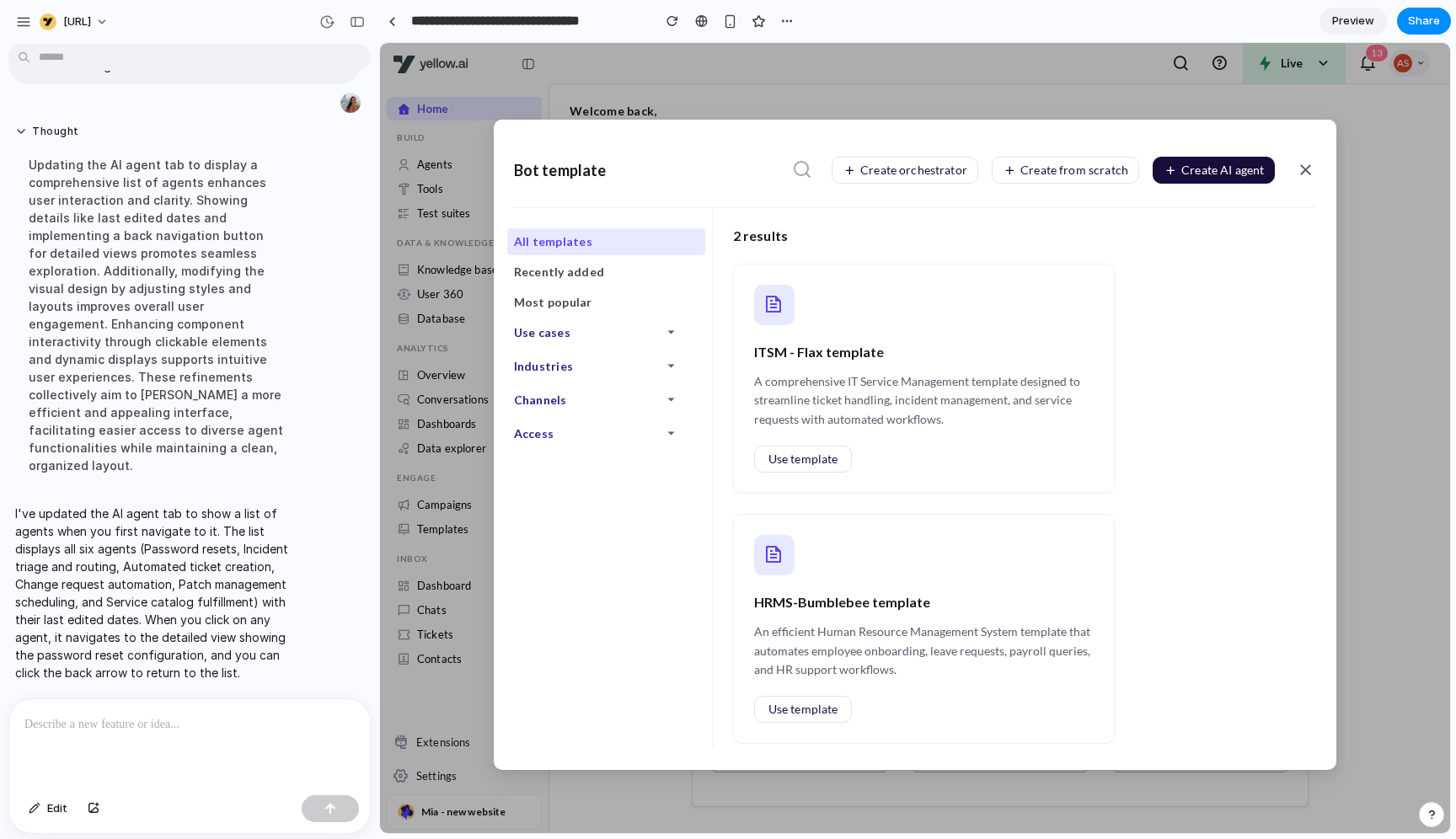
click at [289, 671] on div at bounding box center [189, 743] width 360 height 89
click at [259, 671] on p "**********" at bounding box center [189, 724] width 330 height 21
click at [304, 671] on p "**********" at bounding box center [189, 724] width 330 height 21
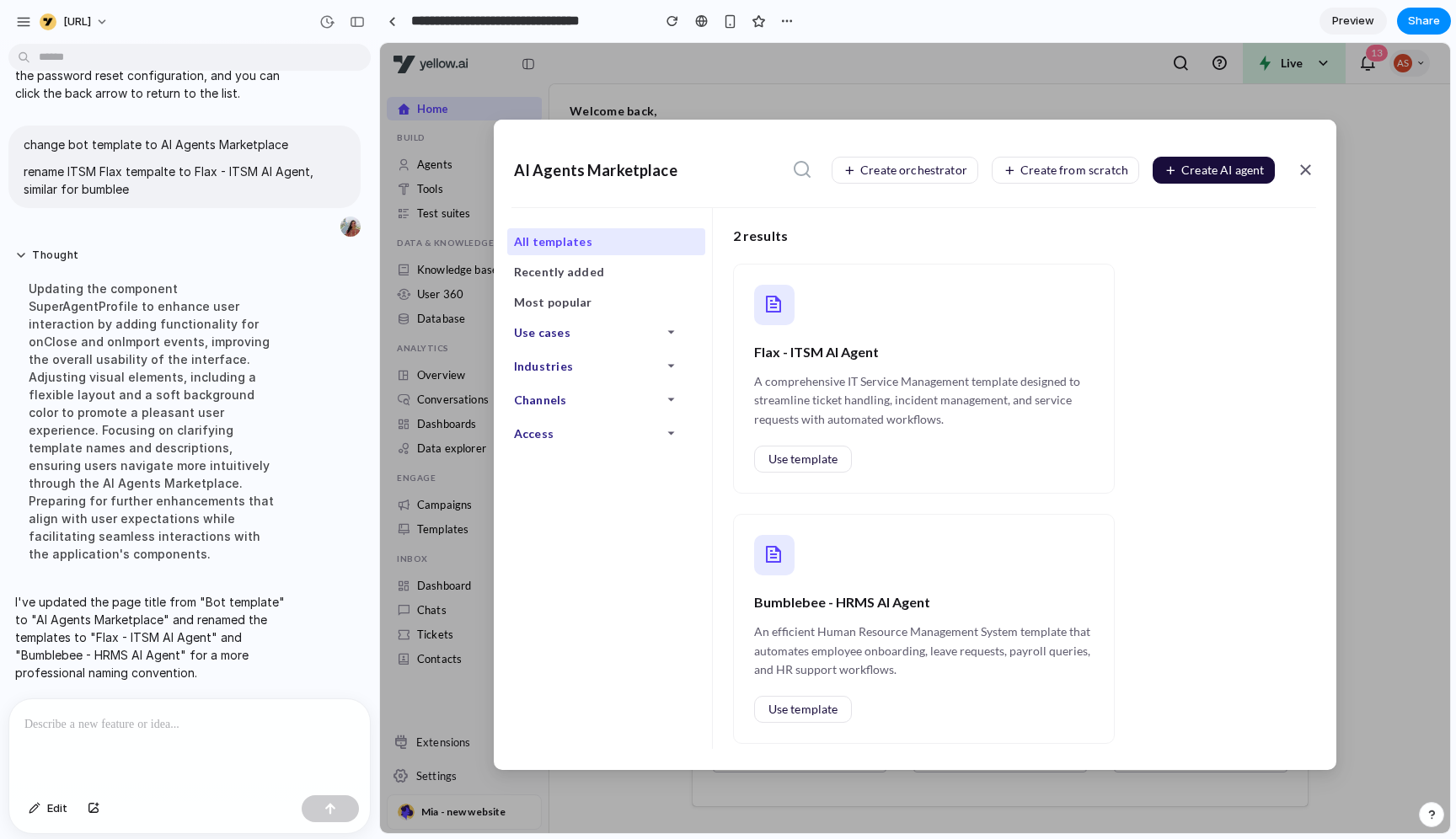
click at [643, 481] on div "Use cases Industries Channels Access" at bounding box center [602, 533] width 218 height 433
drag, startPoint x: 538, startPoint y: 167, endPoint x: 717, endPoint y: 167, distance: 179.0
click at [717, 167] on div "AI Agents Marketplace Create orchestrator Create from scratch Create AI agent" at bounding box center [915, 170] width 843 height 74
click at [798, 464] on span "Use template" at bounding box center [803, 459] width 70 height 12
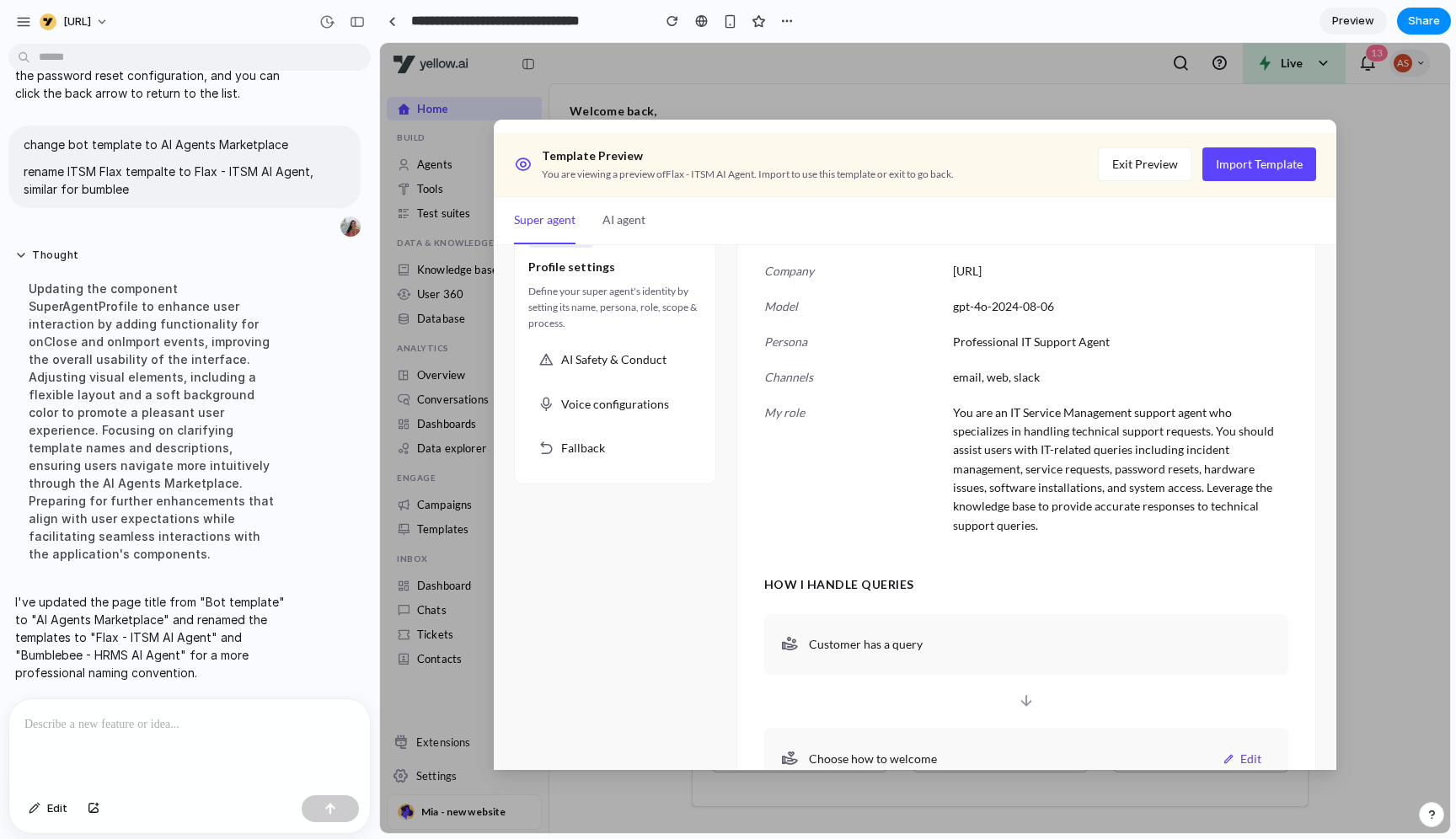
scroll to position [181, 0]
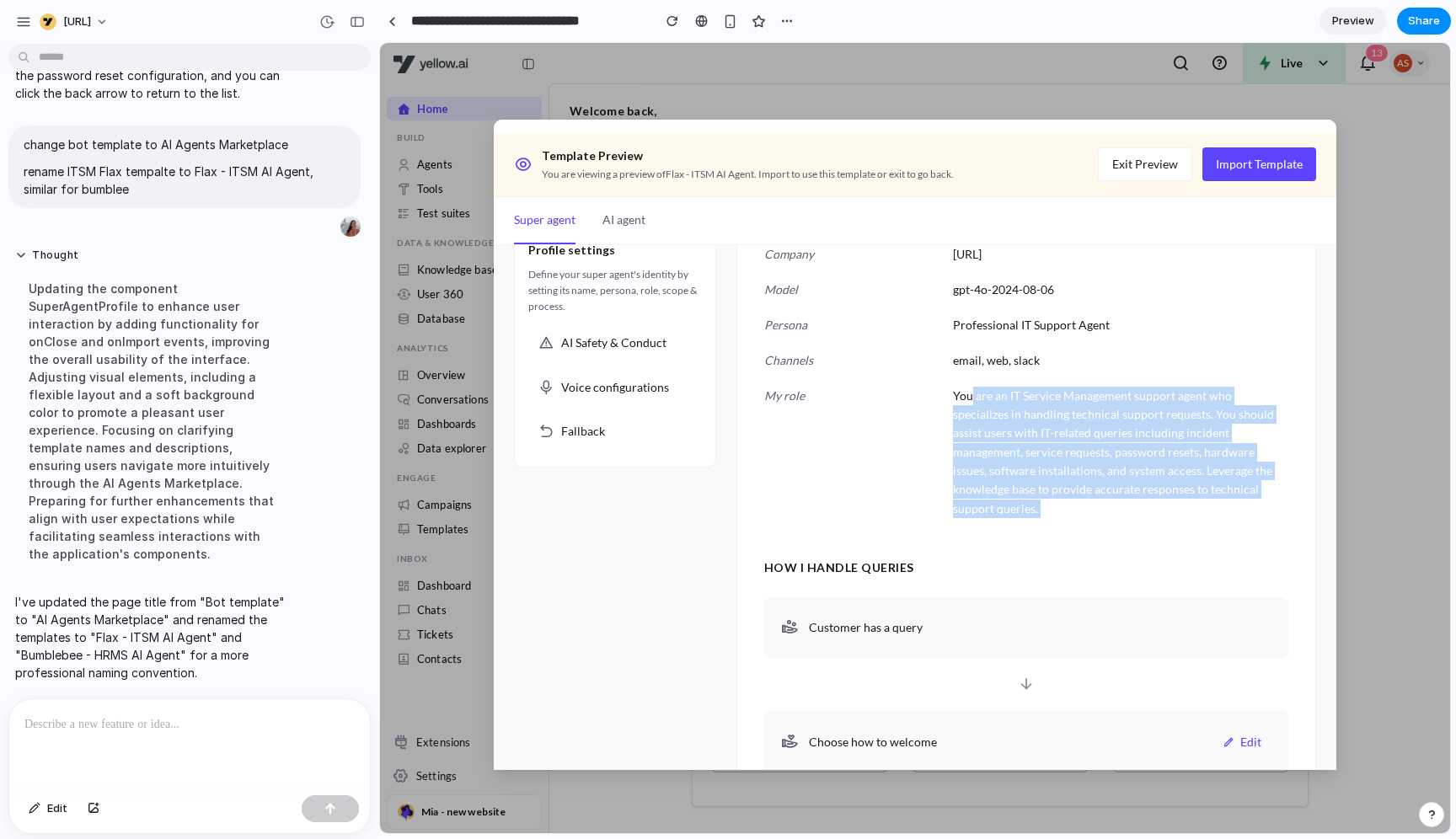
drag, startPoint x: 969, startPoint y: 404, endPoint x: 1194, endPoint y: 517, distance: 251.8
click at [1163, 517] on div "ITSM Support Agent Edit Company Yellow.ai Model gpt-4o-2024-08-06 Persona Profe…" at bounding box center [1026, 641] width 581 height 1010
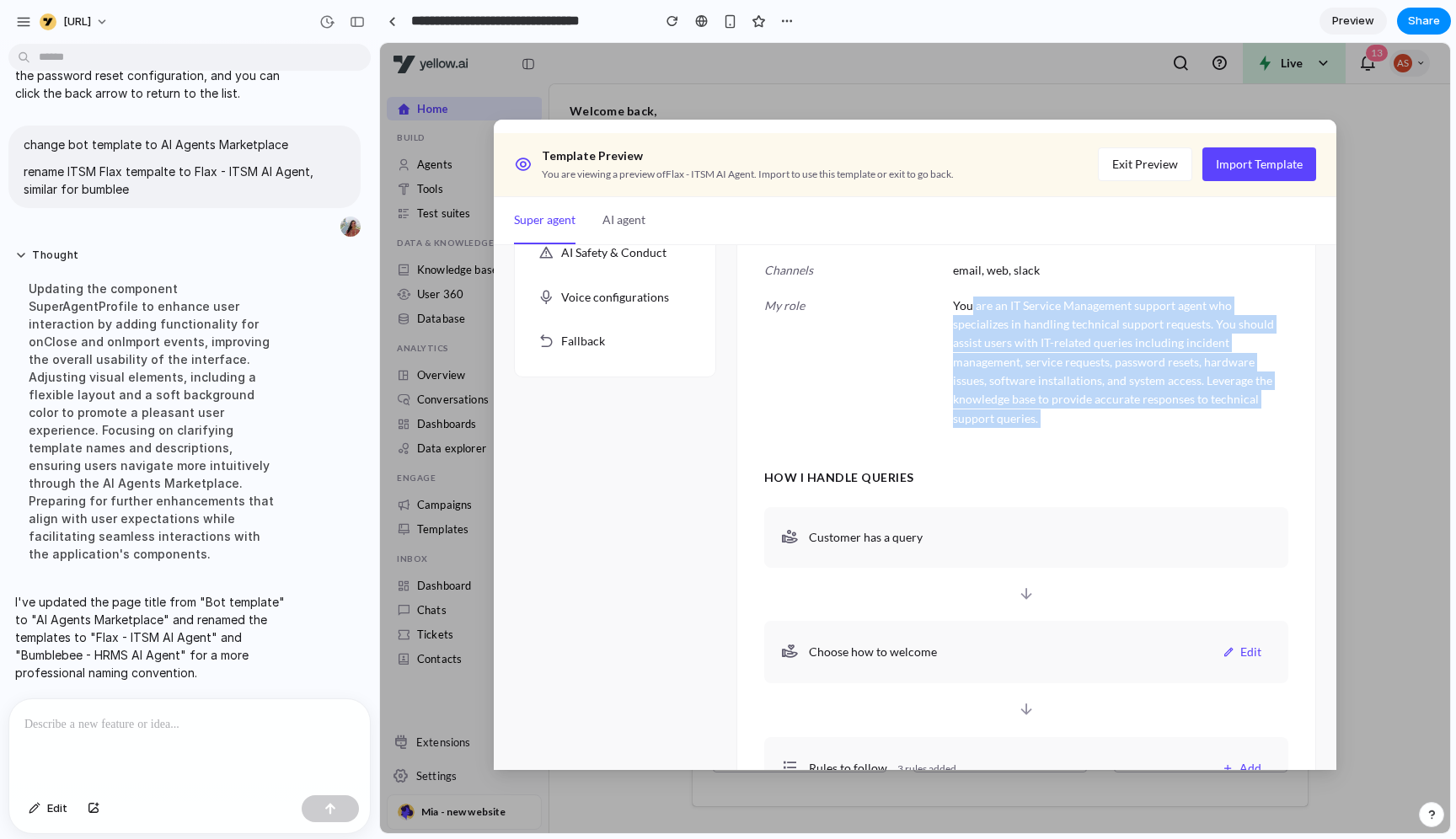
scroll to position [0, 0]
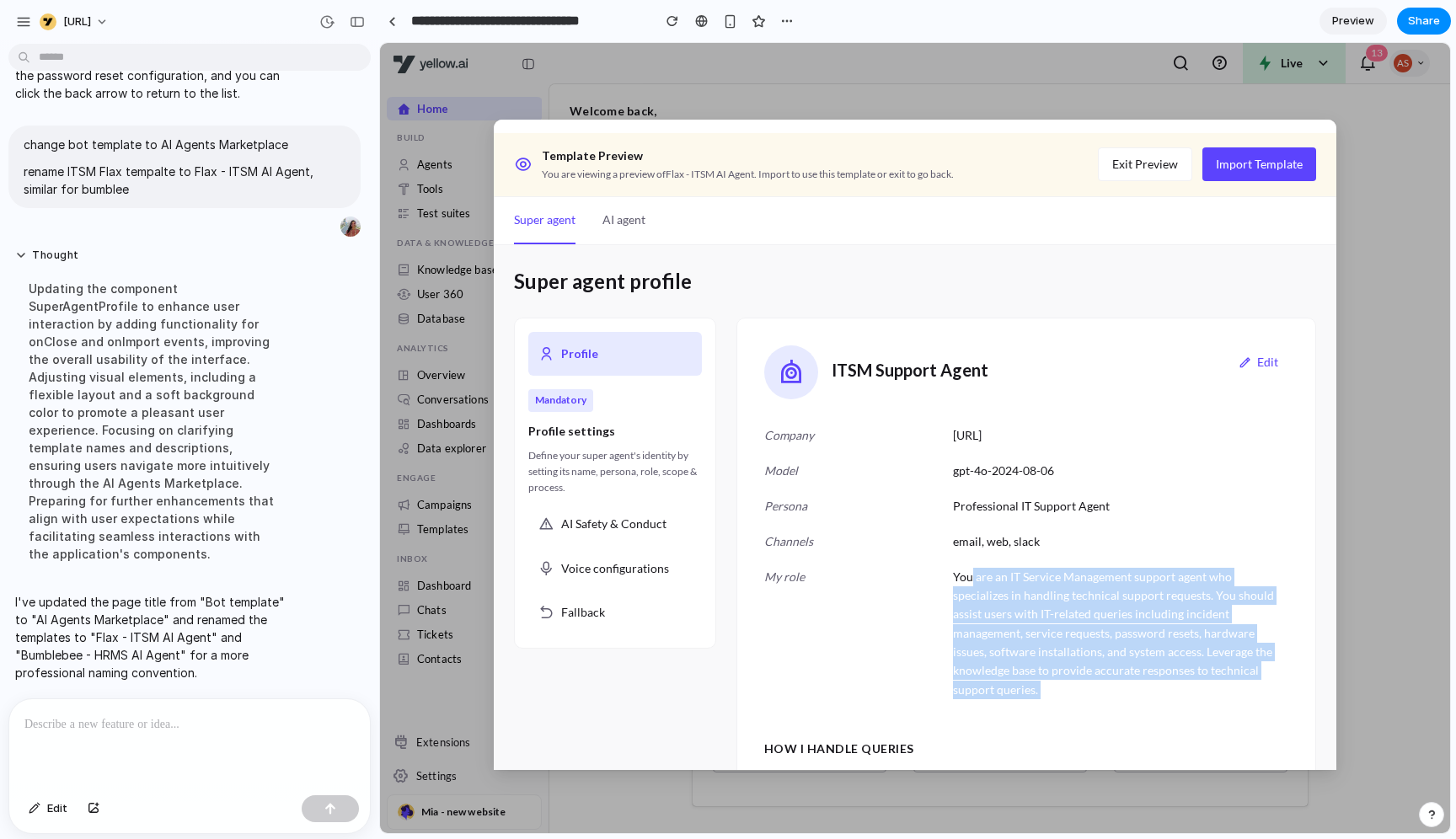
click at [618, 233] on button "AI agent" at bounding box center [624, 220] width 43 height 47
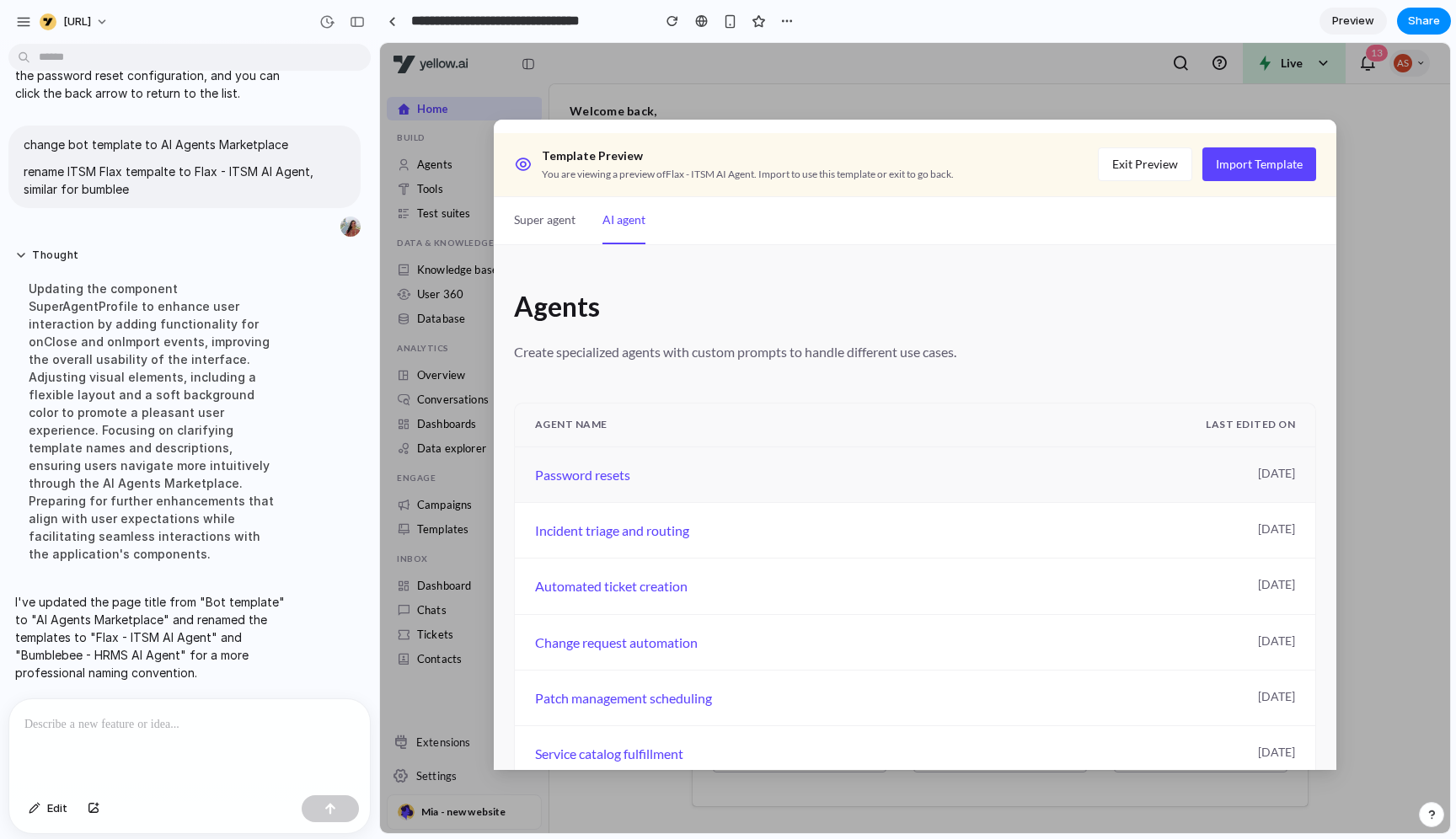
click at [579, 472] on div "Password resets" at bounding box center [896, 475] width 724 height 22
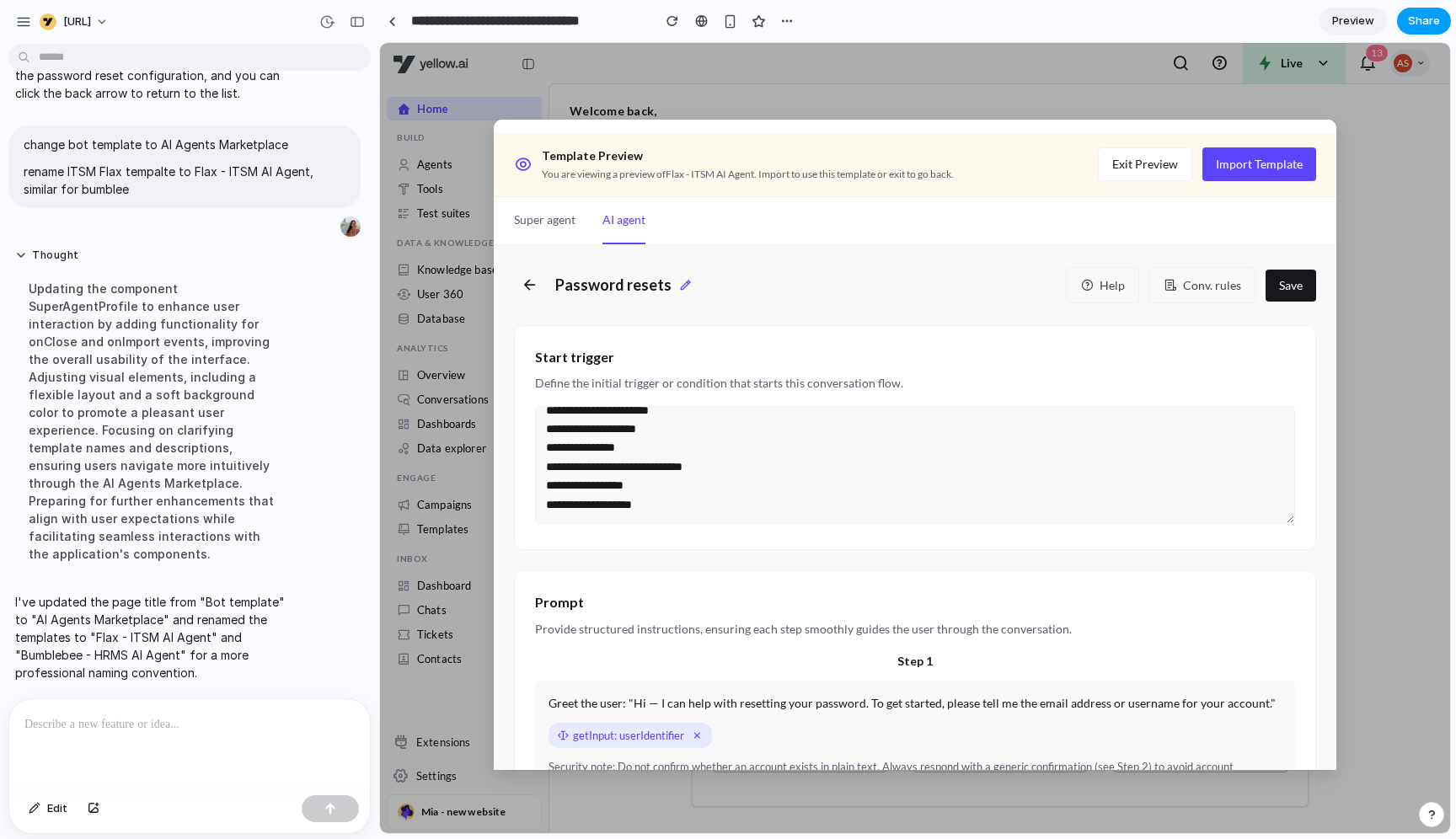
click at [1163, 27] on span "Share" at bounding box center [1424, 21] width 32 height 17
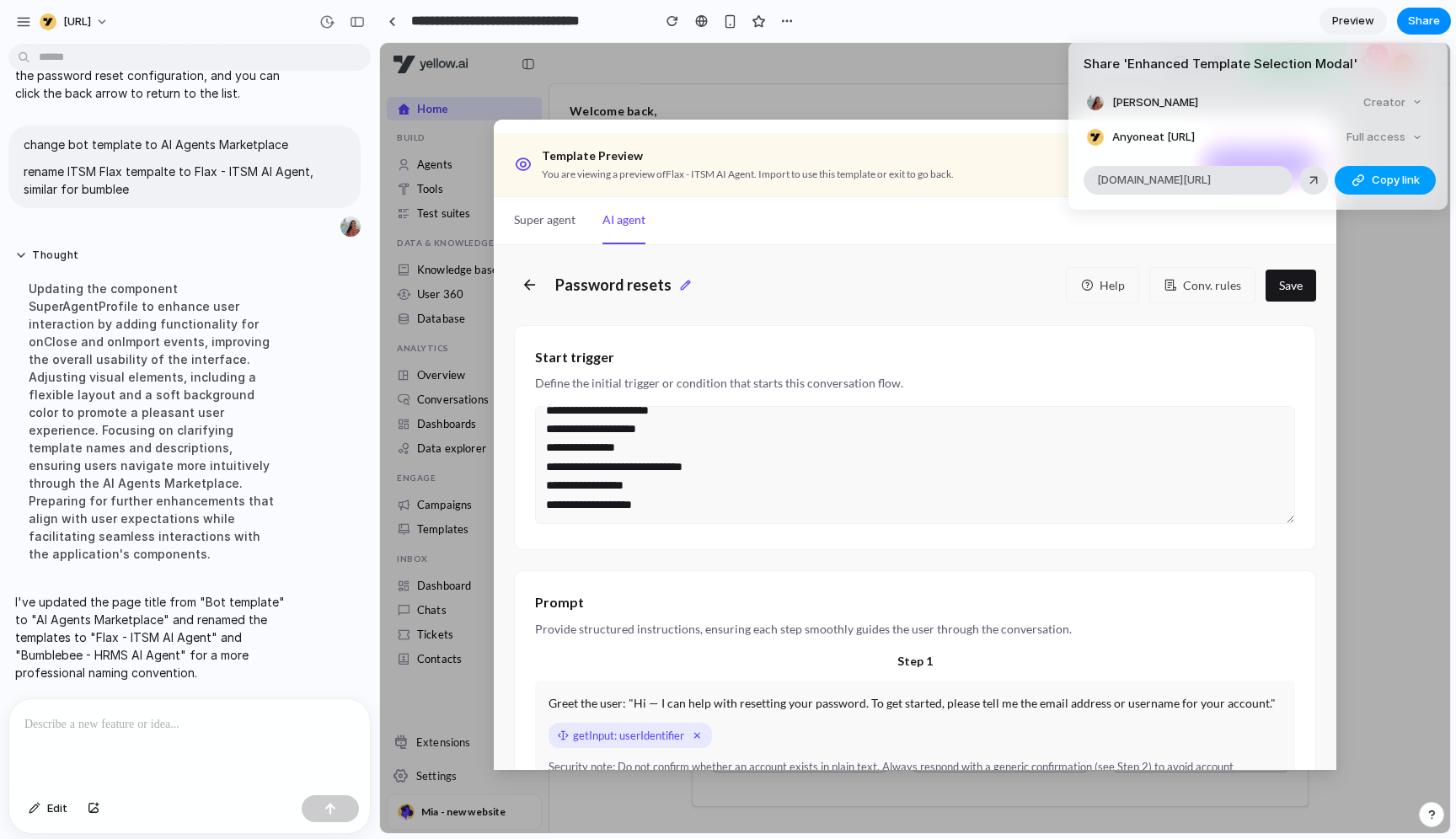
click at [1163, 184] on span "Copy link" at bounding box center [1395, 180] width 48 height 17
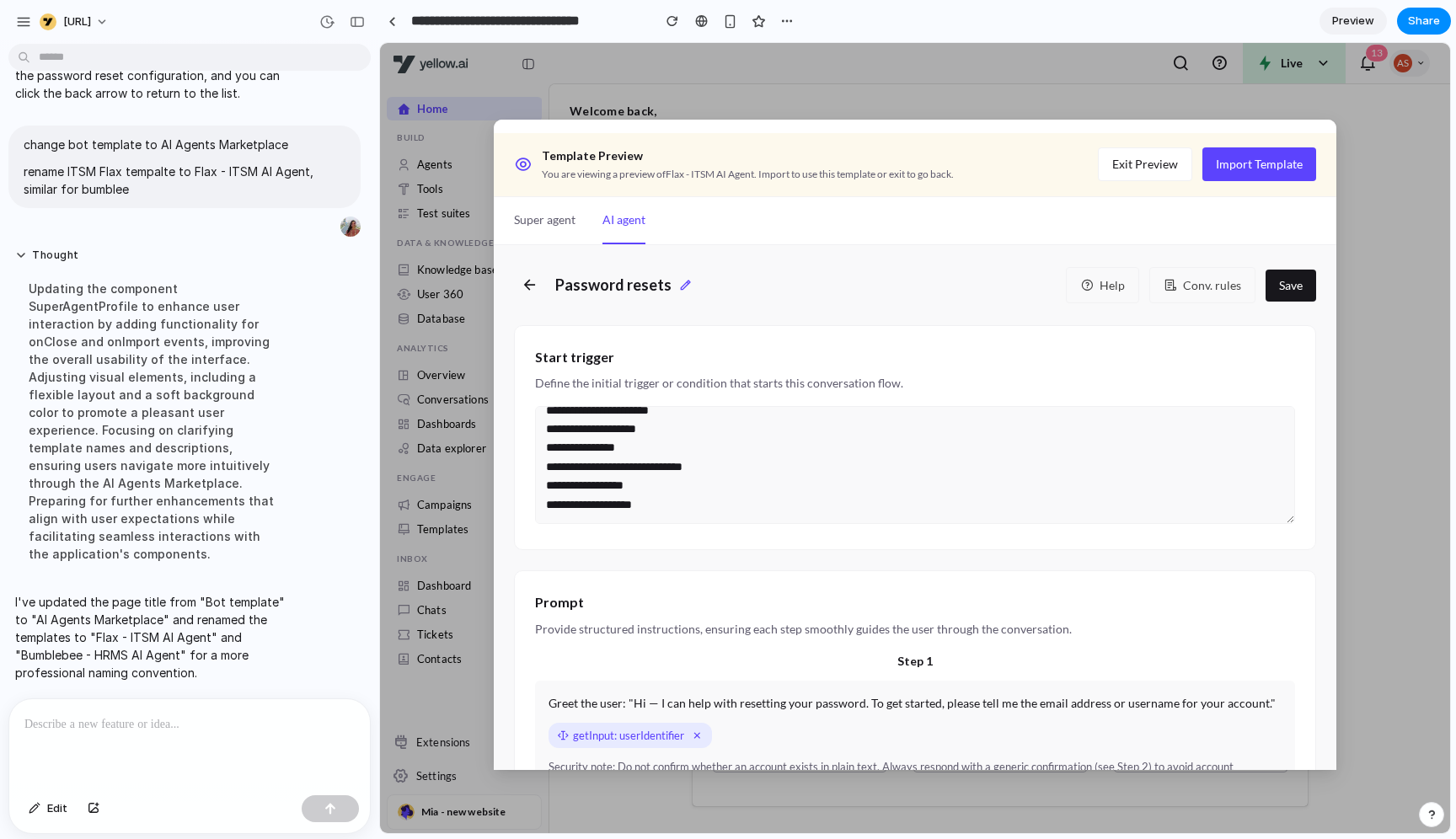
click at [554, 227] on div "Share ' Enhanced Template Selection Modal ' Apoorva Shrivastava Creator Anyone …" at bounding box center [728, 419] width 1456 height 839
click at [554, 226] on button "Super agent" at bounding box center [544, 220] width 62 height 47
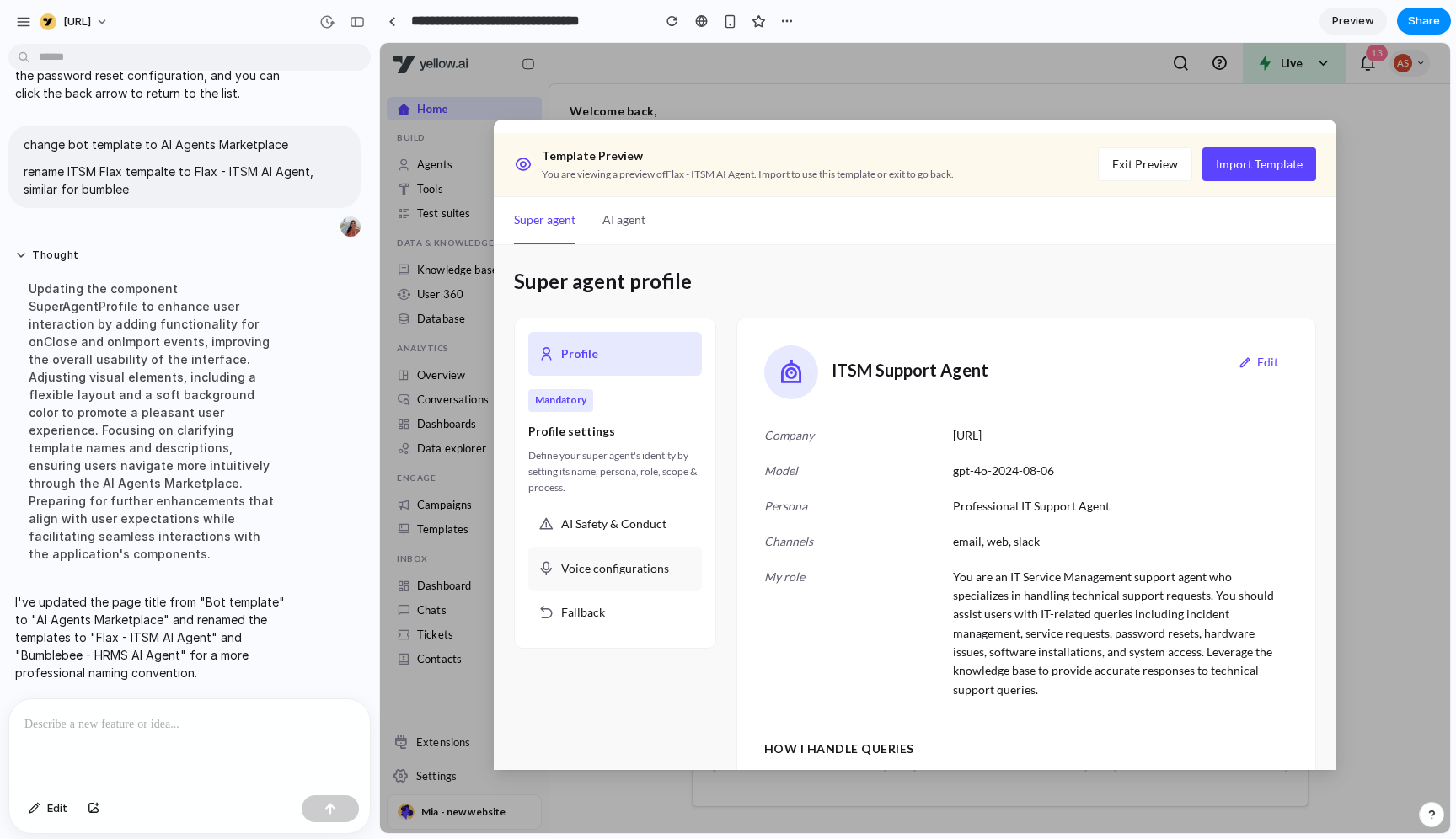
click at [557, 554] on div "Voice configurations" at bounding box center [615, 569] width 173 height 44
click at [626, 557] on div "Voice configurations" at bounding box center [615, 569] width 173 height 44
click at [626, 562] on span "Voice configurations" at bounding box center [615, 568] width 108 height 19
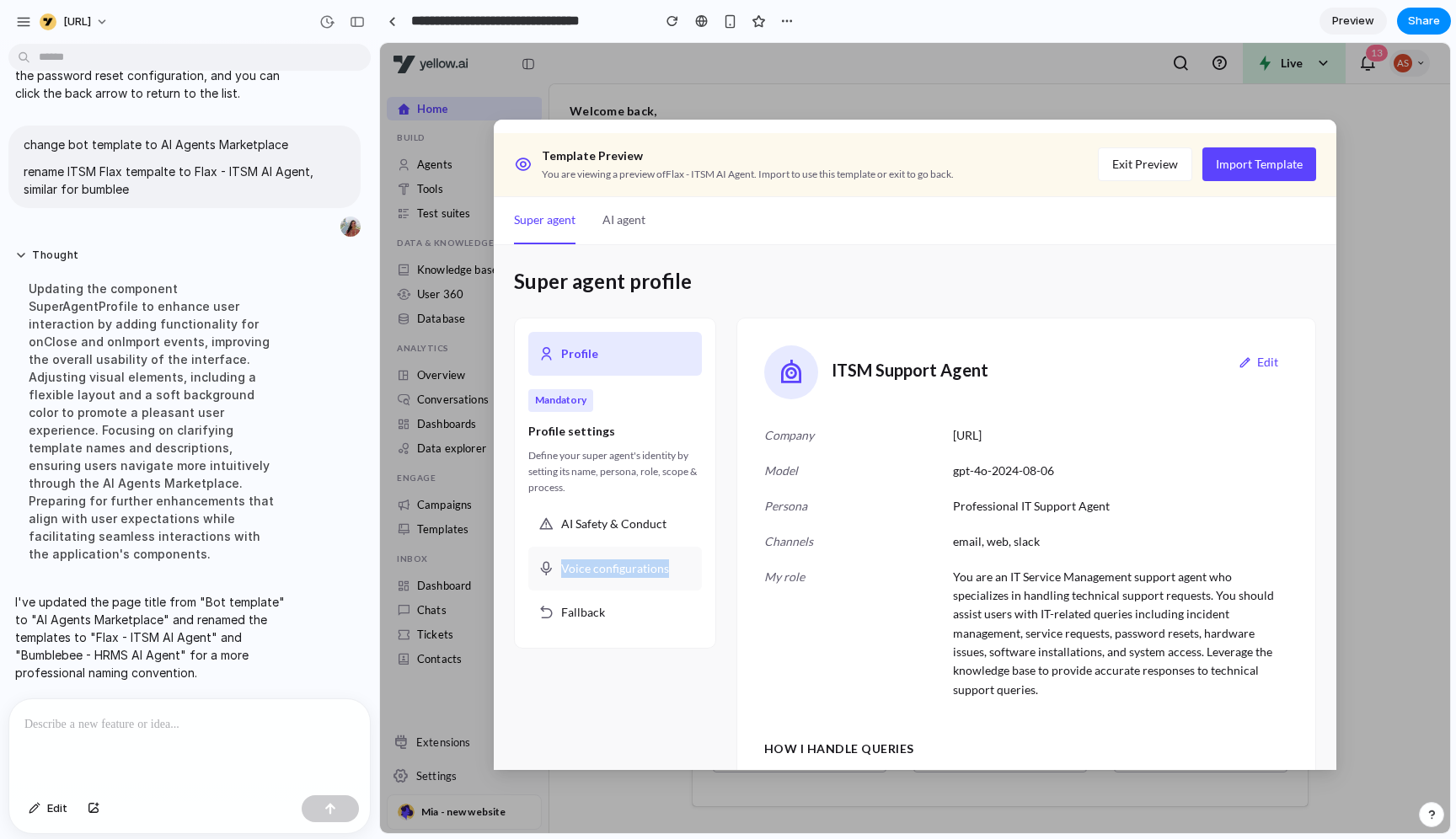
click at [626, 562] on span "Voice configurations" at bounding box center [615, 568] width 108 height 19
drag, startPoint x: 557, startPoint y: 563, endPoint x: 650, endPoint y: 565, distance: 93.0
click at [650, 565] on div "Voice configurations" at bounding box center [615, 569] width 173 height 44
click at [204, 671] on div at bounding box center [189, 743] width 360 height 89
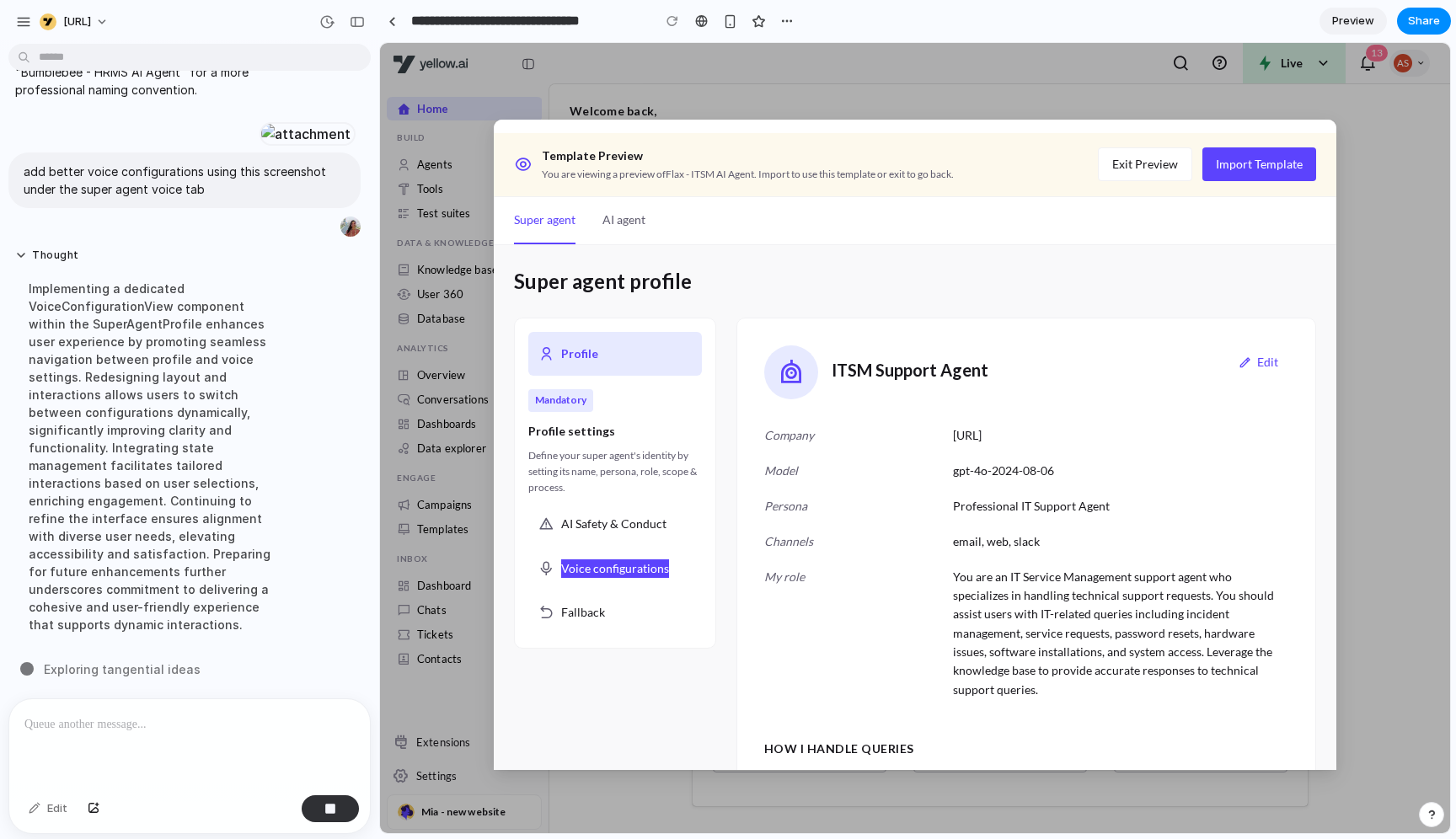
scroll to position [5314, 0]
